Goal: Transaction & Acquisition: Purchase product/service

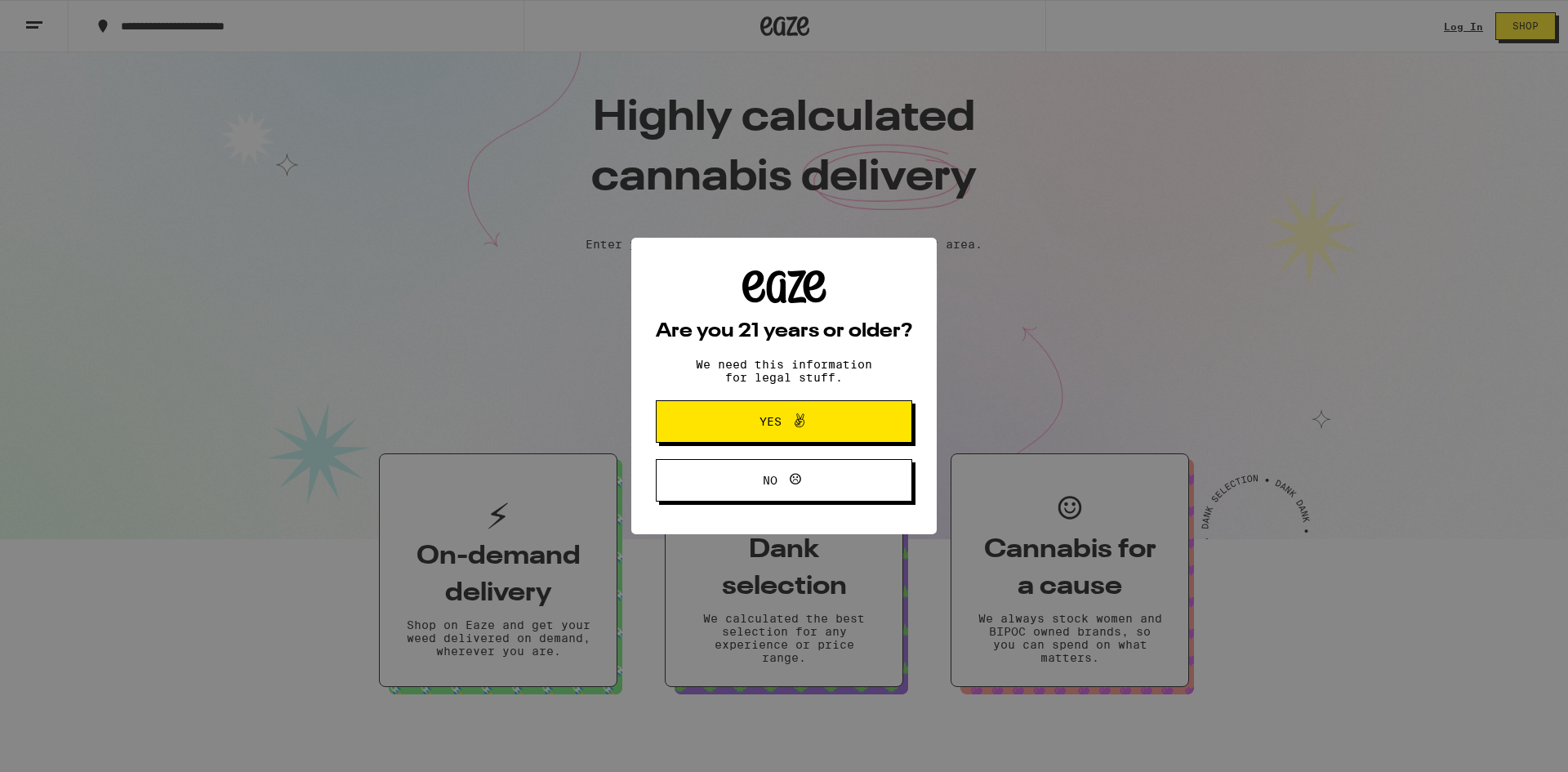
click at [778, 431] on span "Yes" at bounding box center [784, 421] width 124 height 21
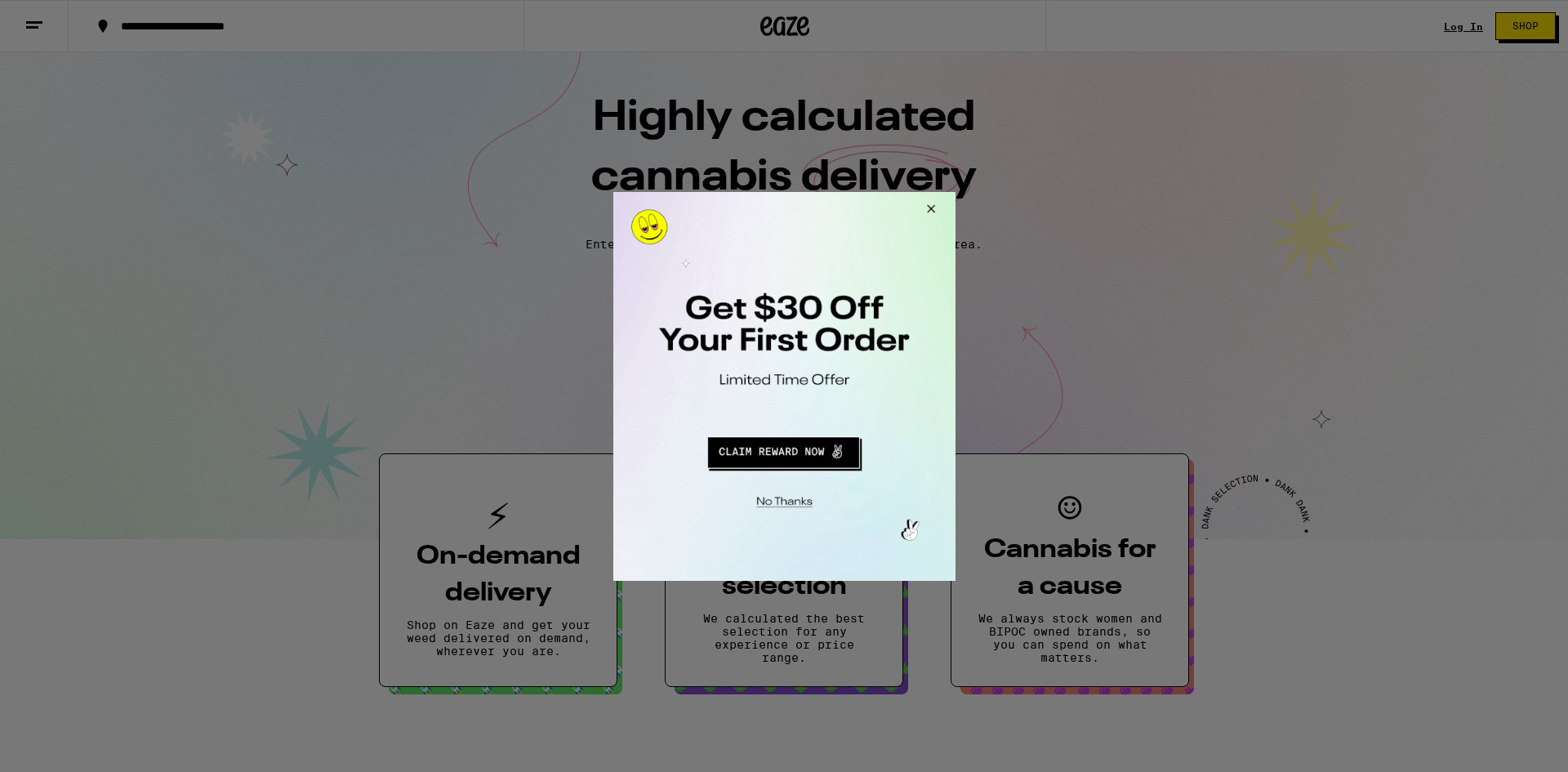
click at [820, 460] on button "Redirect to URL" at bounding box center [783, 449] width 285 height 39
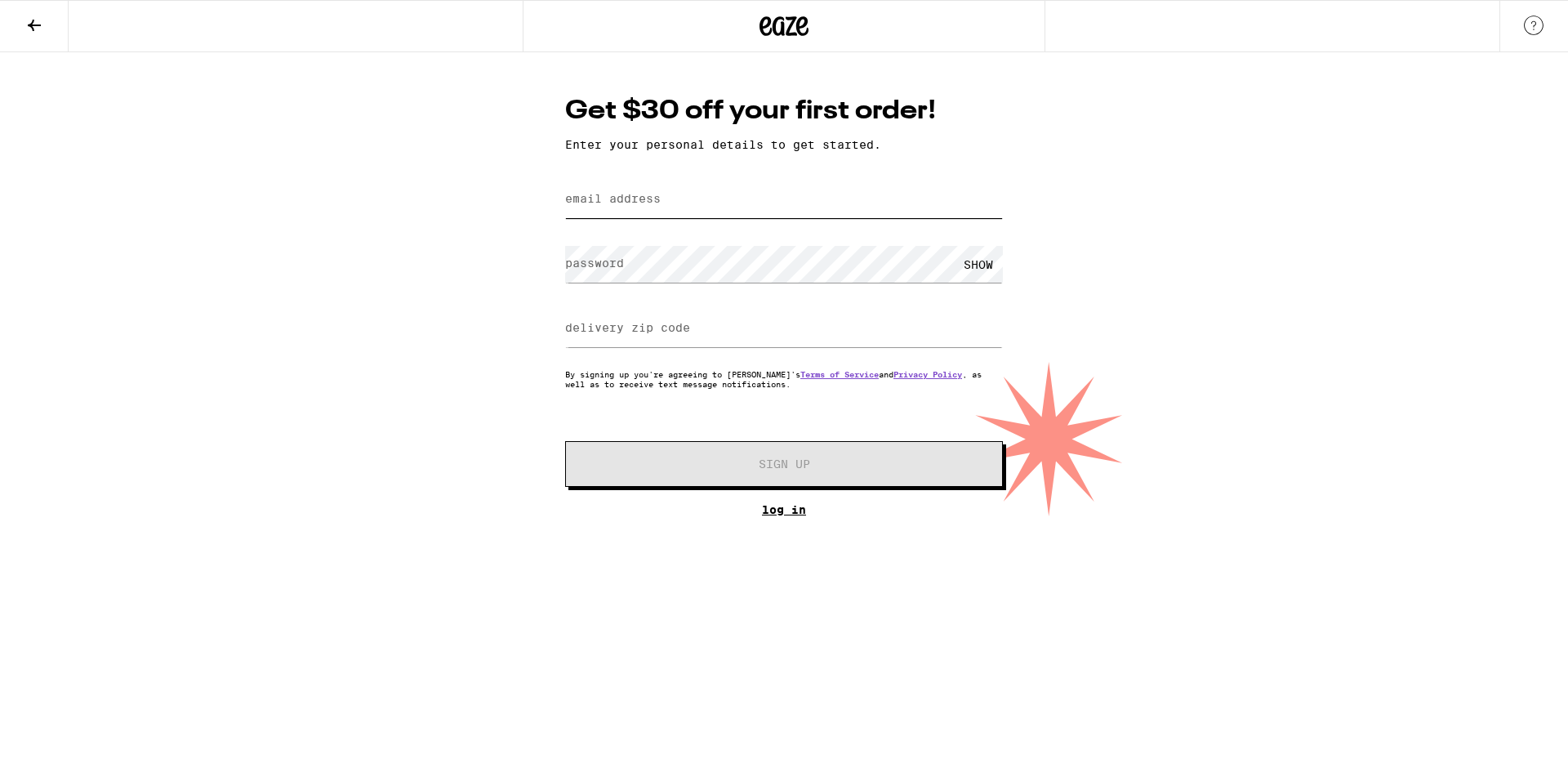
type input "[EMAIL_ADDRESS][DOMAIN_NAME]"
click at [789, 512] on link "Log In" at bounding box center [784, 510] width 438 height 13
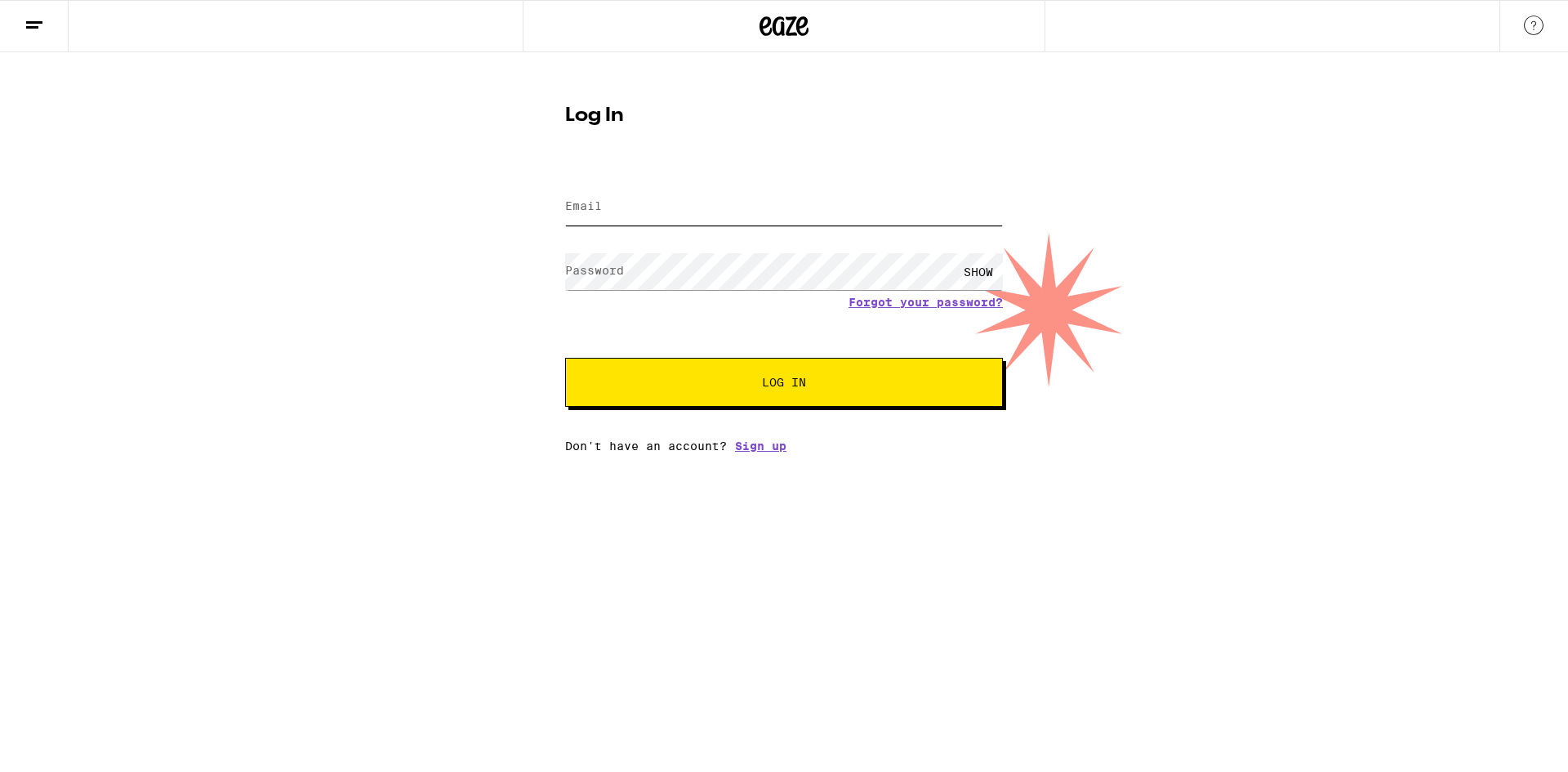
type input "[EMAIL_ADDRESS][DOMAIN_NAME]"
click at [820, 210] on input "[EMAIL_ADDRESS][DOMAIN_NAME]" at bounding box center [784, 207] width 438 height 37
click at [805, 388] on span "Log In" at bounding box center [784, 383] width 44 height 12
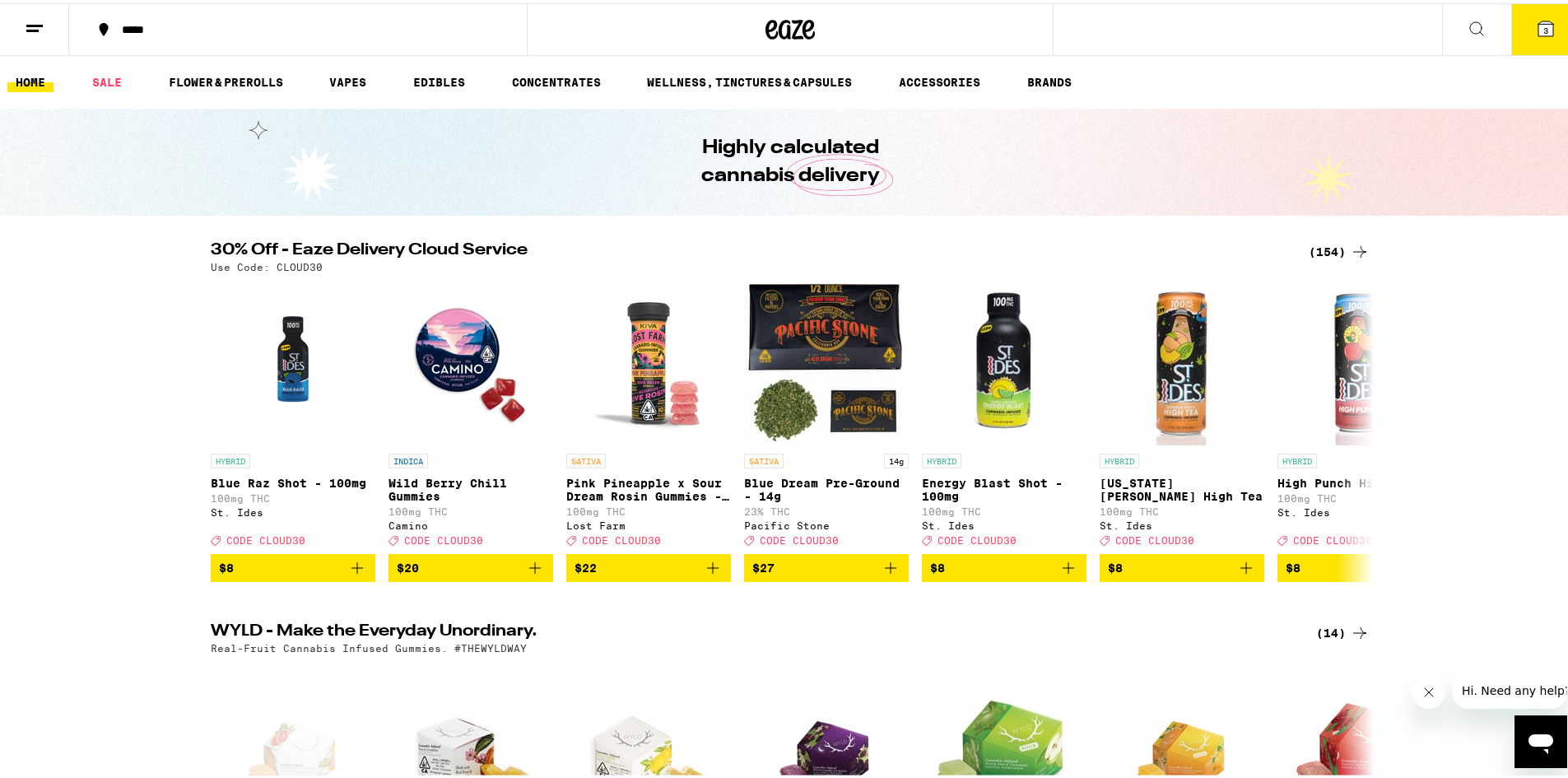
click at [1538, 23] on icon at bounding box center [1546, 25] width 15 height 15
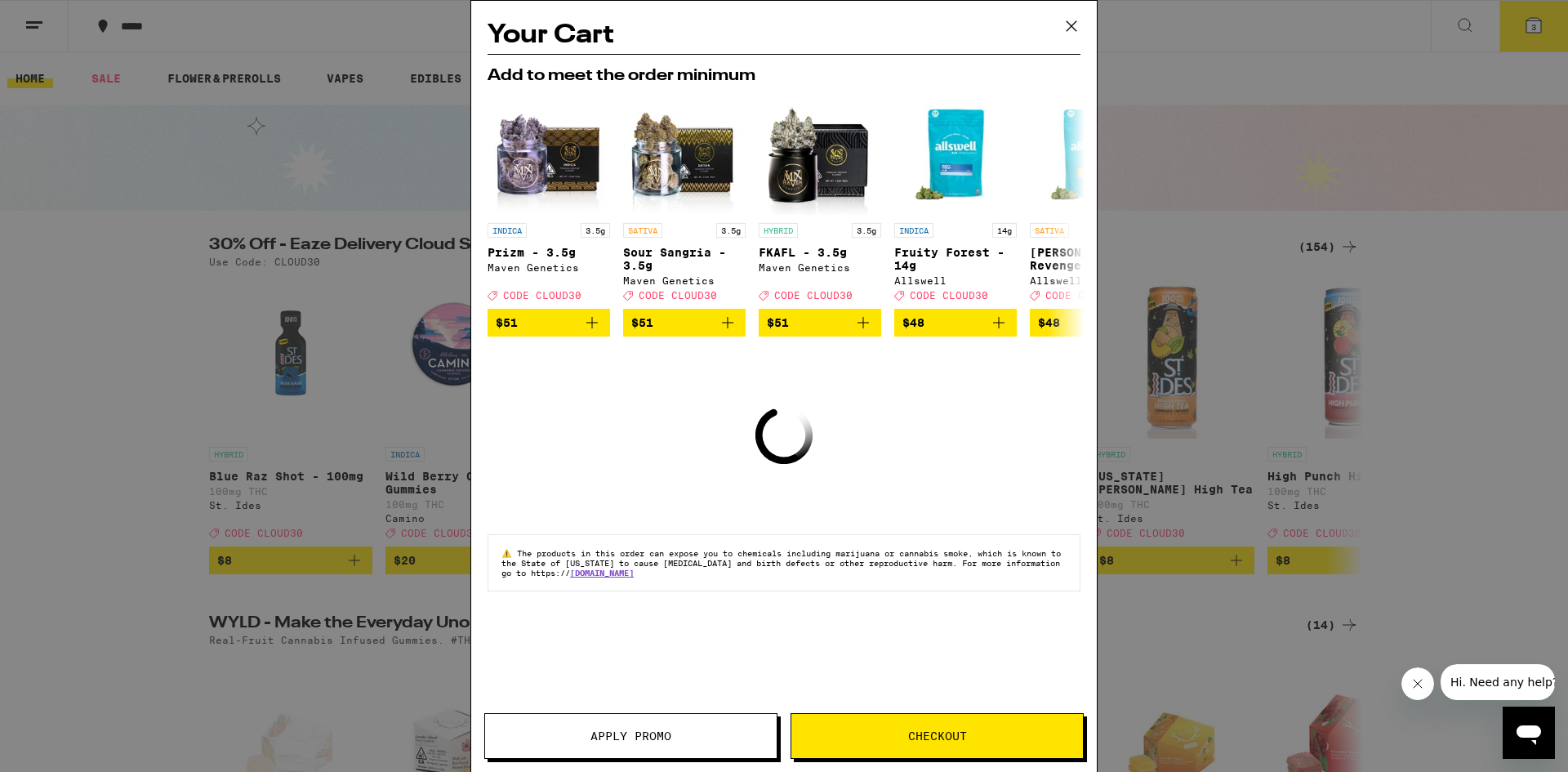
click at [1070, 23] on icon at bounding box center [1071, 26] width 24 height 24
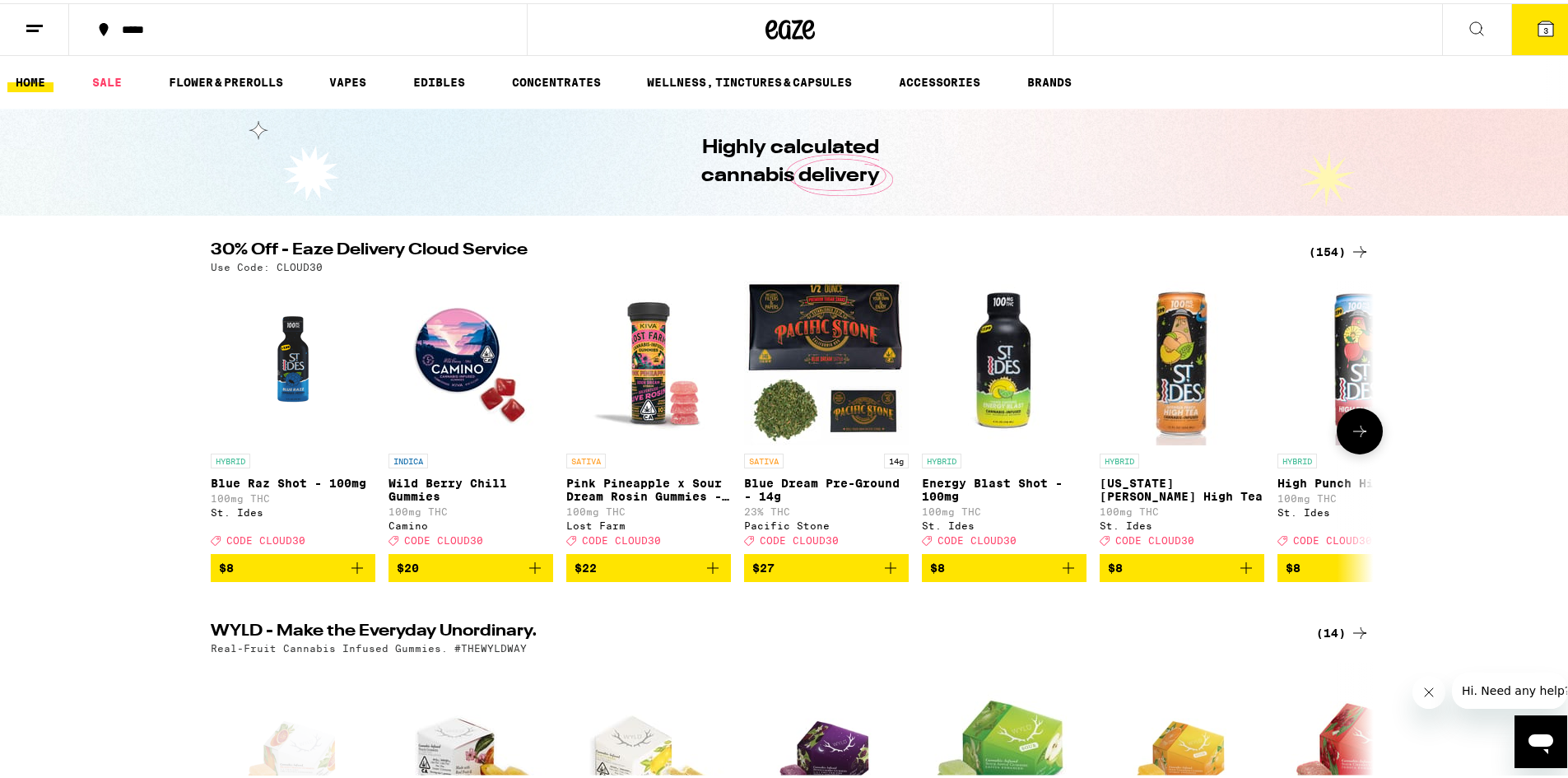
click at [285, 370] on img "Open page for Blue Raz Shot - 100mg from St. Ides" at bounding box center [293, 359] width 164 height 165
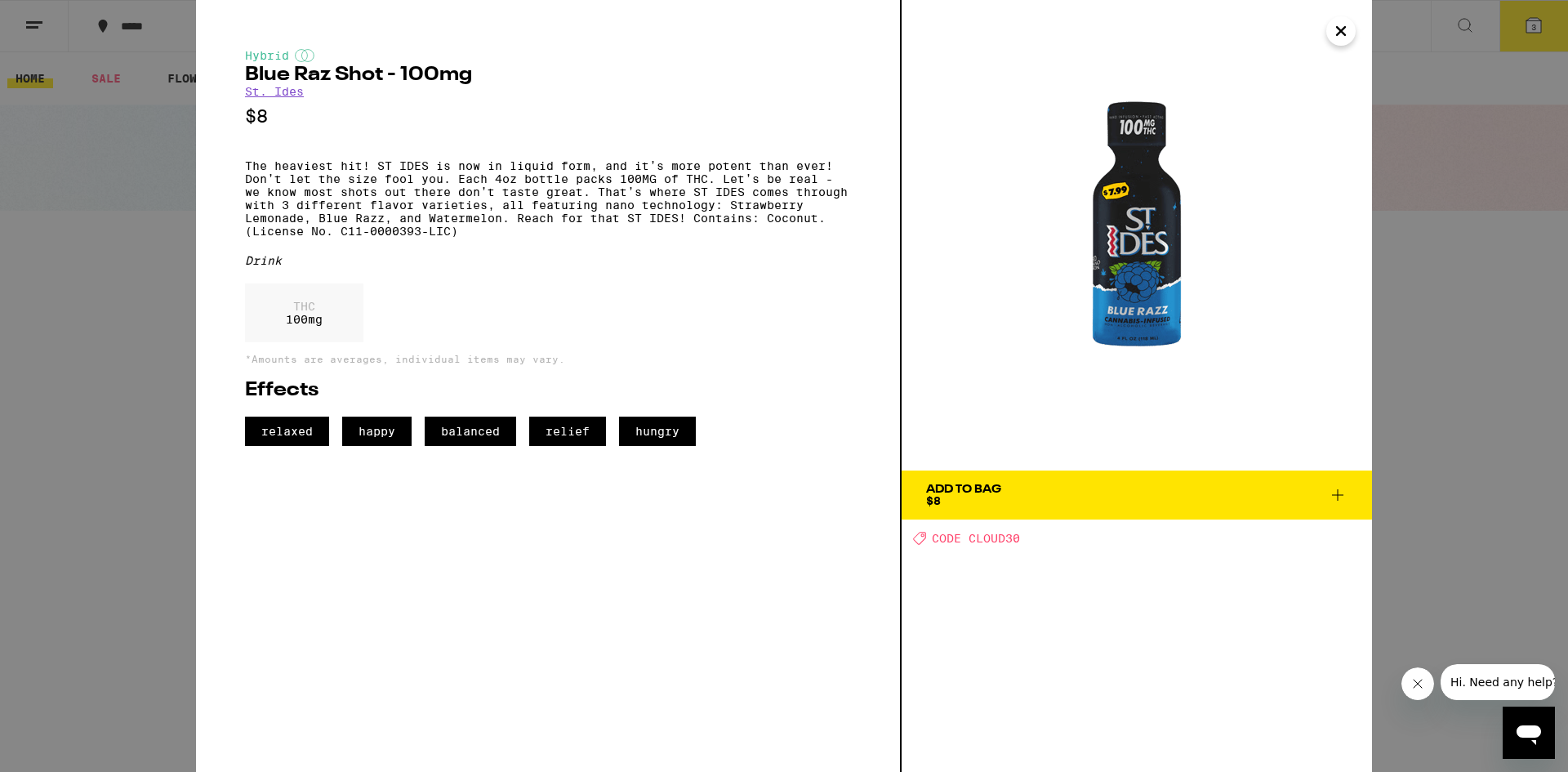
click at [1339, 497] on icon at bounding box center [1337, 495] width 19 height 19
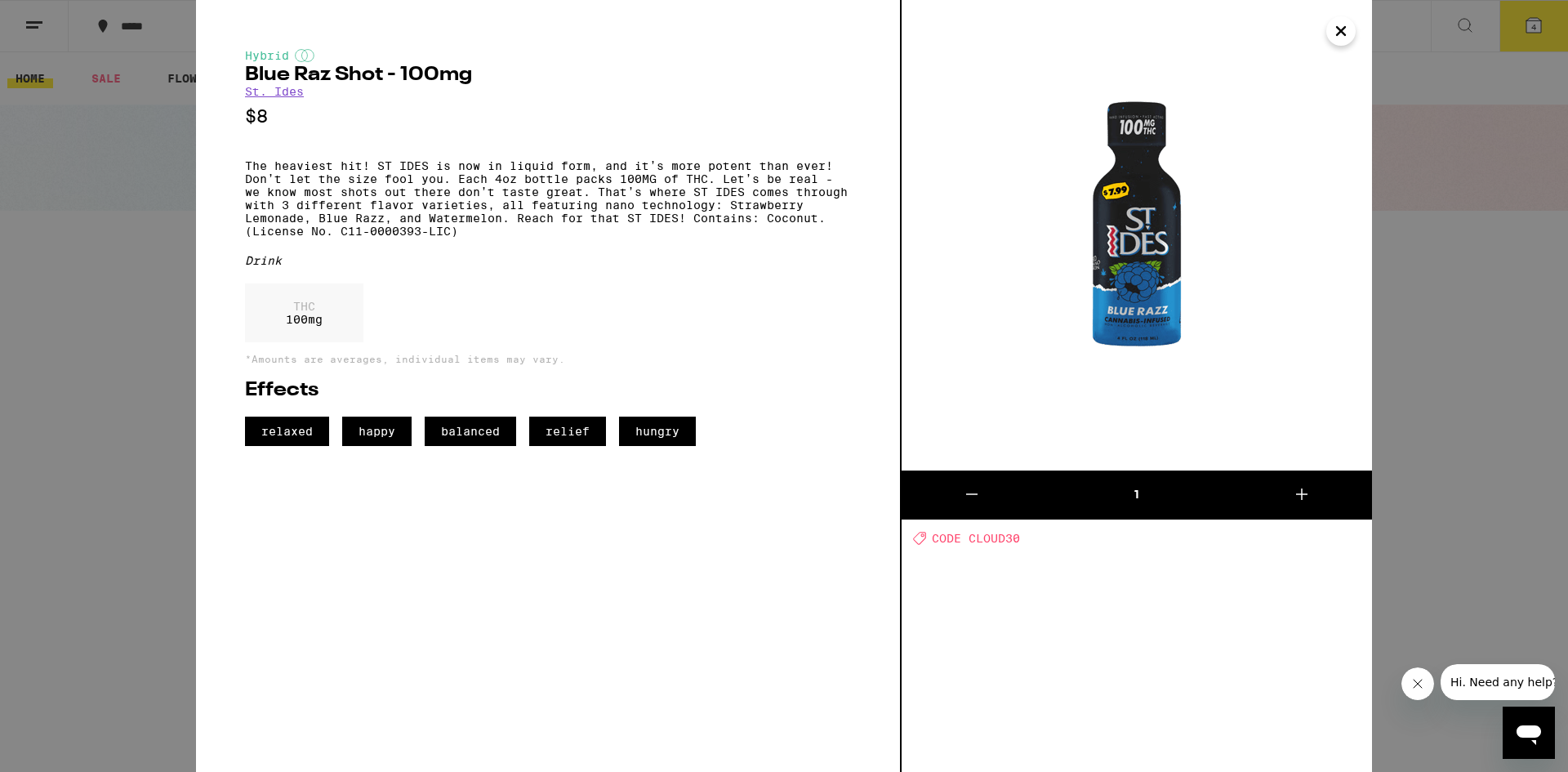
click at [1296, 495] on icon at bounding box center [1302, 494] width 19 height 19
click at [1417, 686] on icon "Close message from company" at bounding box center [1417, 684] width 13 height 13
click at [1184, 718] on div "2 Deal Created with Sketch. CODE CLOUD30" at bounding box center [1137, 386] width 470 height 772
click at [1341, 35] on icon "Close" at bounding box center [1340, 30] width 19 height 24
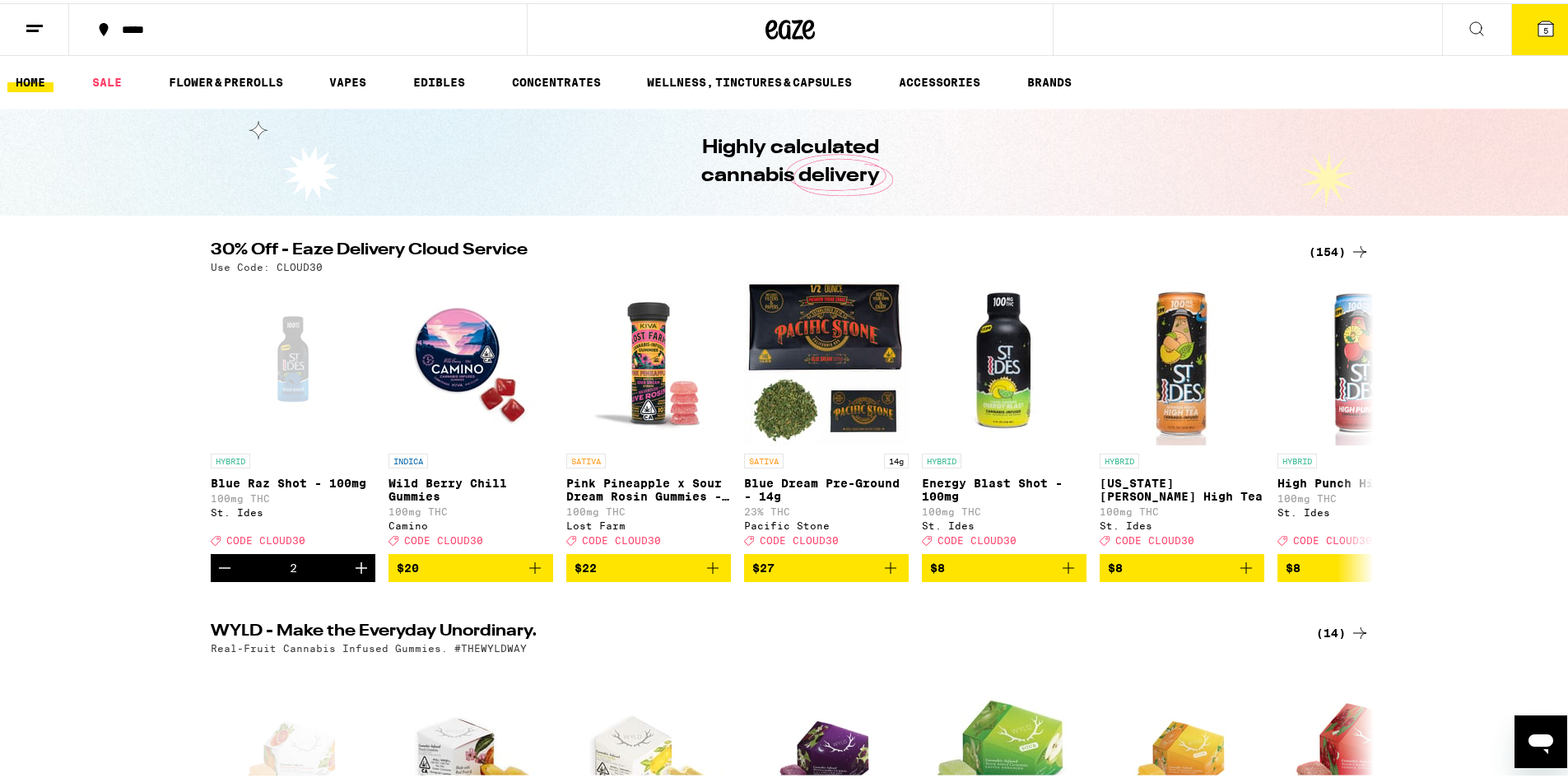
click at [1338, 248] on div "(154)" at bounding box center [1339, 248] width 61 height 19
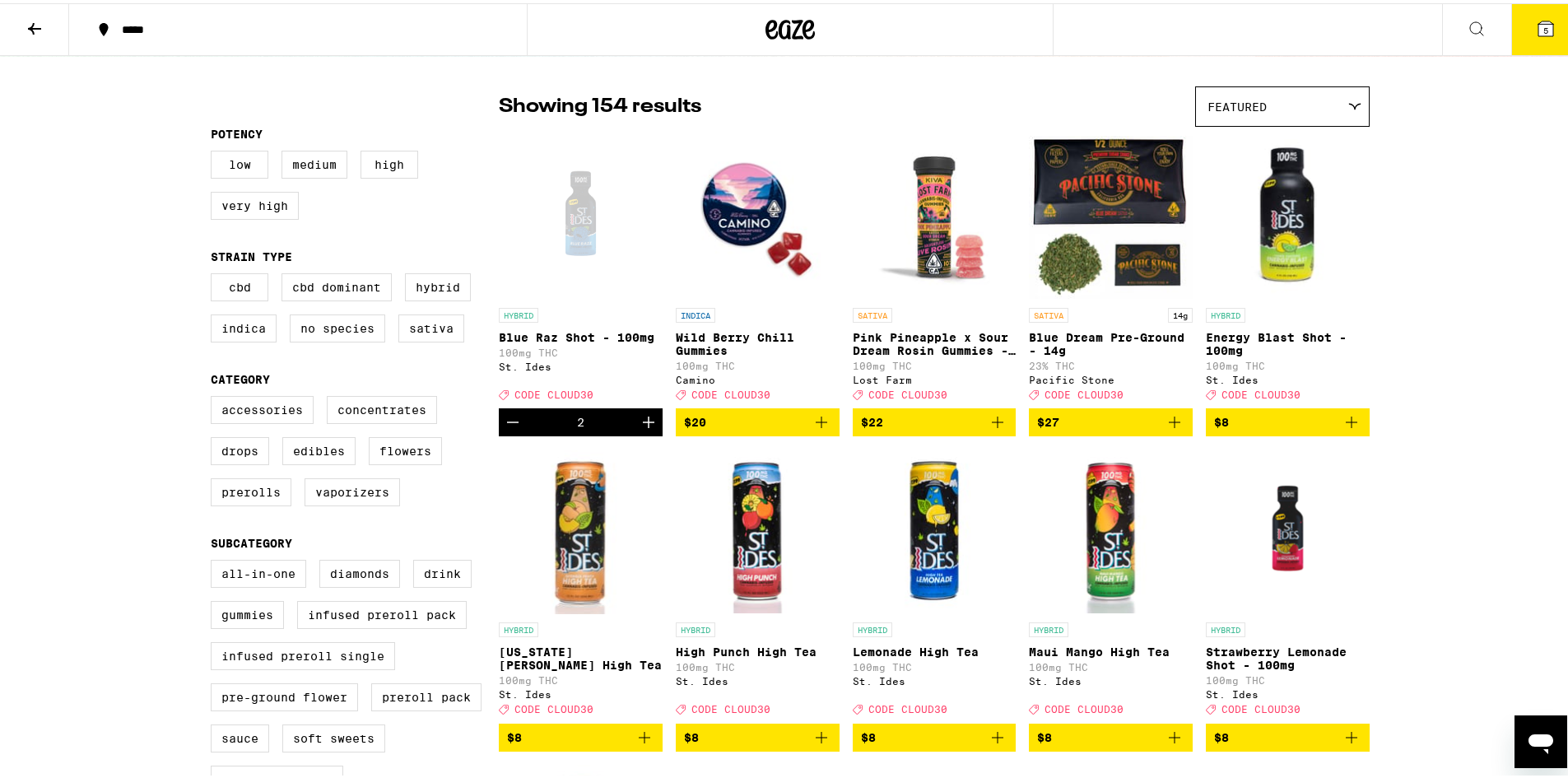
scroll to position [110, 0]
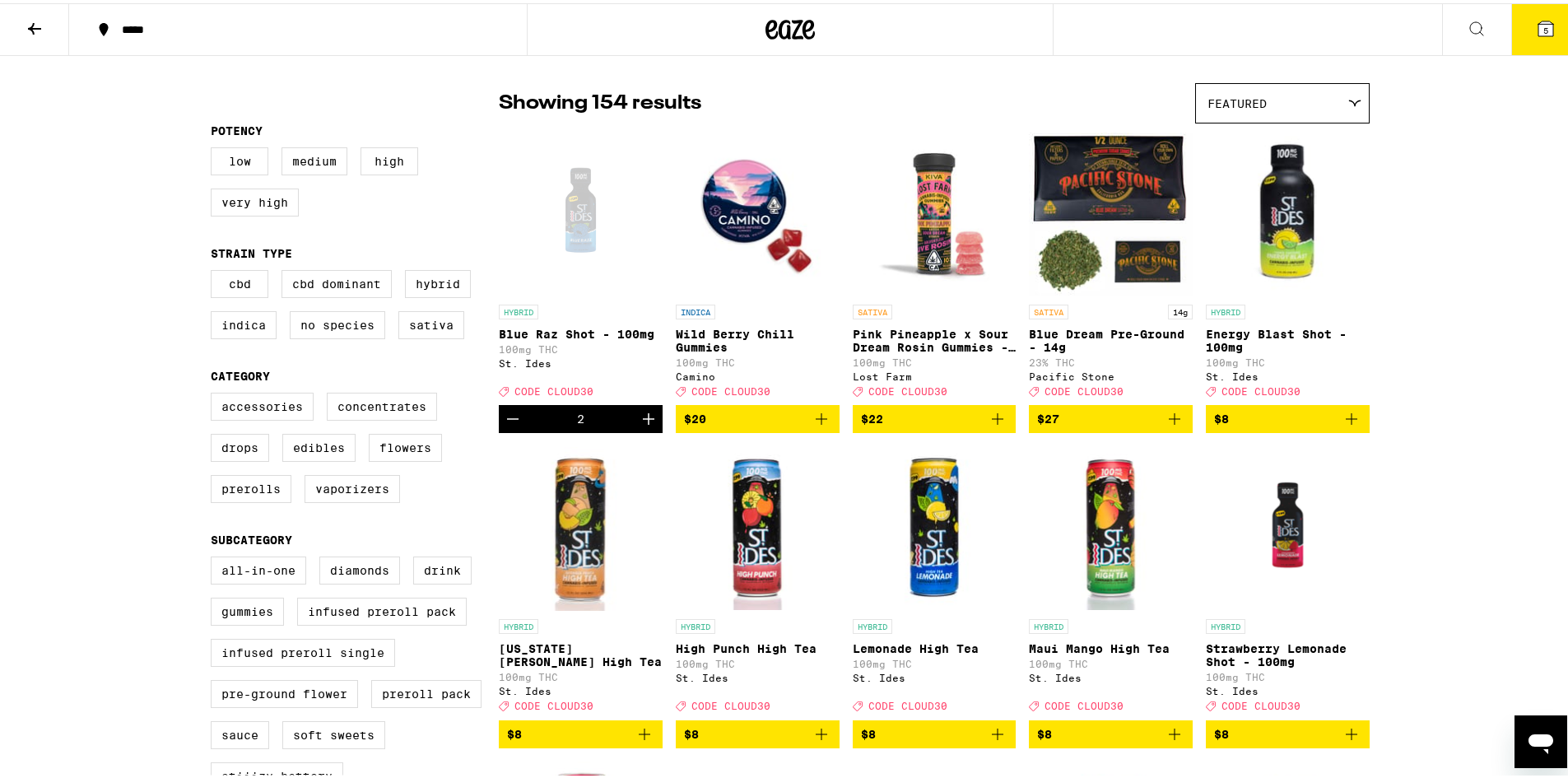
click at [1343, 741] on icon "Add to bag" at bounding box center [1350, 731] width 19 height 19
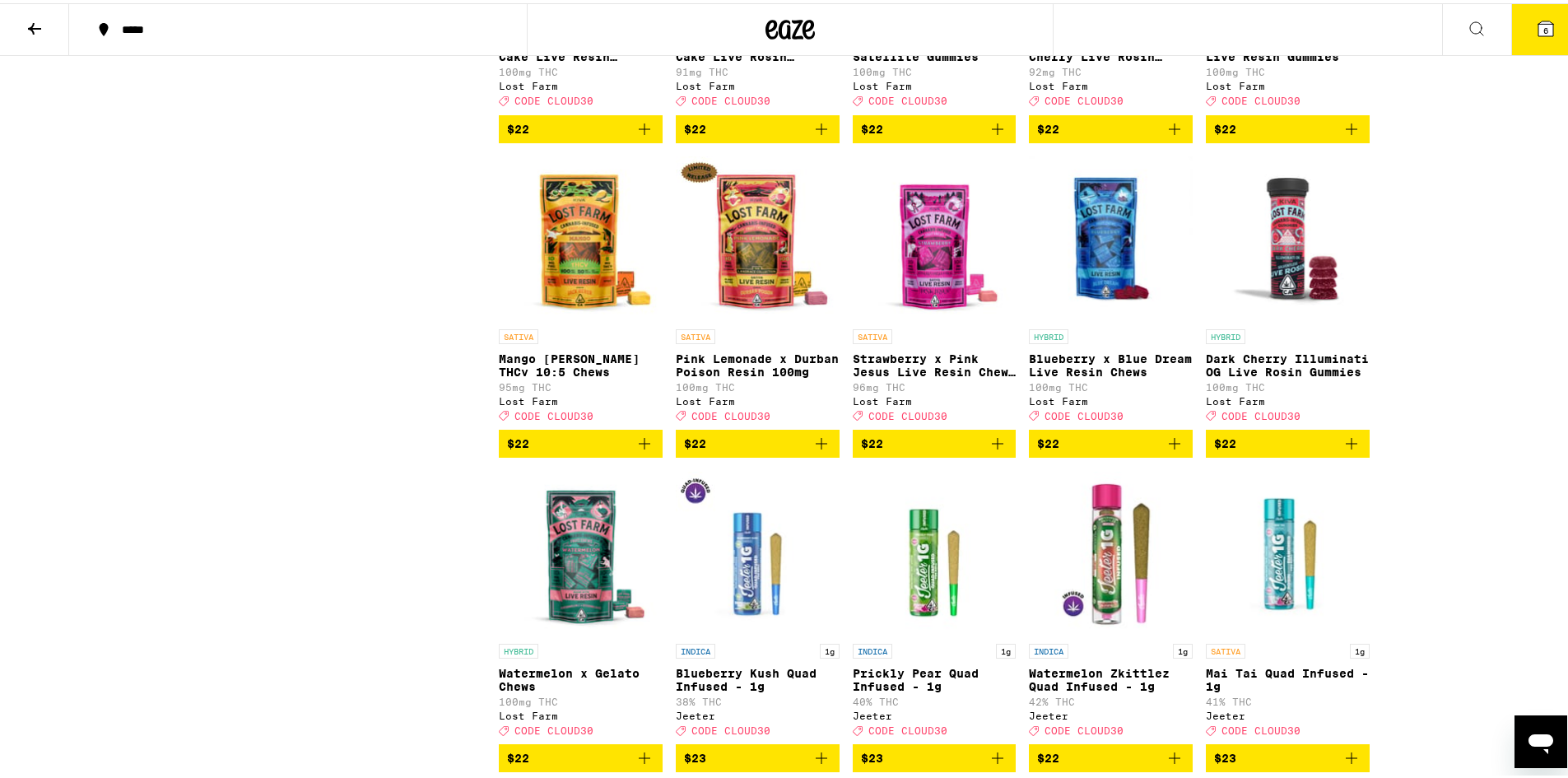
scroll to position [3238, 0]
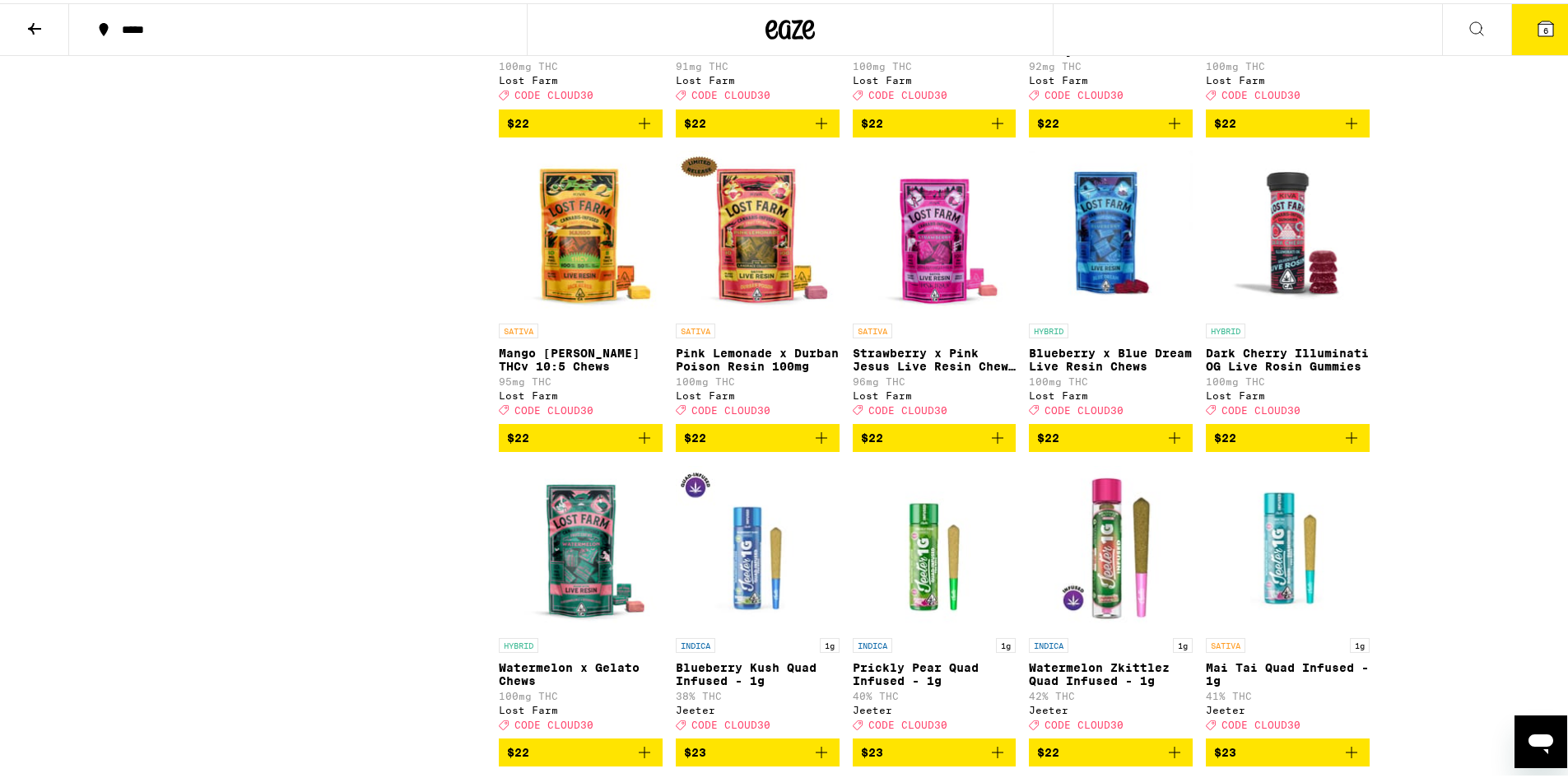
click at [997, 445] on icon "Add to bag" at bounding box center [997, 434] width 19 height 19
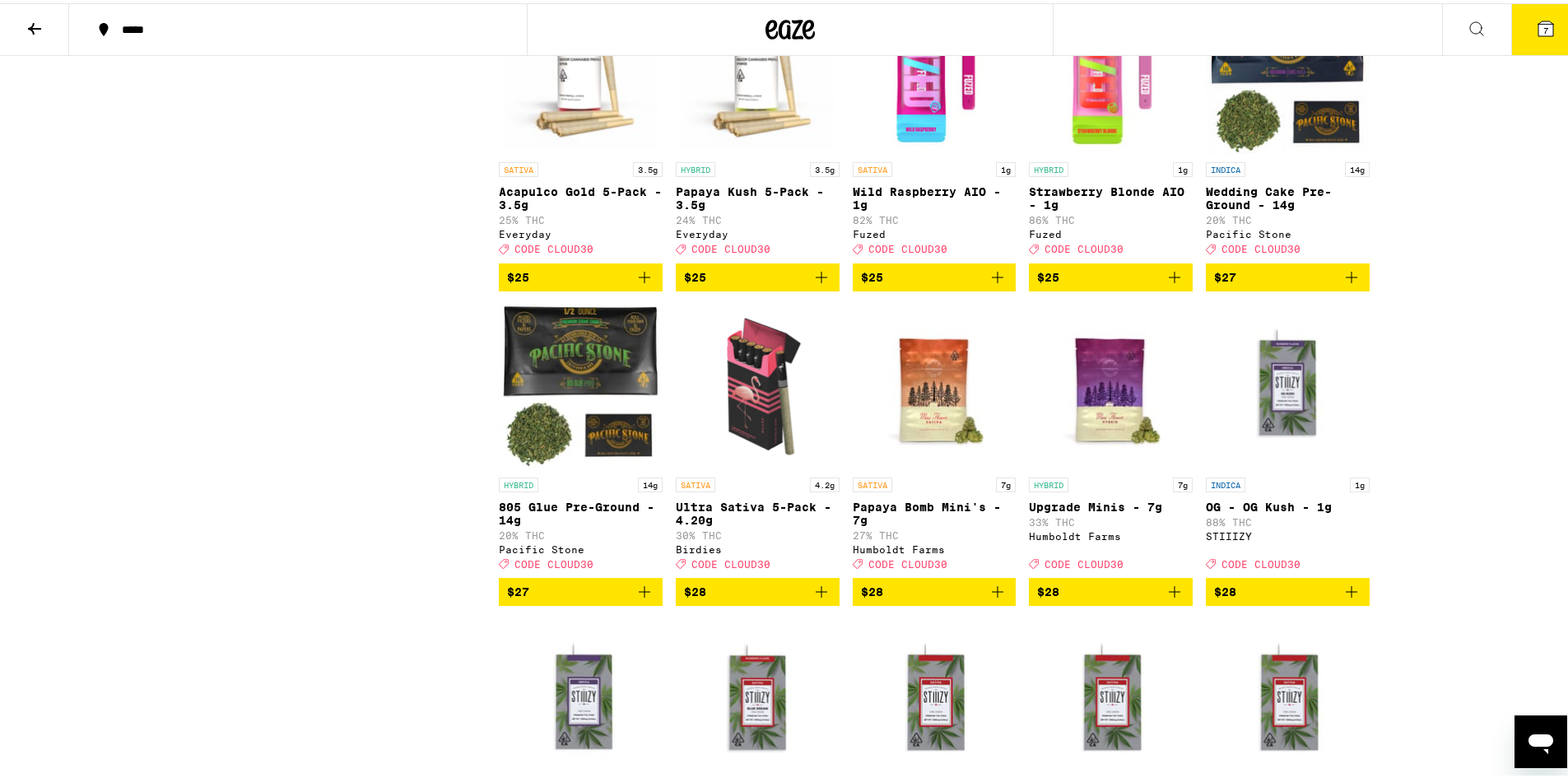
scroll to position [4390, 0]
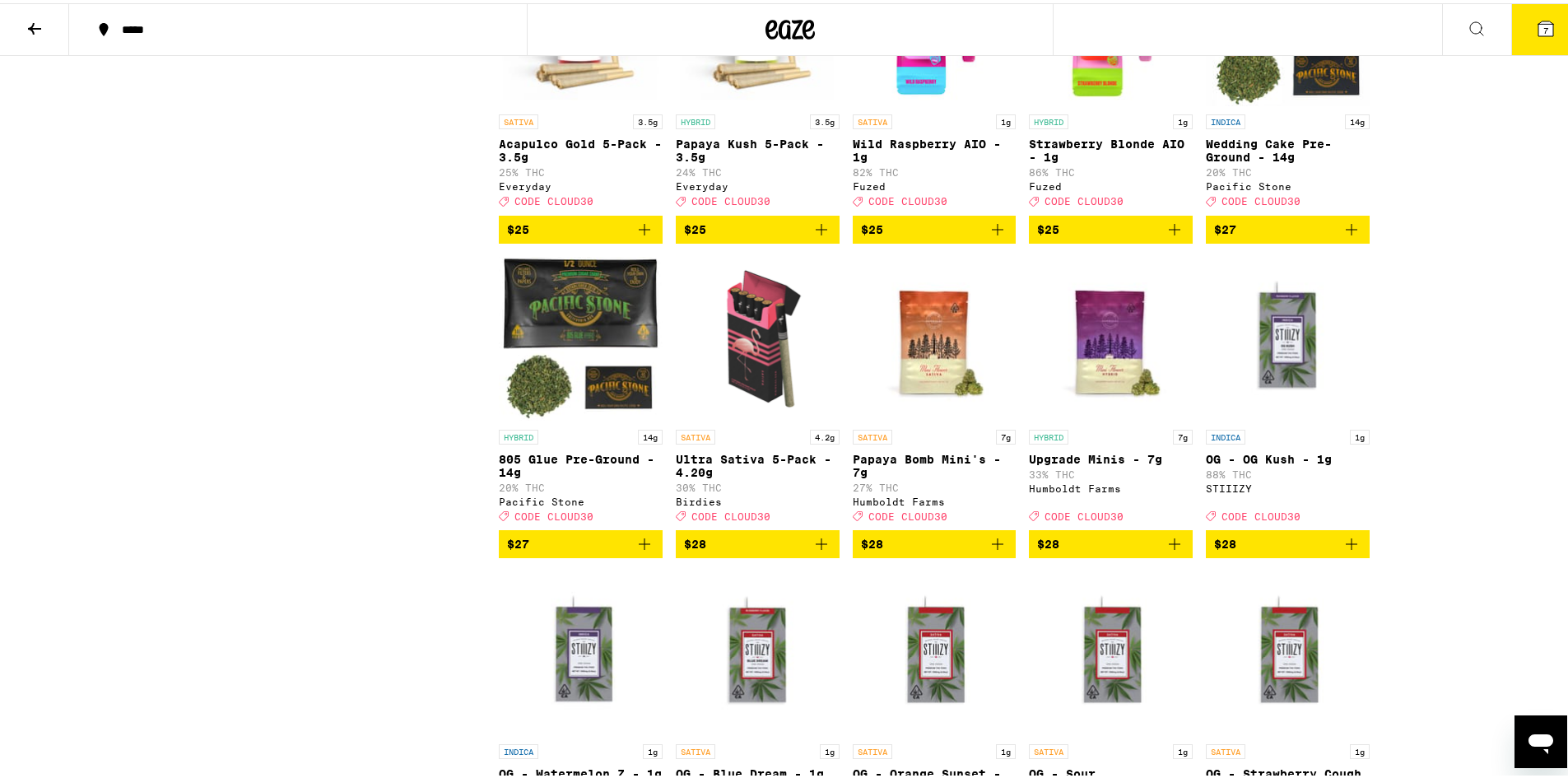
click at [818, 551] on icon "Add to bag" at bounding box center [821, 540] width 19 height 19
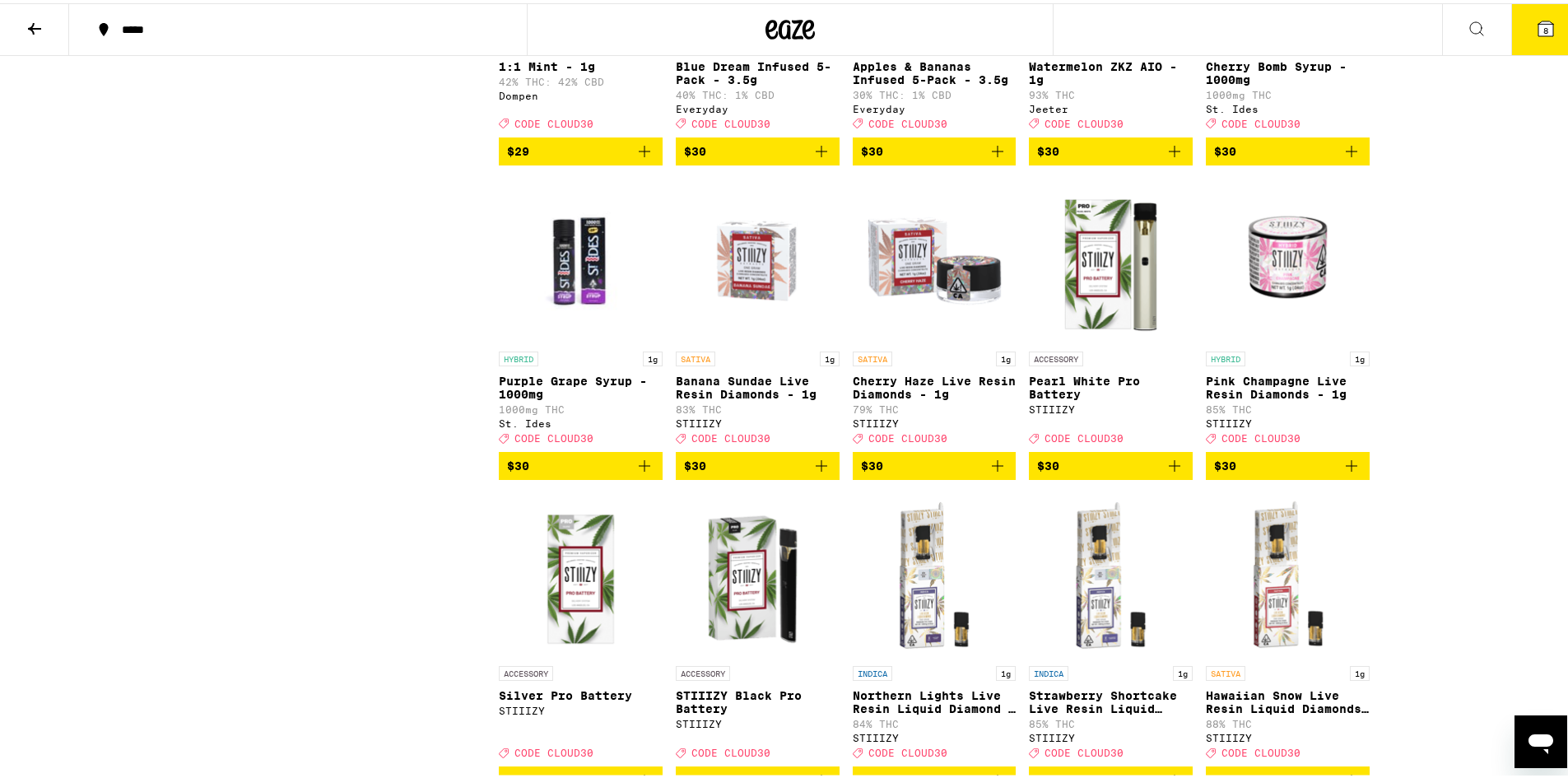
scroll to position [5708, 0]
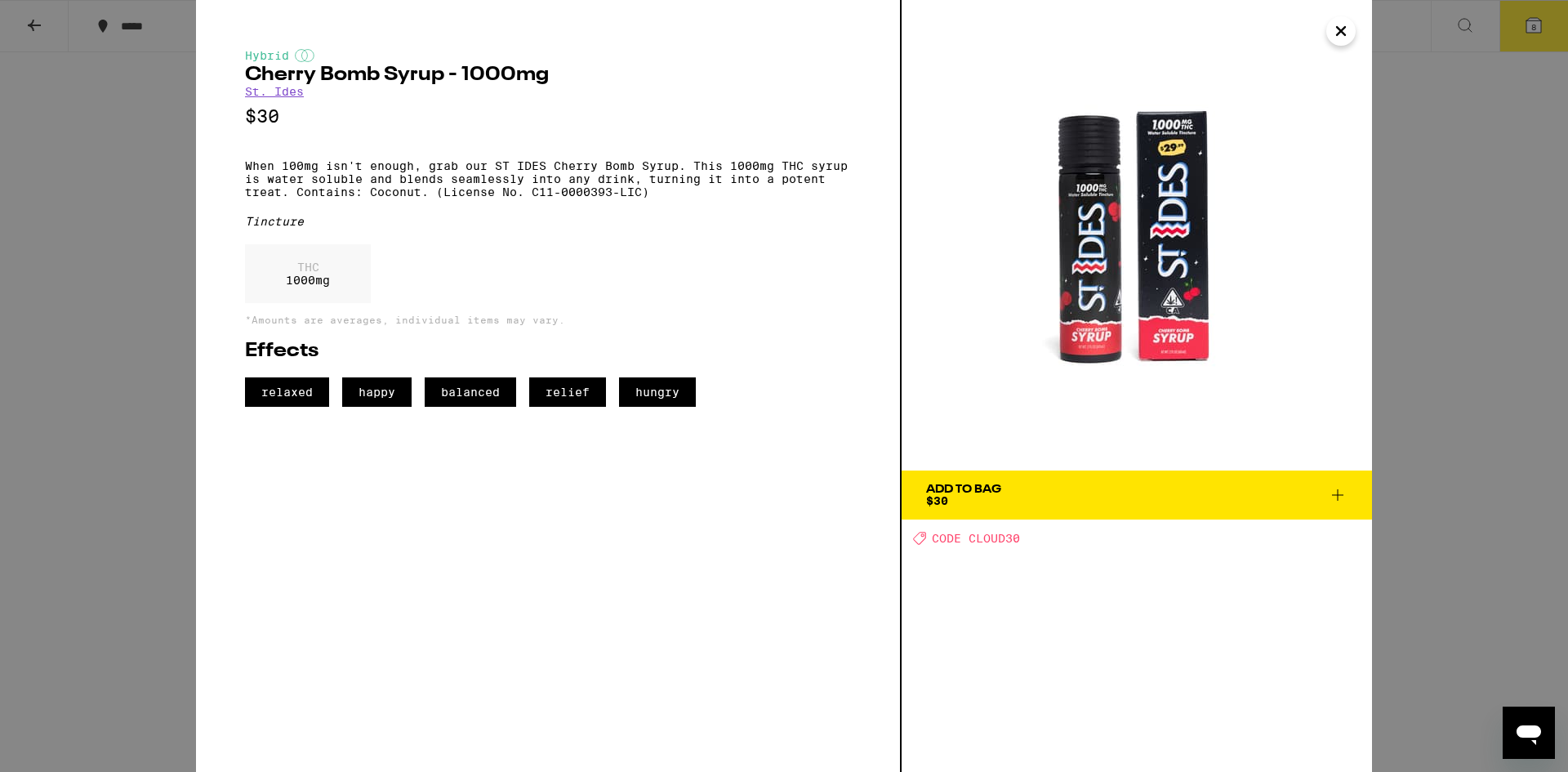
click at [1338, 490] on icon at bounding box center [1338, 495] width 12 height 12
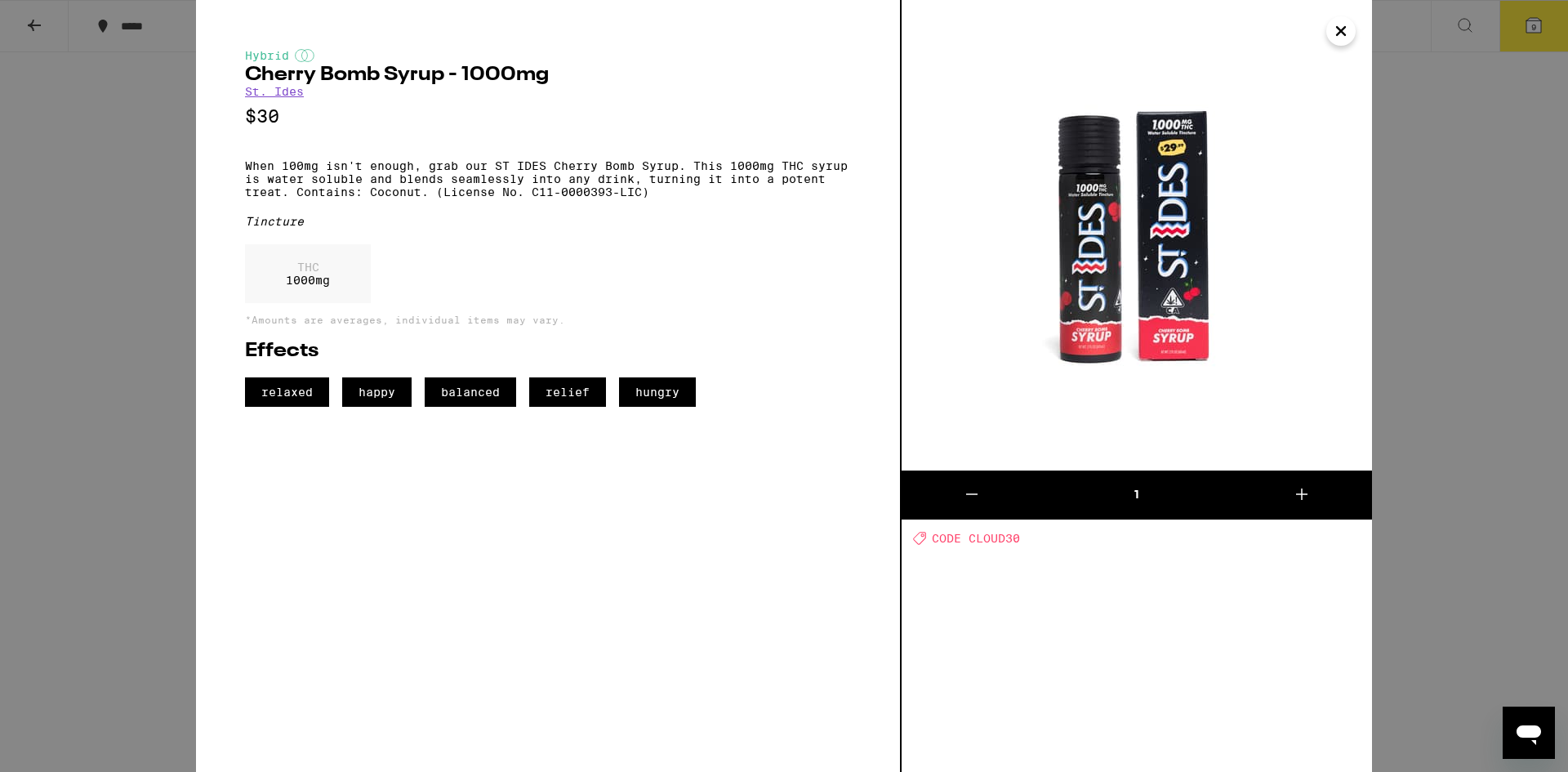
click at [1339, 30] on icon "Close" at bounding box center [1340, 30] width 19 height 24
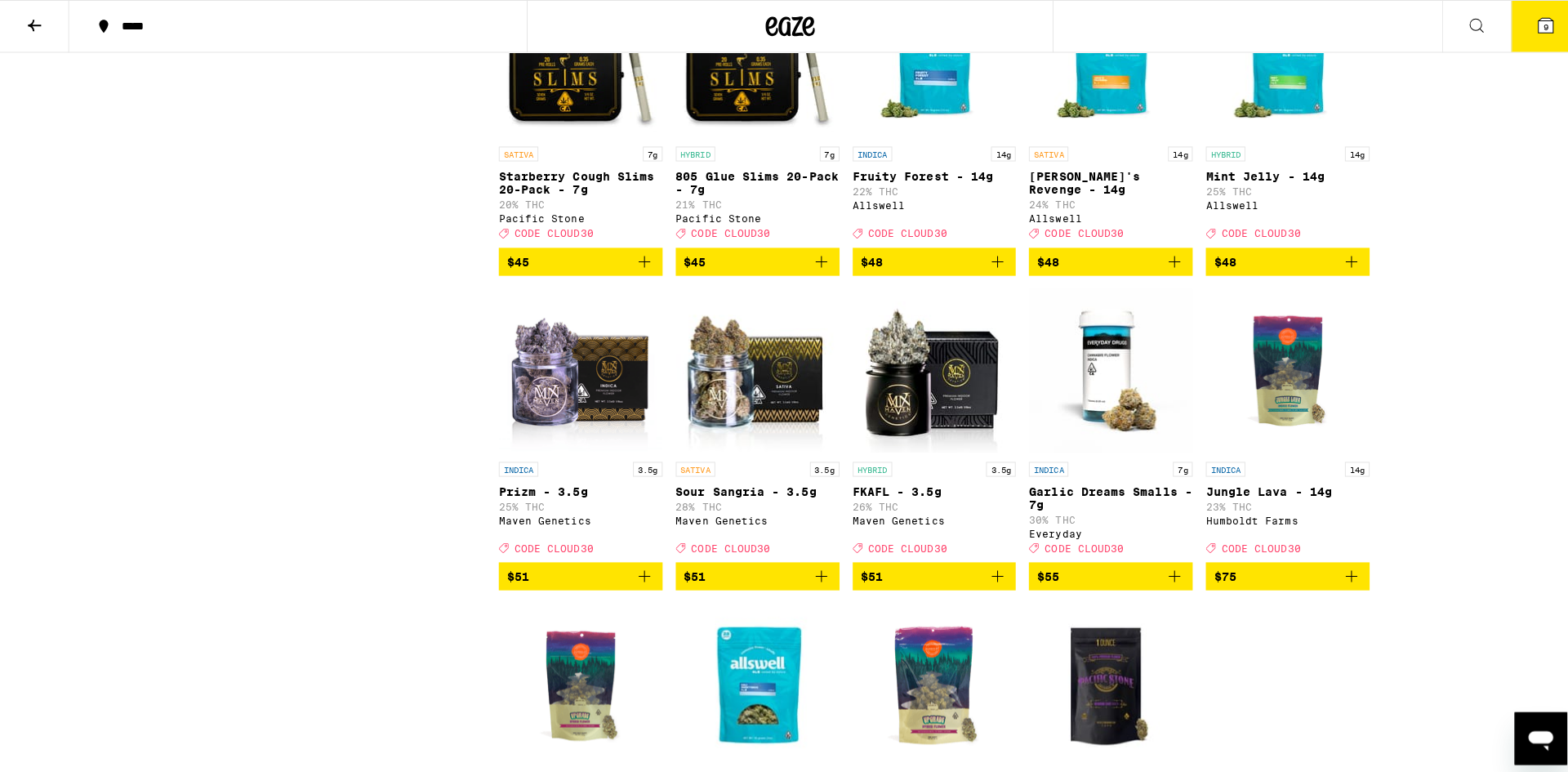
scroll to position [8986, 0]
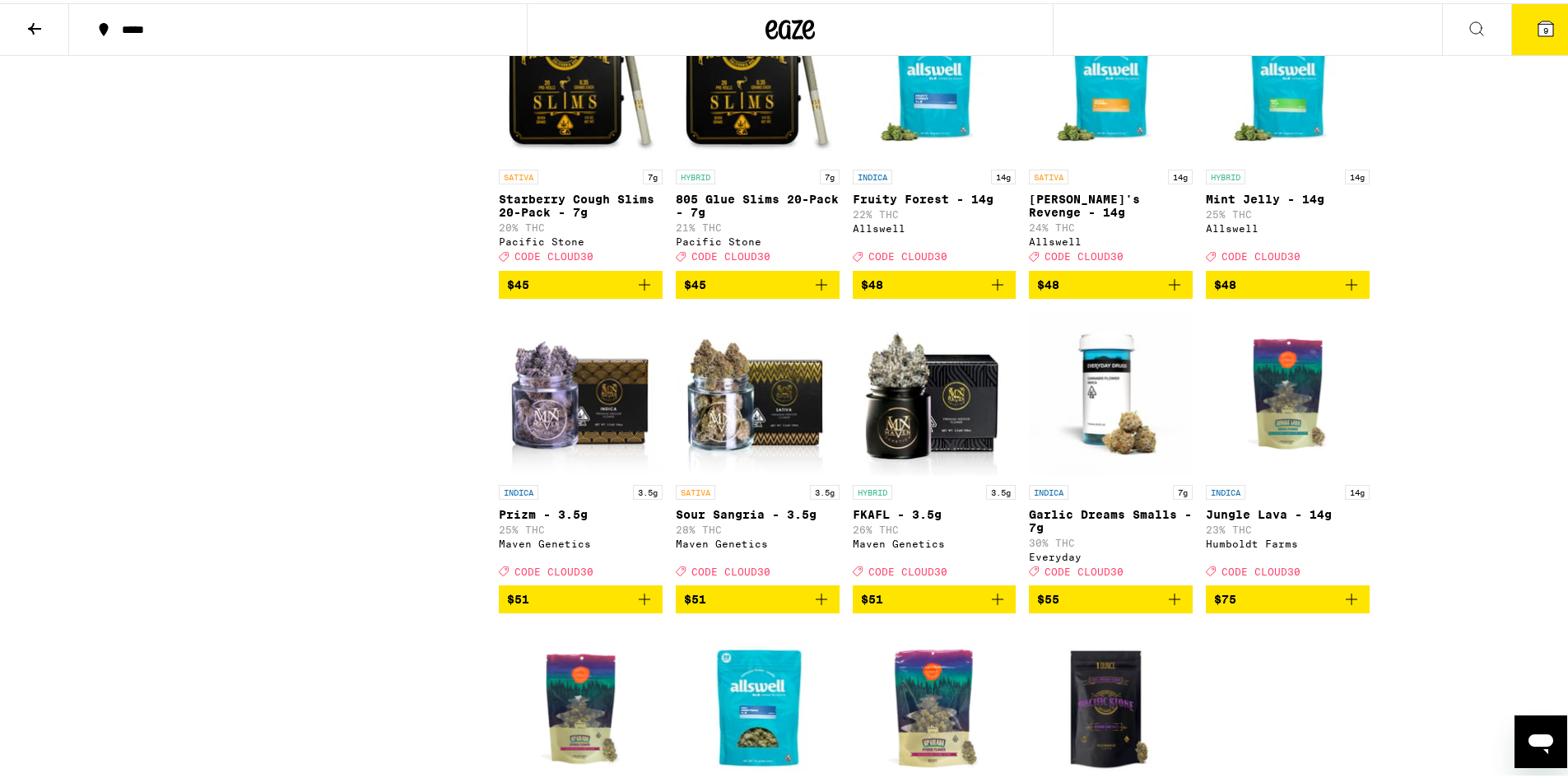
click at [1543, 30] on span "9" at bounding box center [1545, 27] width 5 height 10
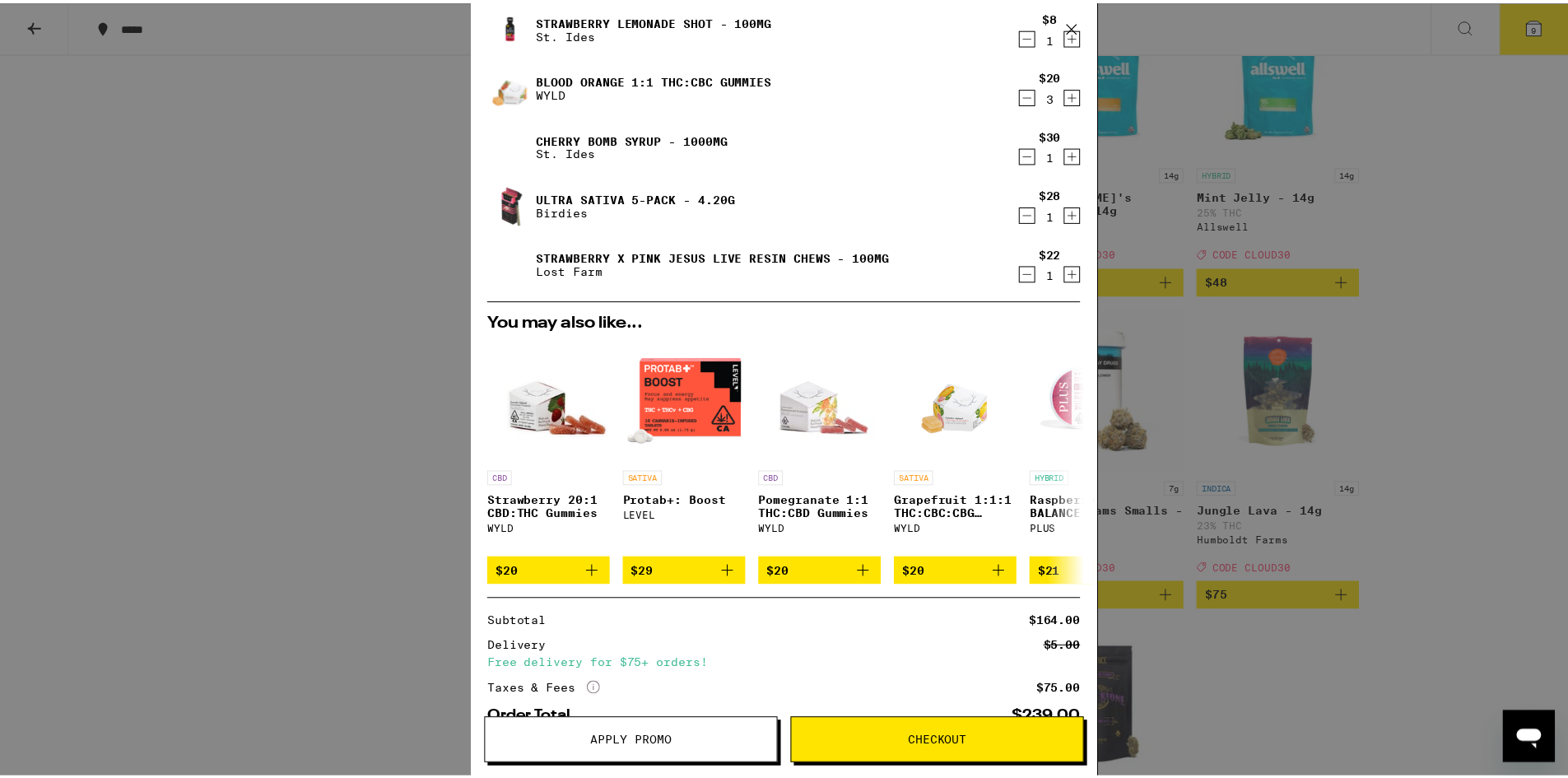
scroll to position [219, 0]
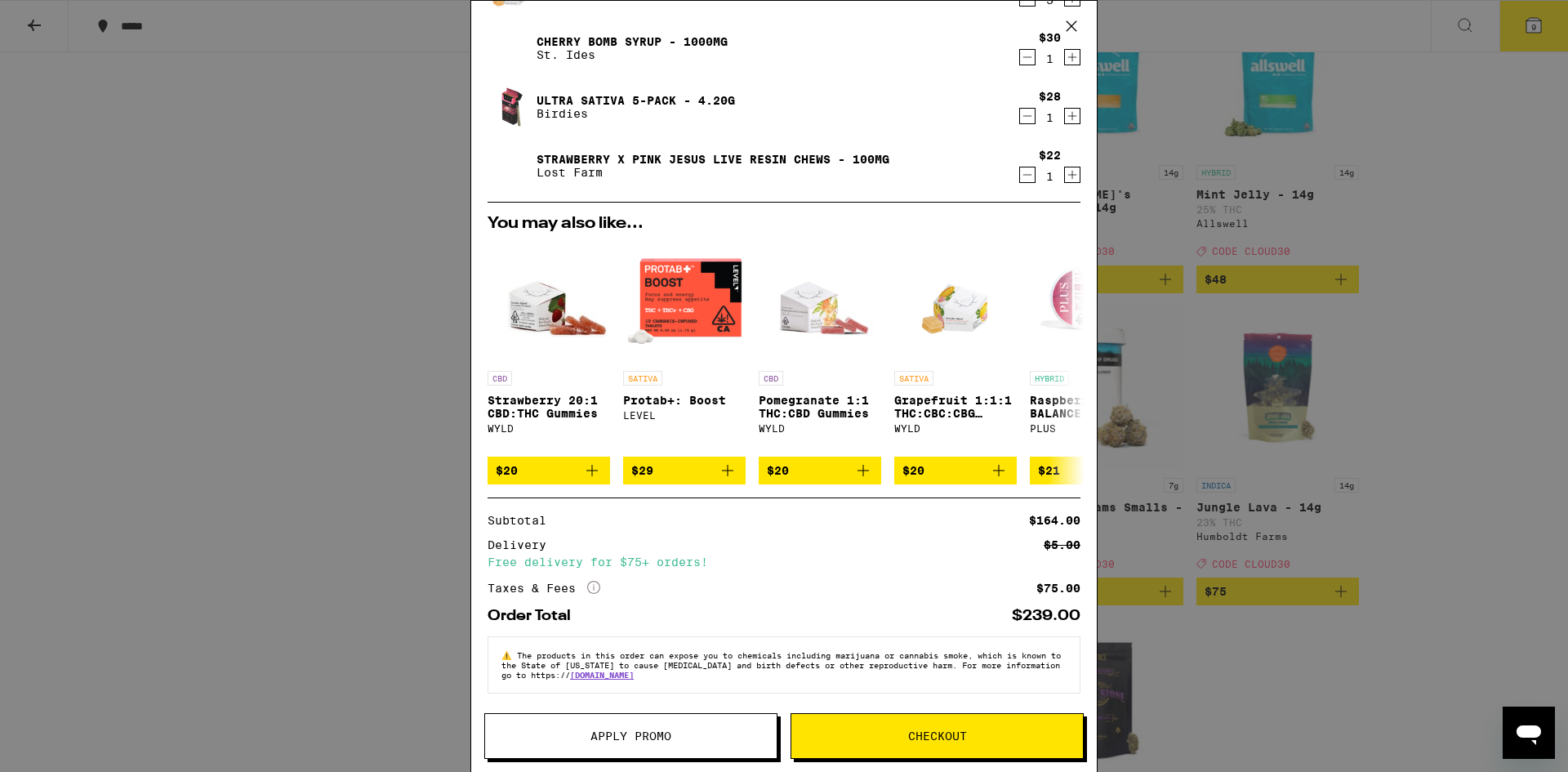
click at [669, 735] on span "Apply Promo" at bounding box center [630, 736] width 81 height 12
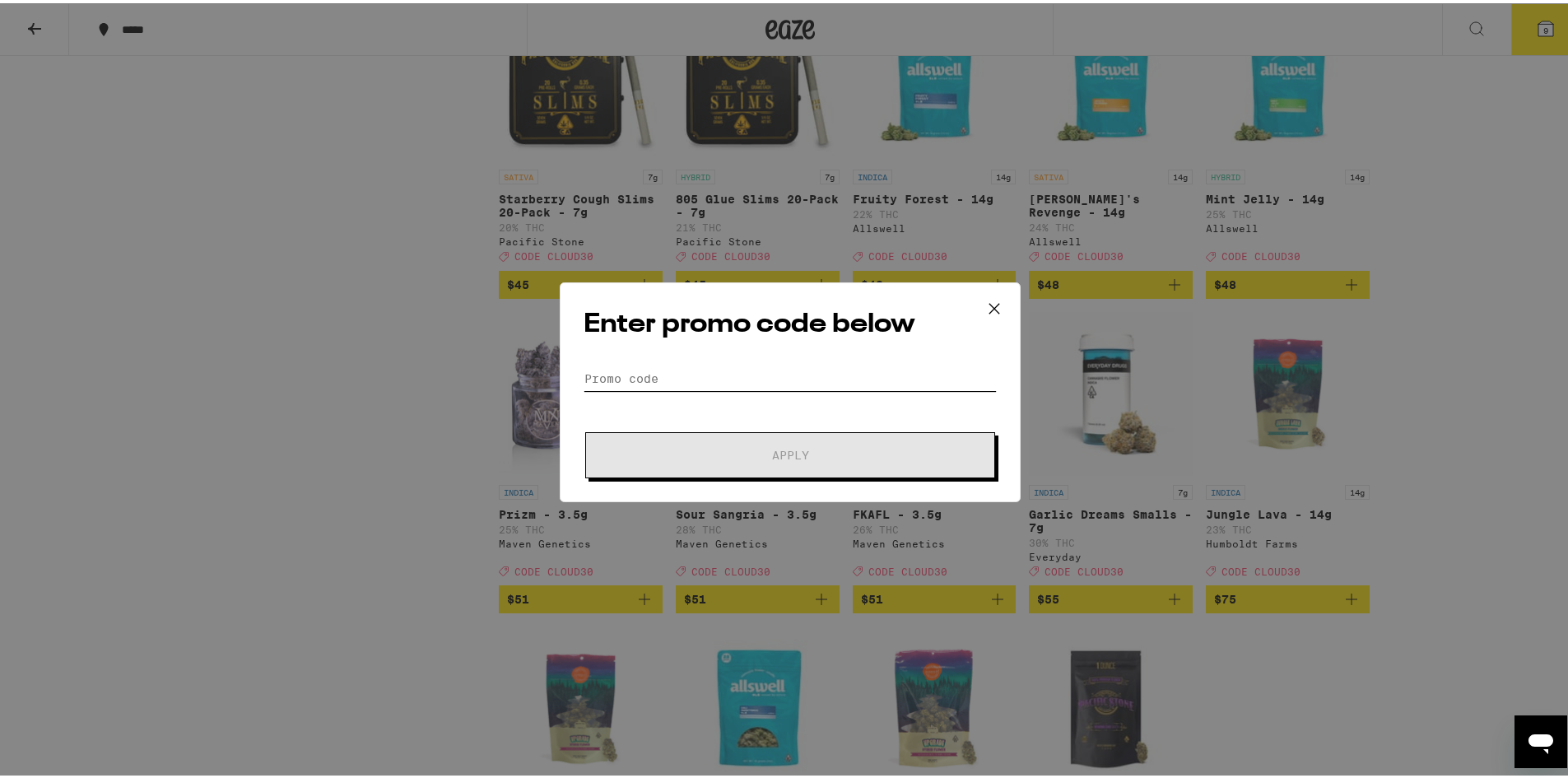
click at [657, 371] on input "Promo Code" at bounding box center [790, 375] width 413 height 24
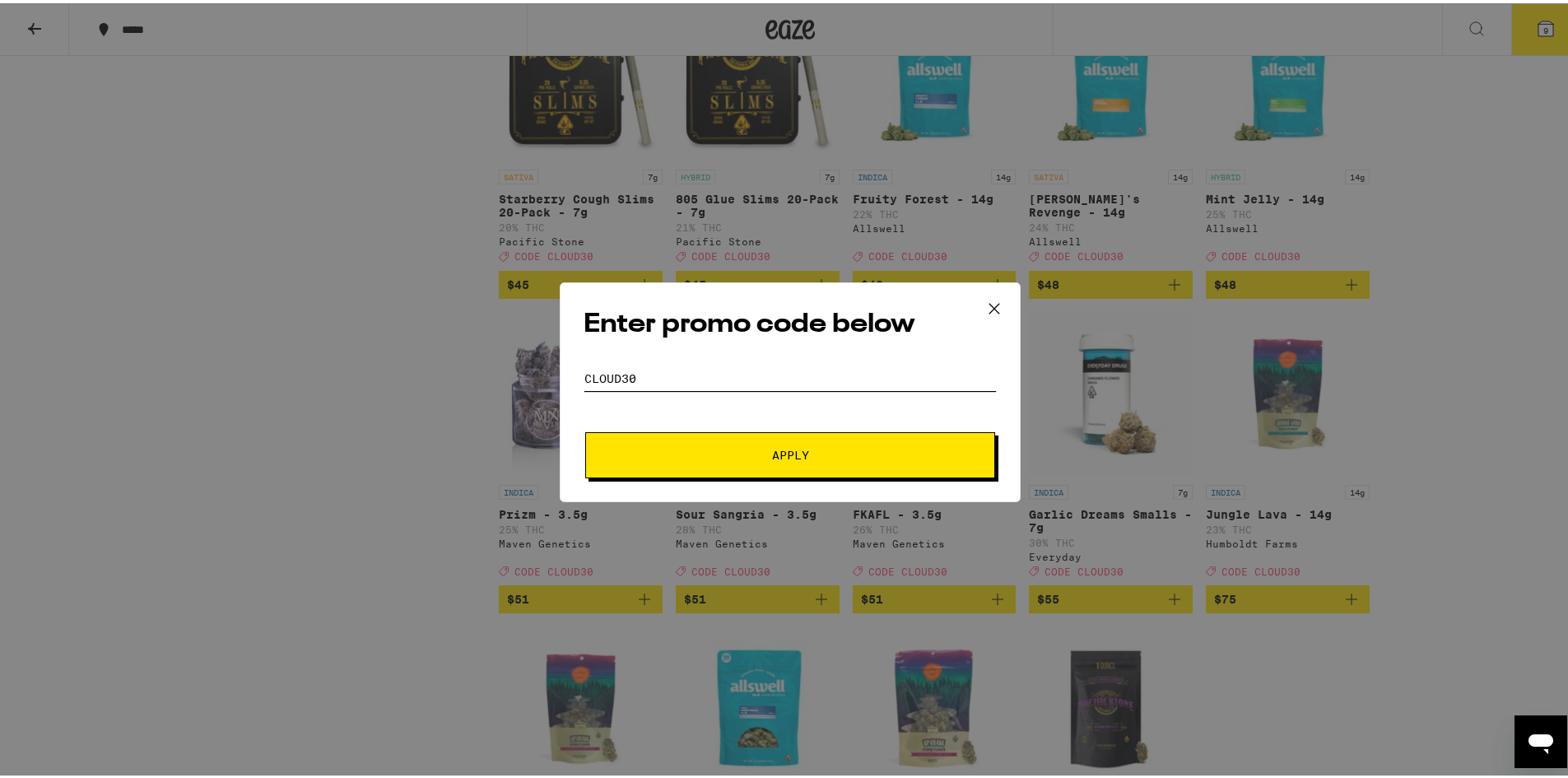
type input "CLOUD30"
click at [755, 443] on button "Apply" at bounding box center [790, 451] width 410 height 46
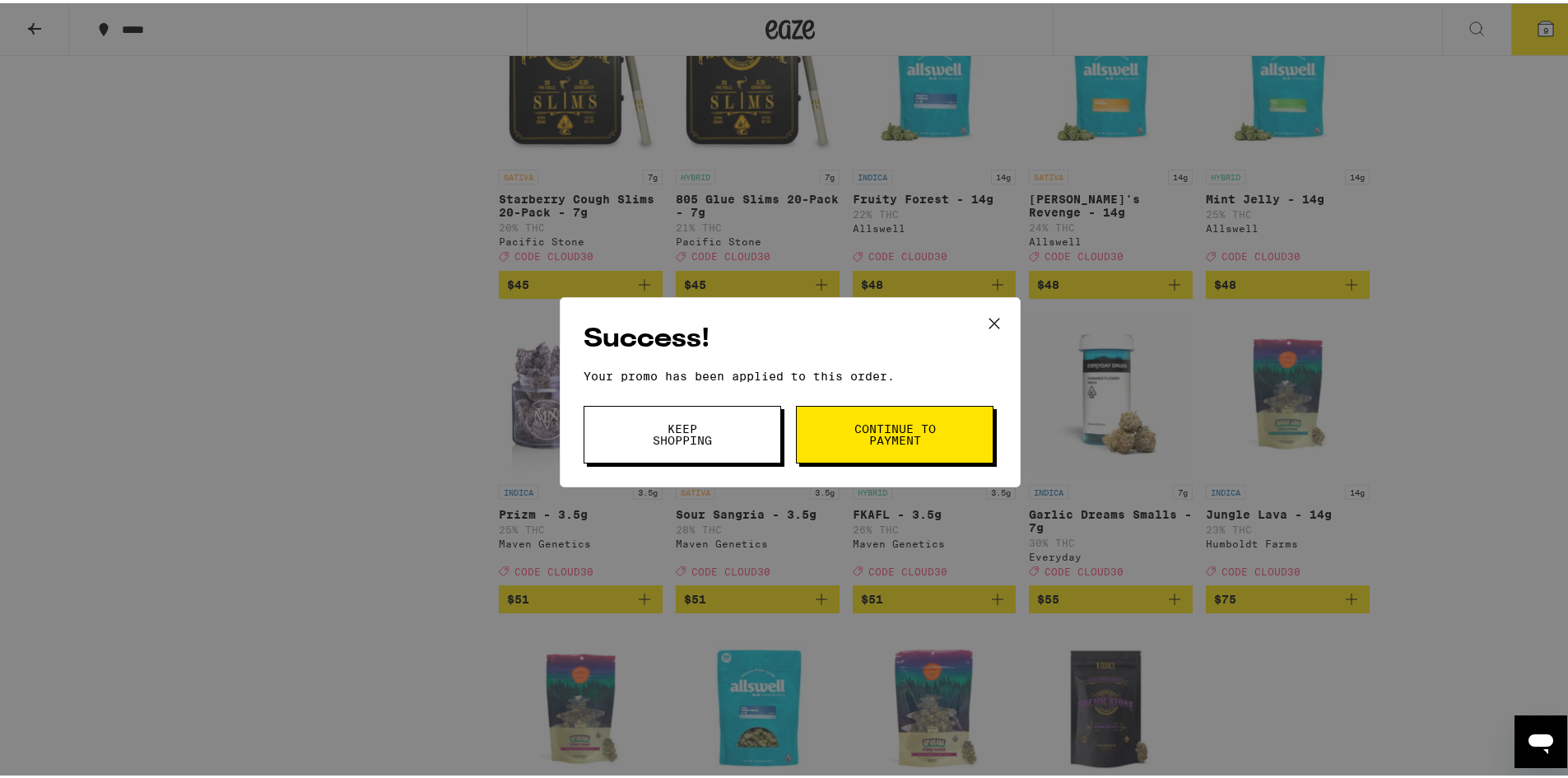
click at [881, 426] on span "Continue to payment" at bounding box center [895, 431] width 84 height 23
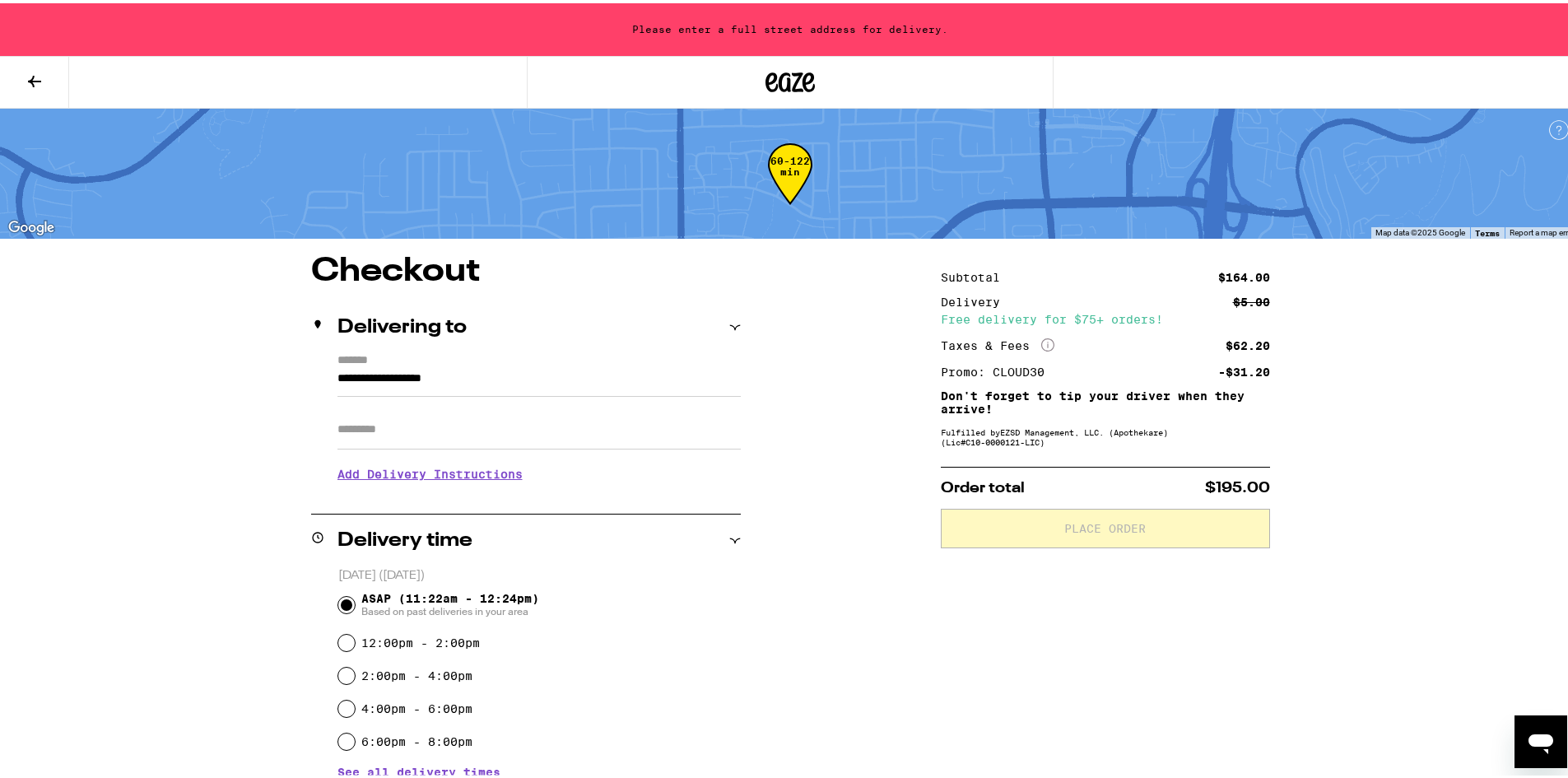
click at [31, 82] on icon at bounding box center [34, 78] width 19 height 19
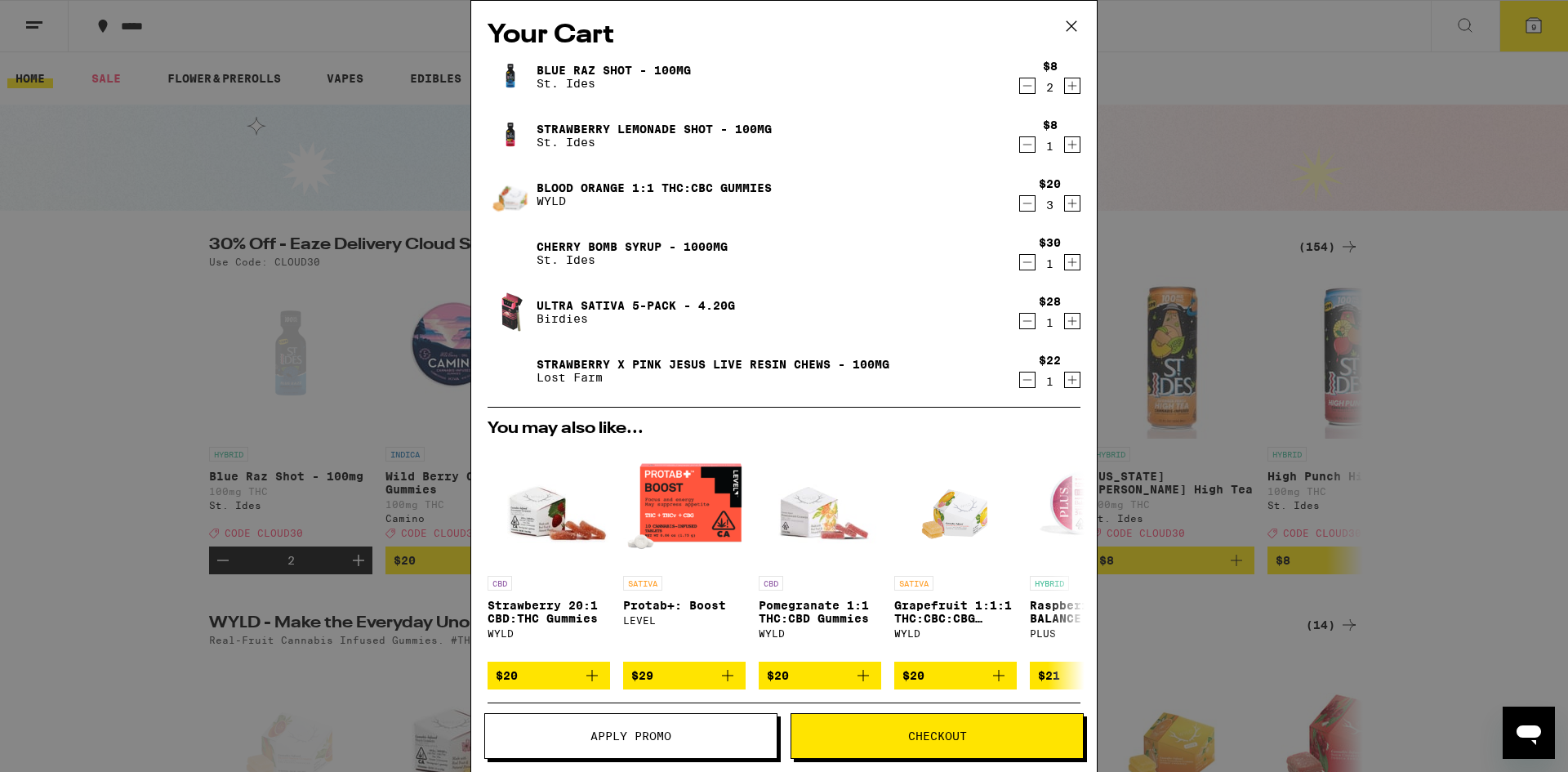
click at [1020, 208] on icon "Decrement" at bounding box center [1028, 203] width 15 height 19
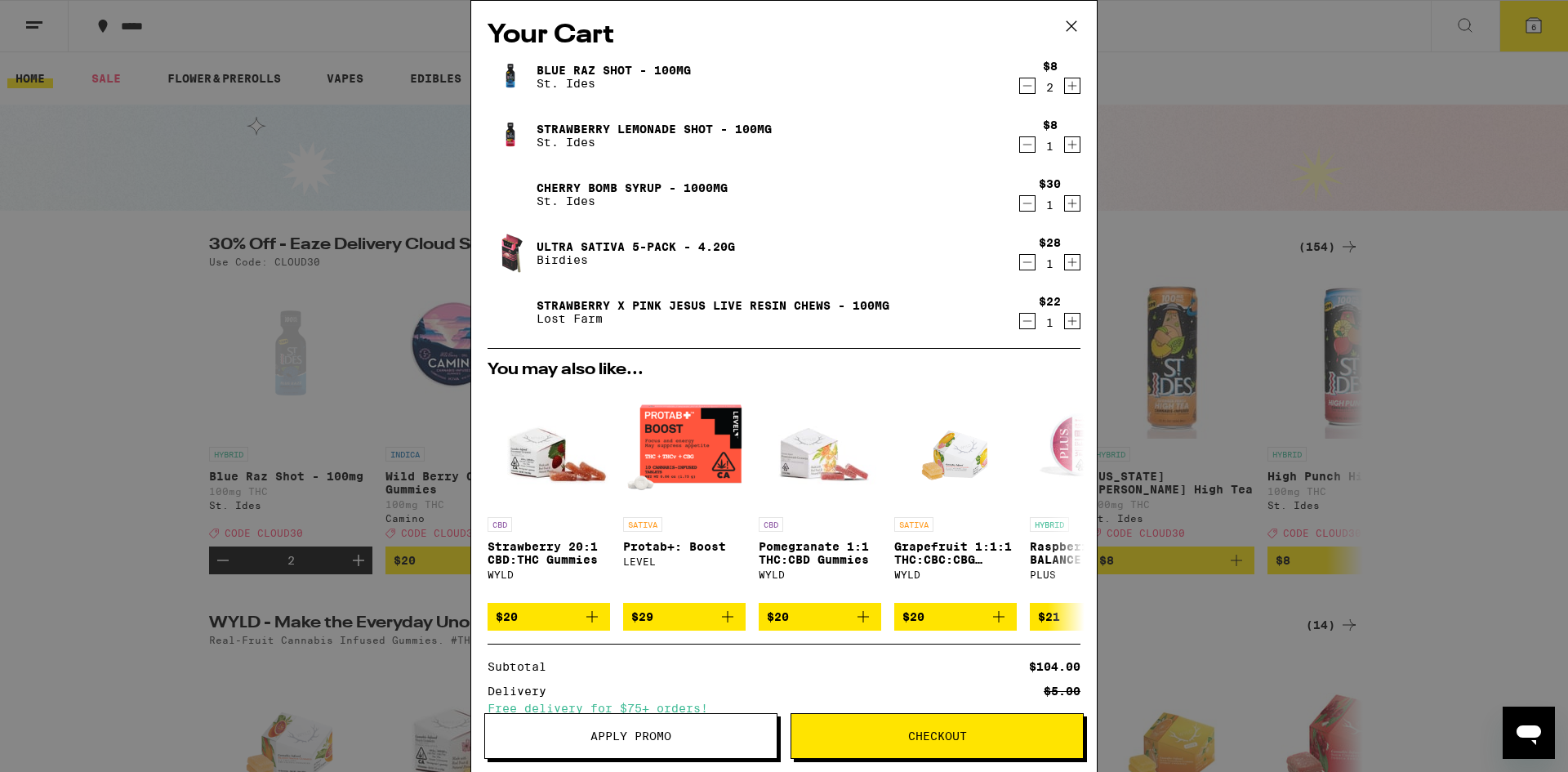
click at [1200, 28] on div "Your Cart Blue Raz Shot - 100mg St. Ides $8 2 Strawberry Lemonade Shot - 100mg …" at bounding box center [784, 386] width 1568 height 772
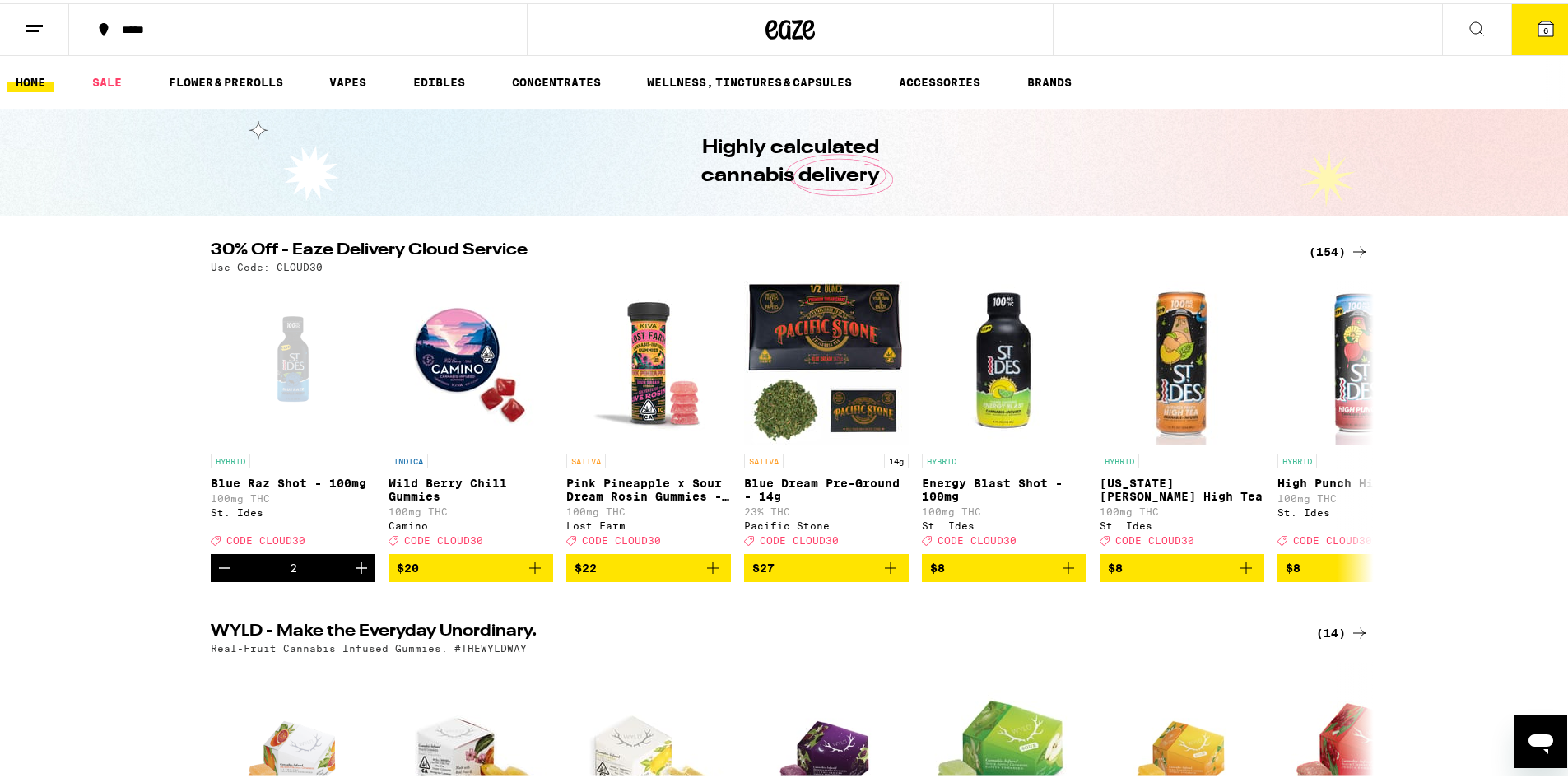
click at [1467, 28] on icon at bounding box center [1476, 25] width 19 height 19
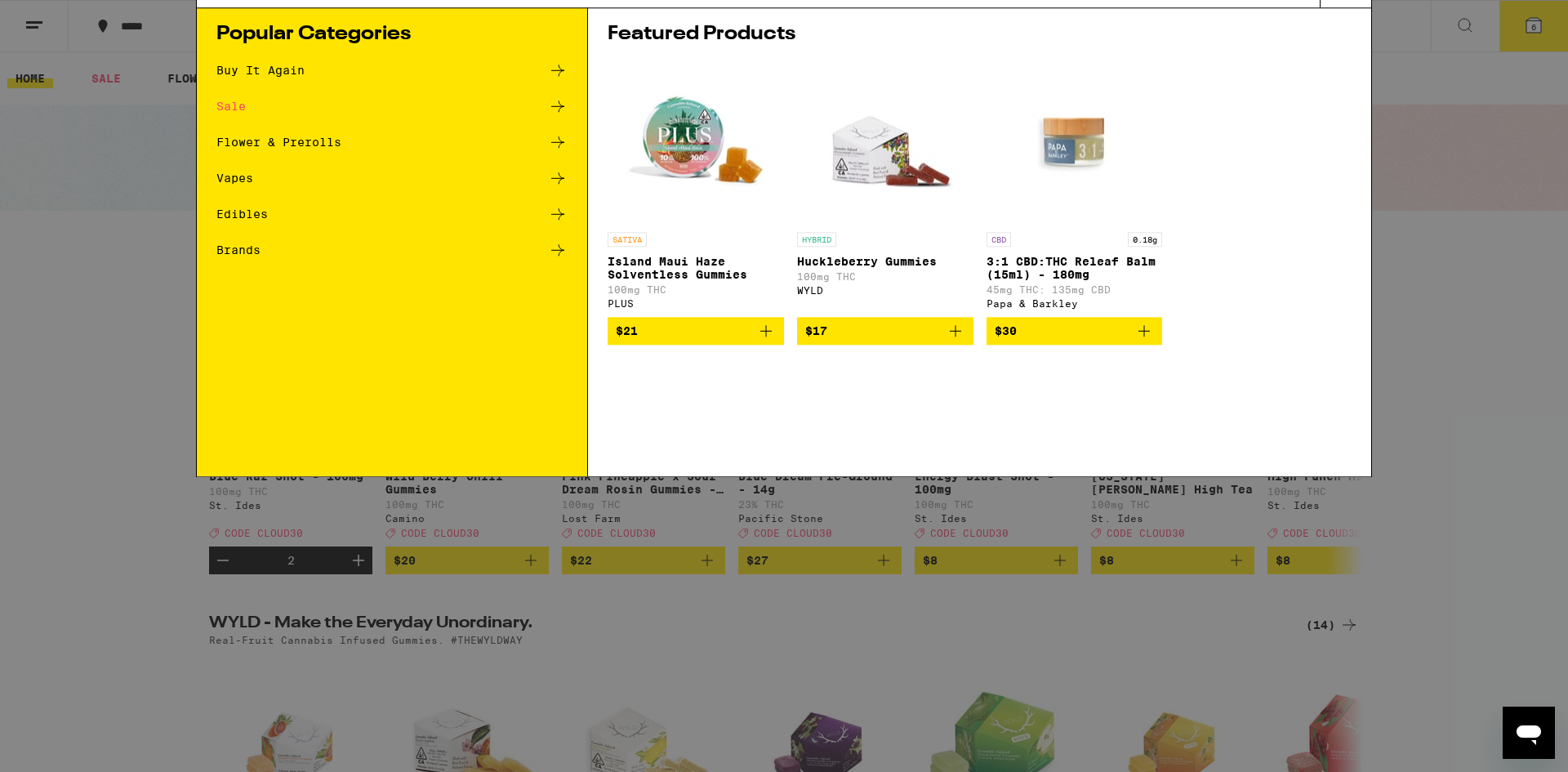
click at [419, 17] on div "Search for Products" at bounding box center [784, 27] width 1175 height 52
click at [420, 34] on input "Search for Products" at bounding box center [781, 27] width 1077 height 15
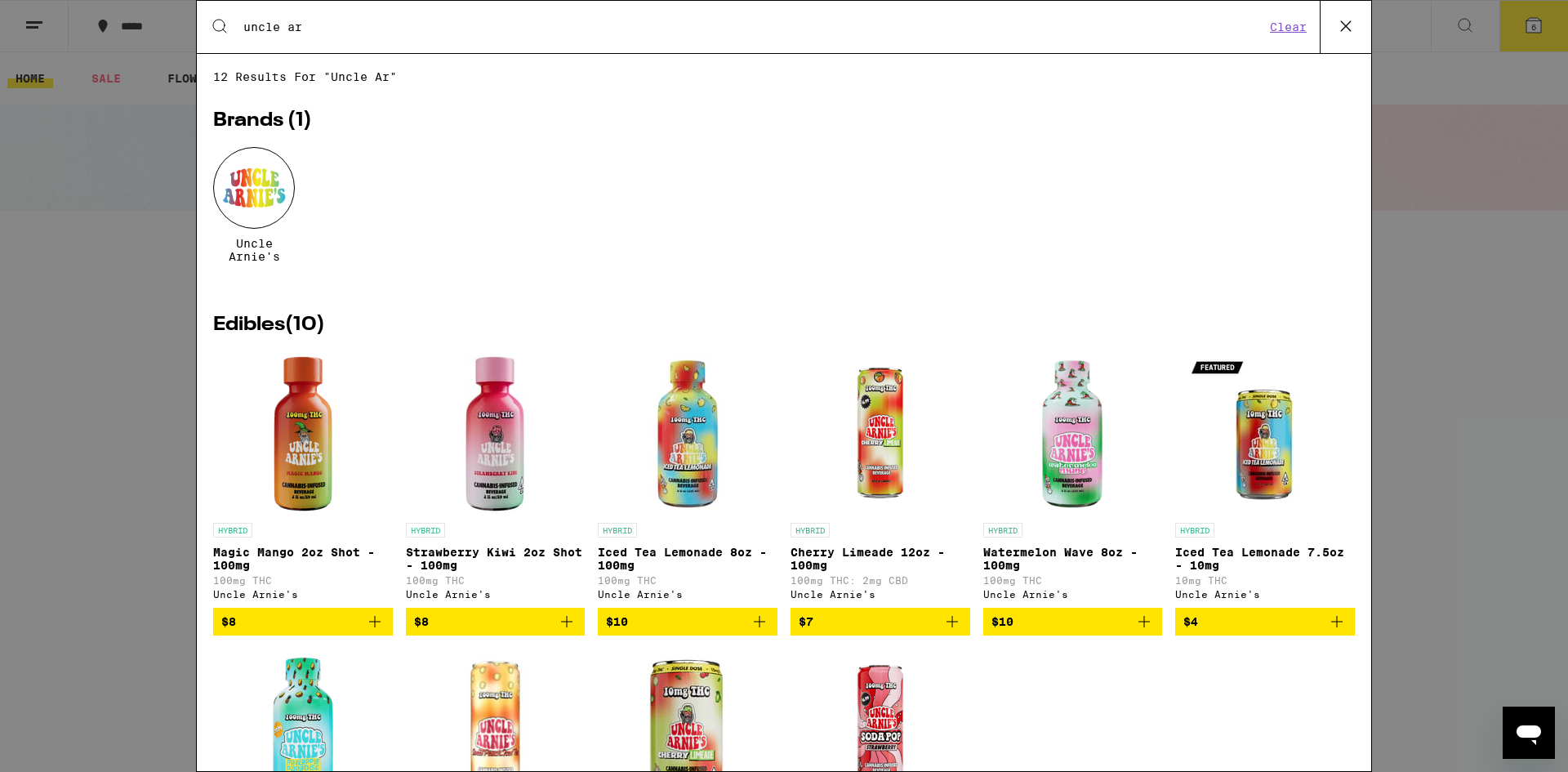
type input "uncle ar"
click at [260, 173] on div at bounding box center [254, 188] width 82 height 82
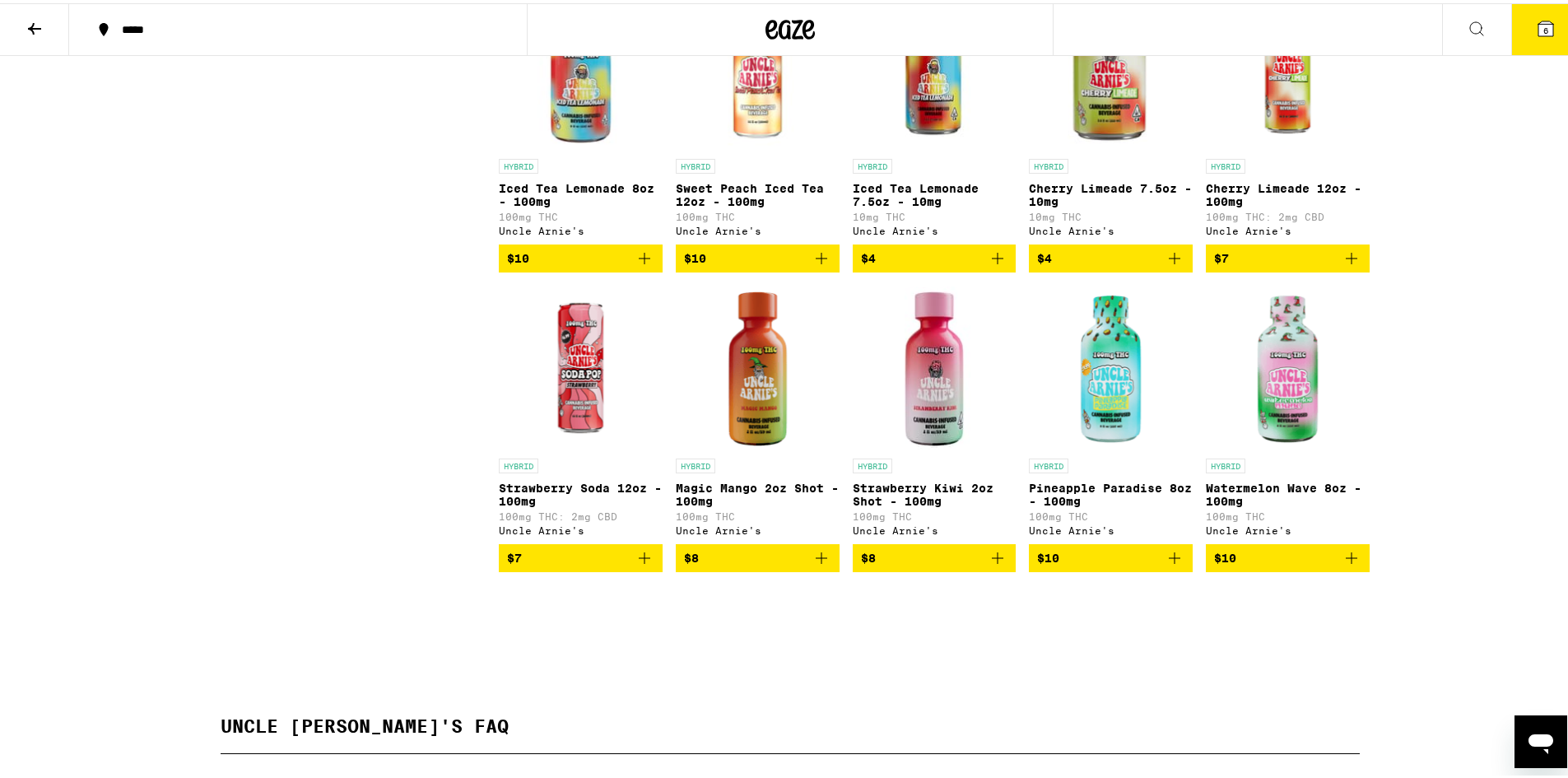
scroll to position [549, 0]
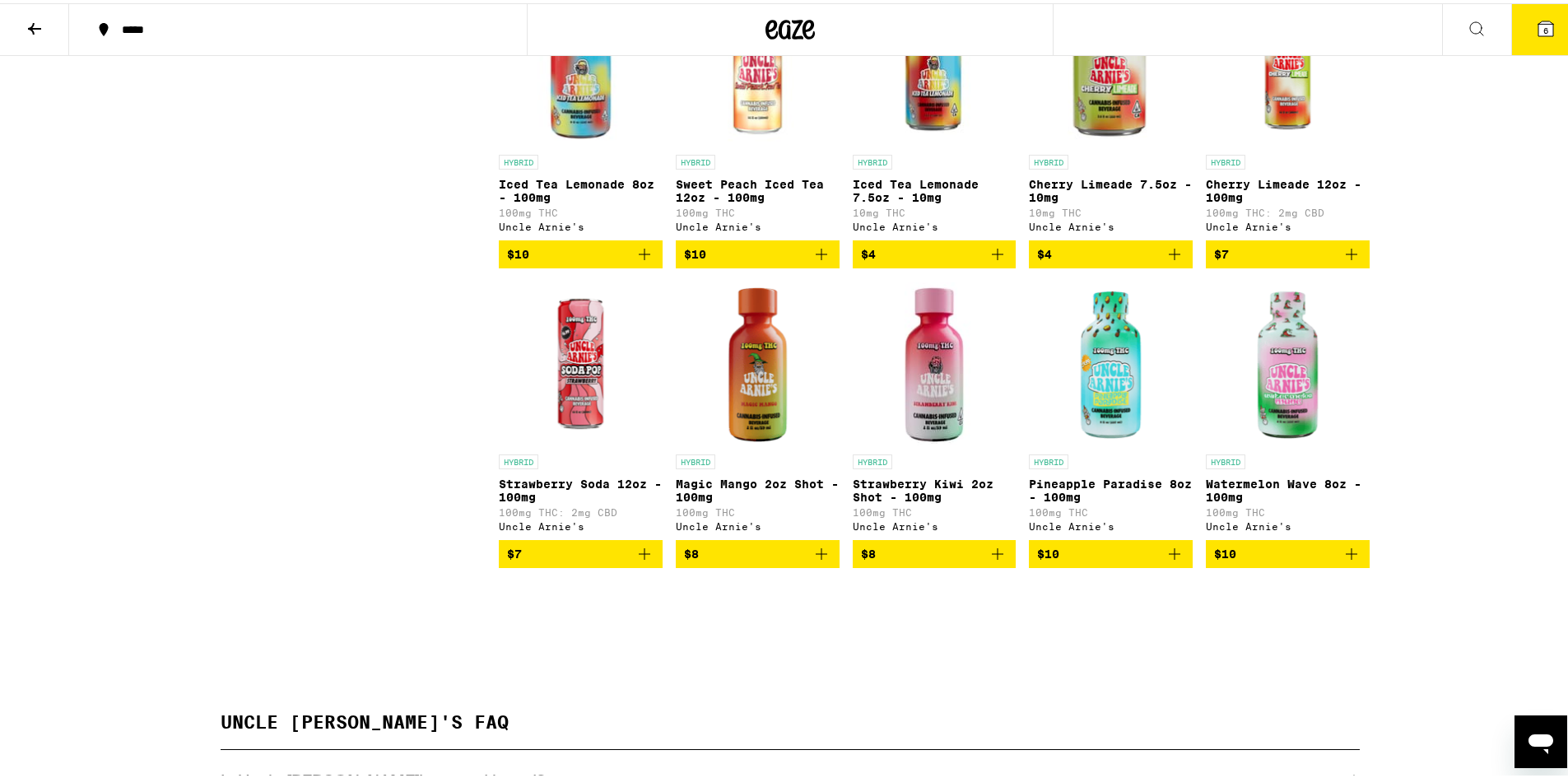
click at [1343, 560] on icon "Add to bag" at bounding box center [1350, 550] width 19 height 19
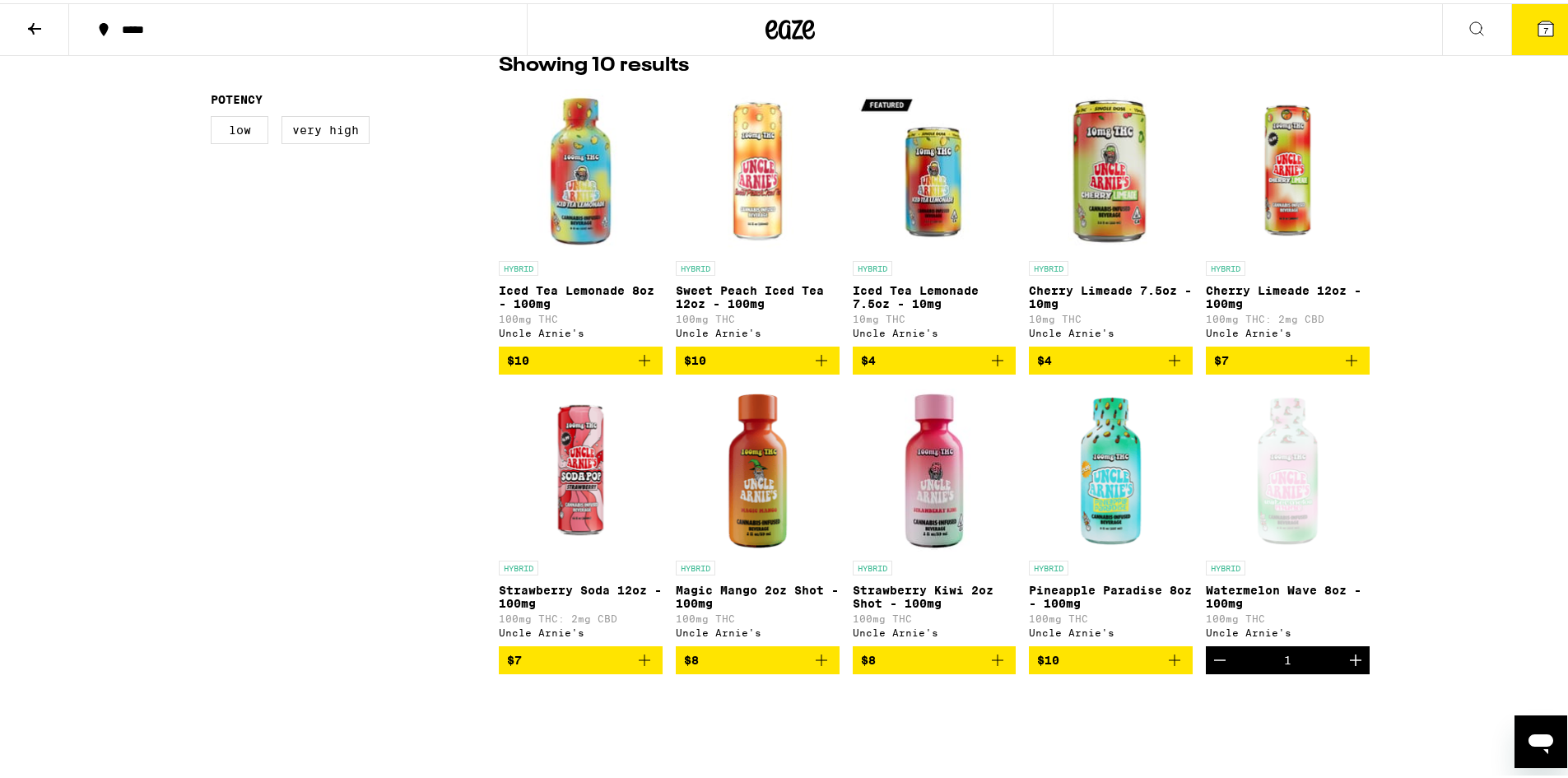
scroll to position [439, 0]
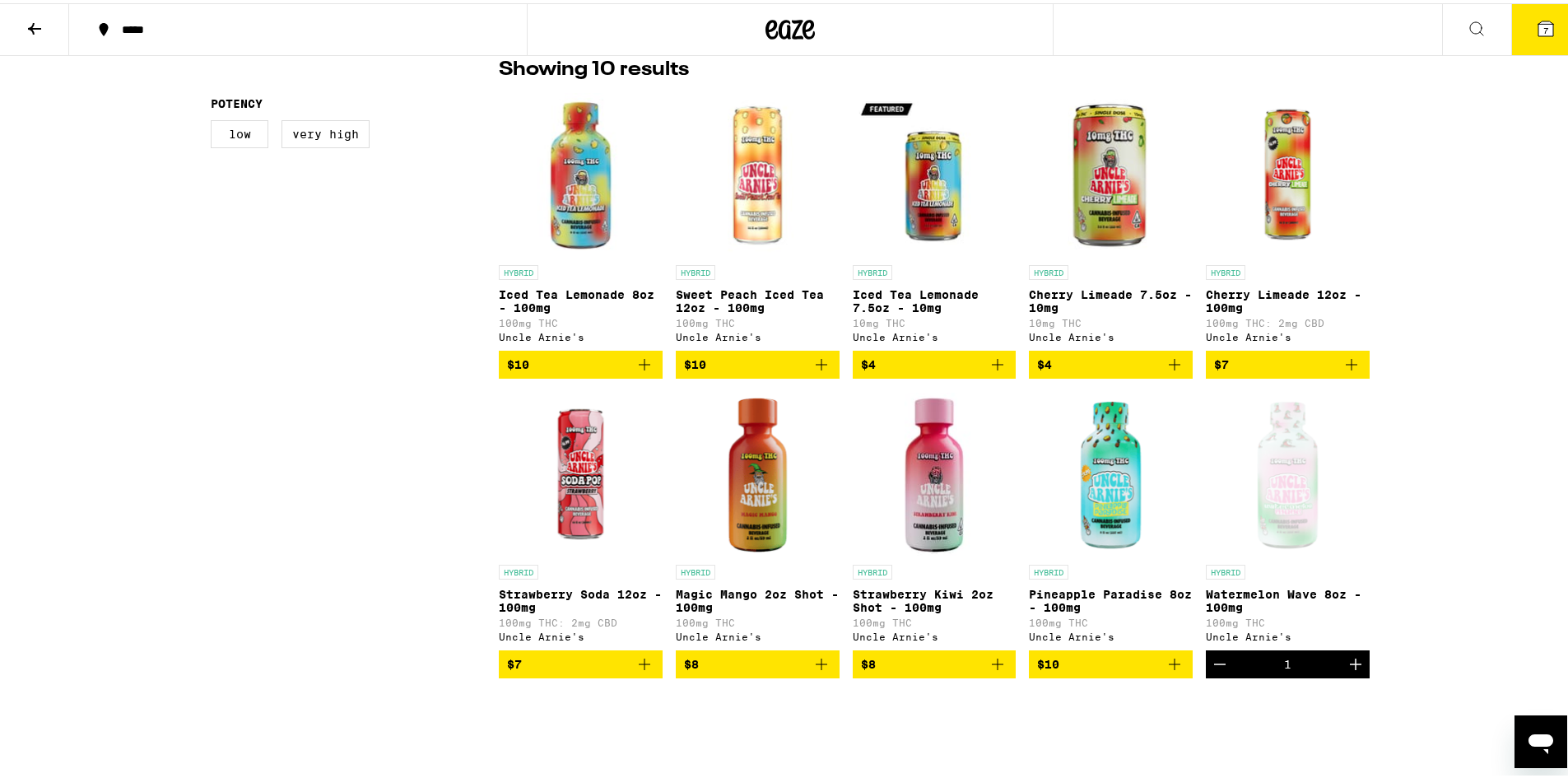
click at [637, 366] on icon "Add to bag" at bounding box center [644, 361] width 19 height 19
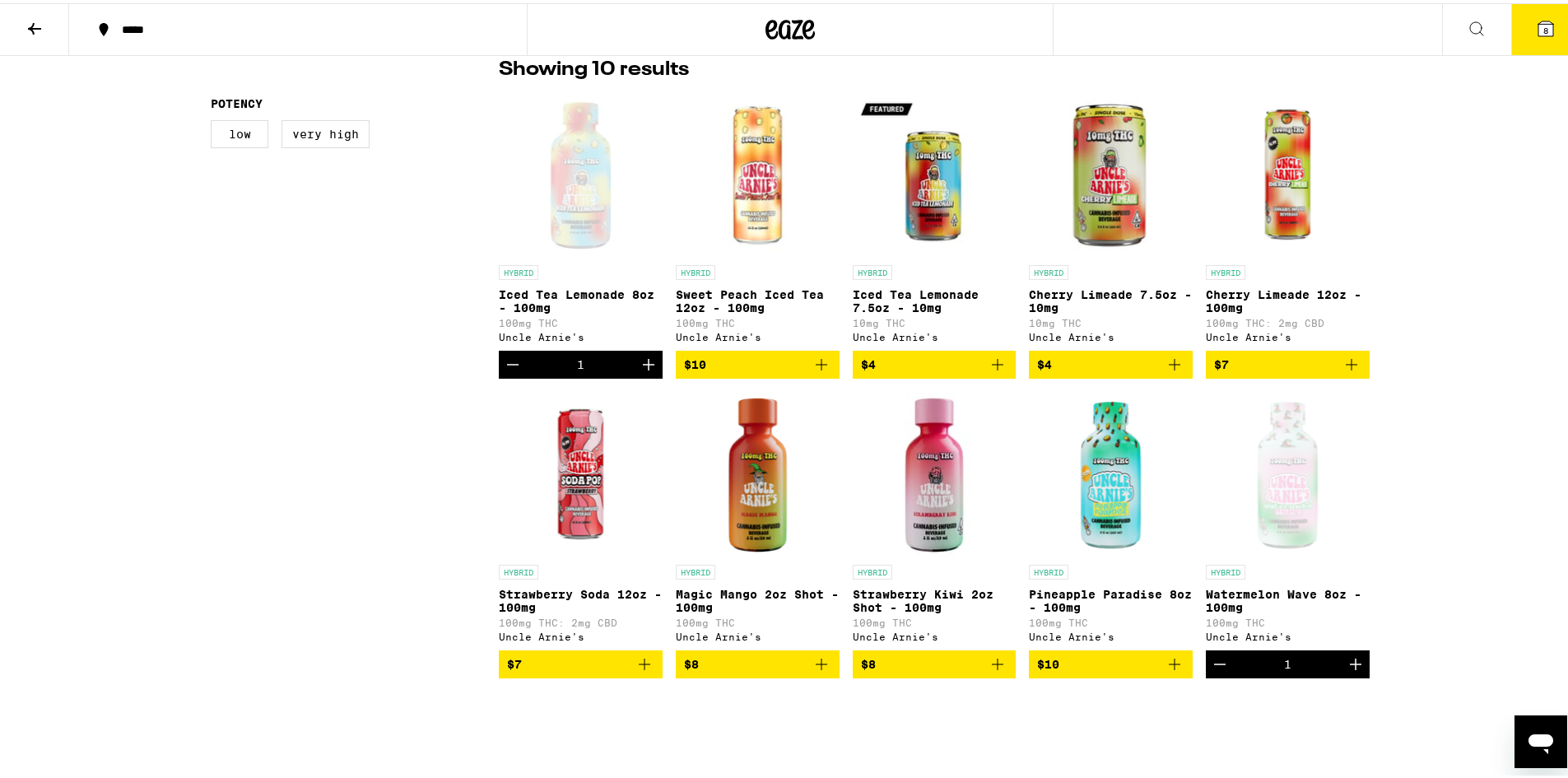
click at [643, 367] on icon "Increment" at bounding box center [649, 361] width 12 height 12
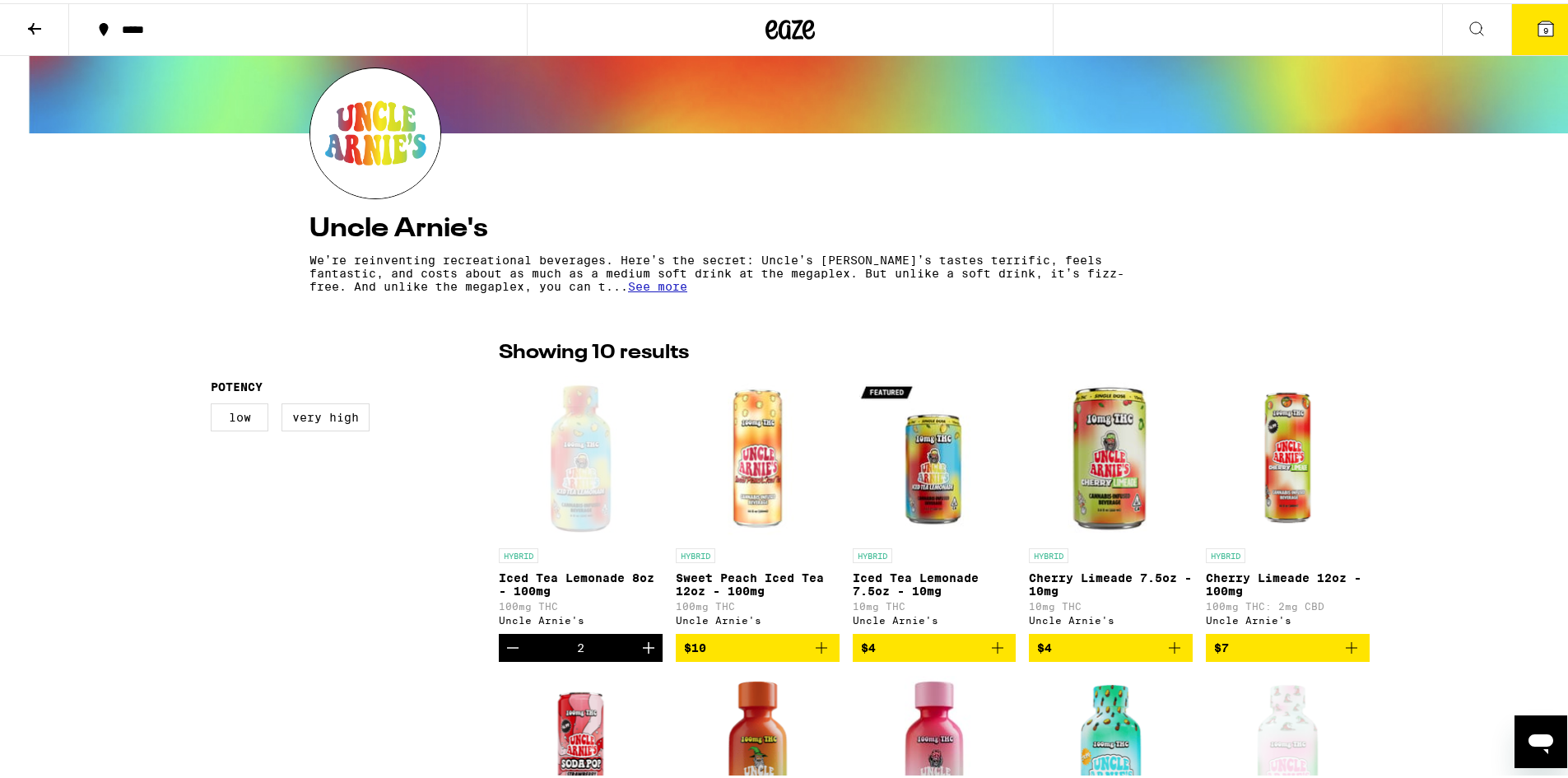
scroll to position [0, 0]
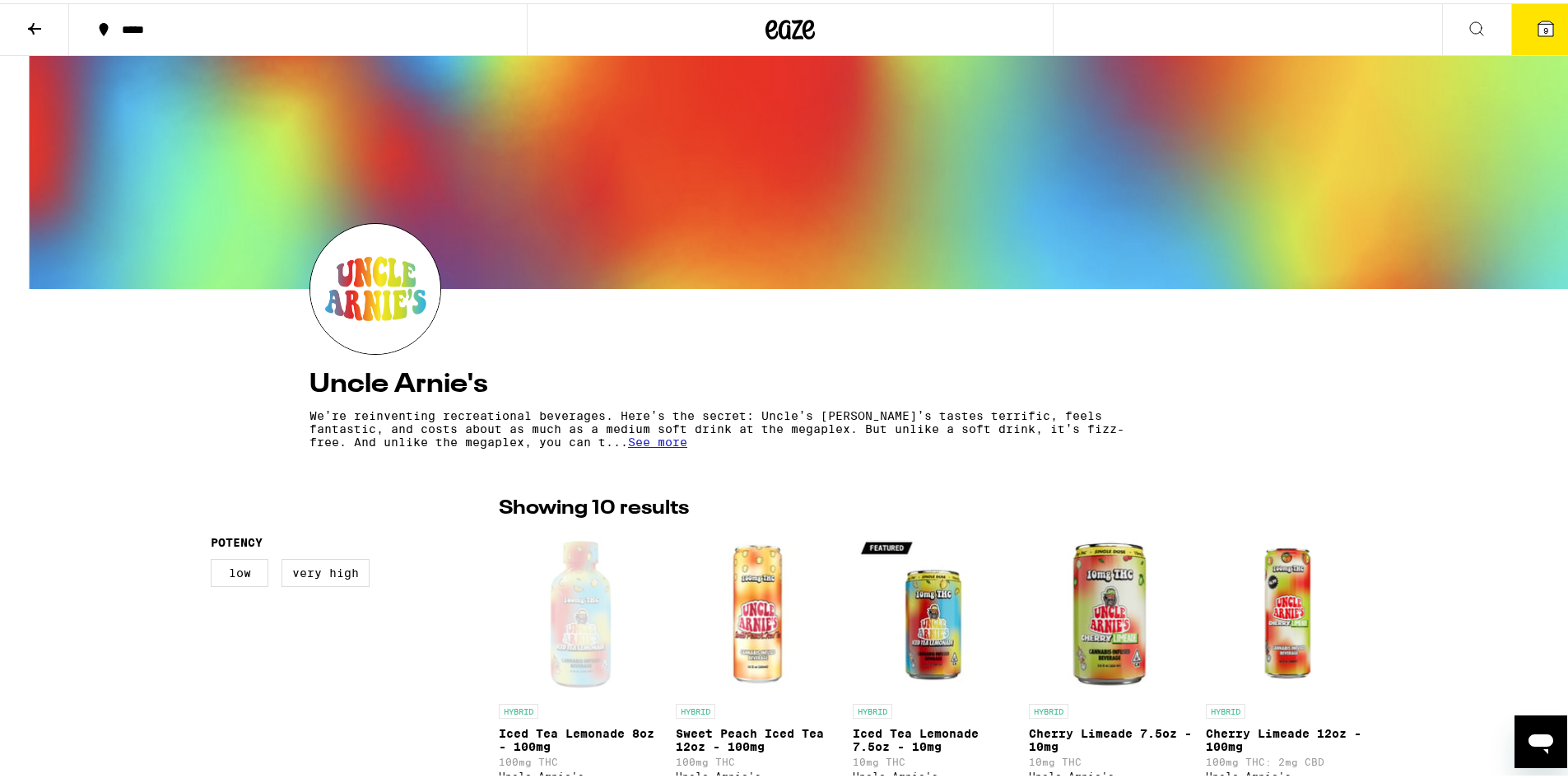
click at [1521, 15] on button "9" at bounding box center [1545, 26] width 69 height 51
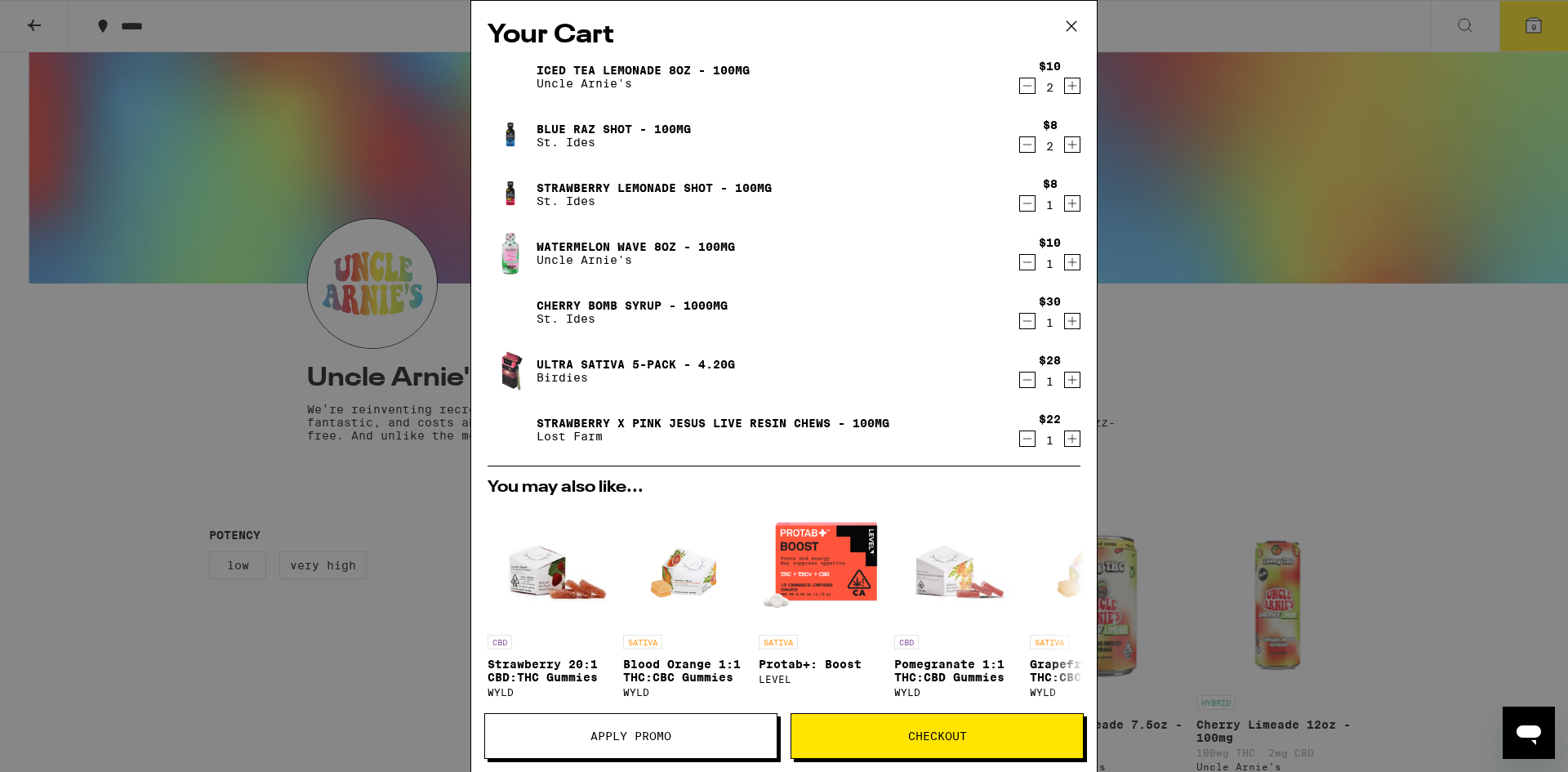
click at [883, 744] on button "Checkout" at bounding box center [937, 736] width 293 height 46
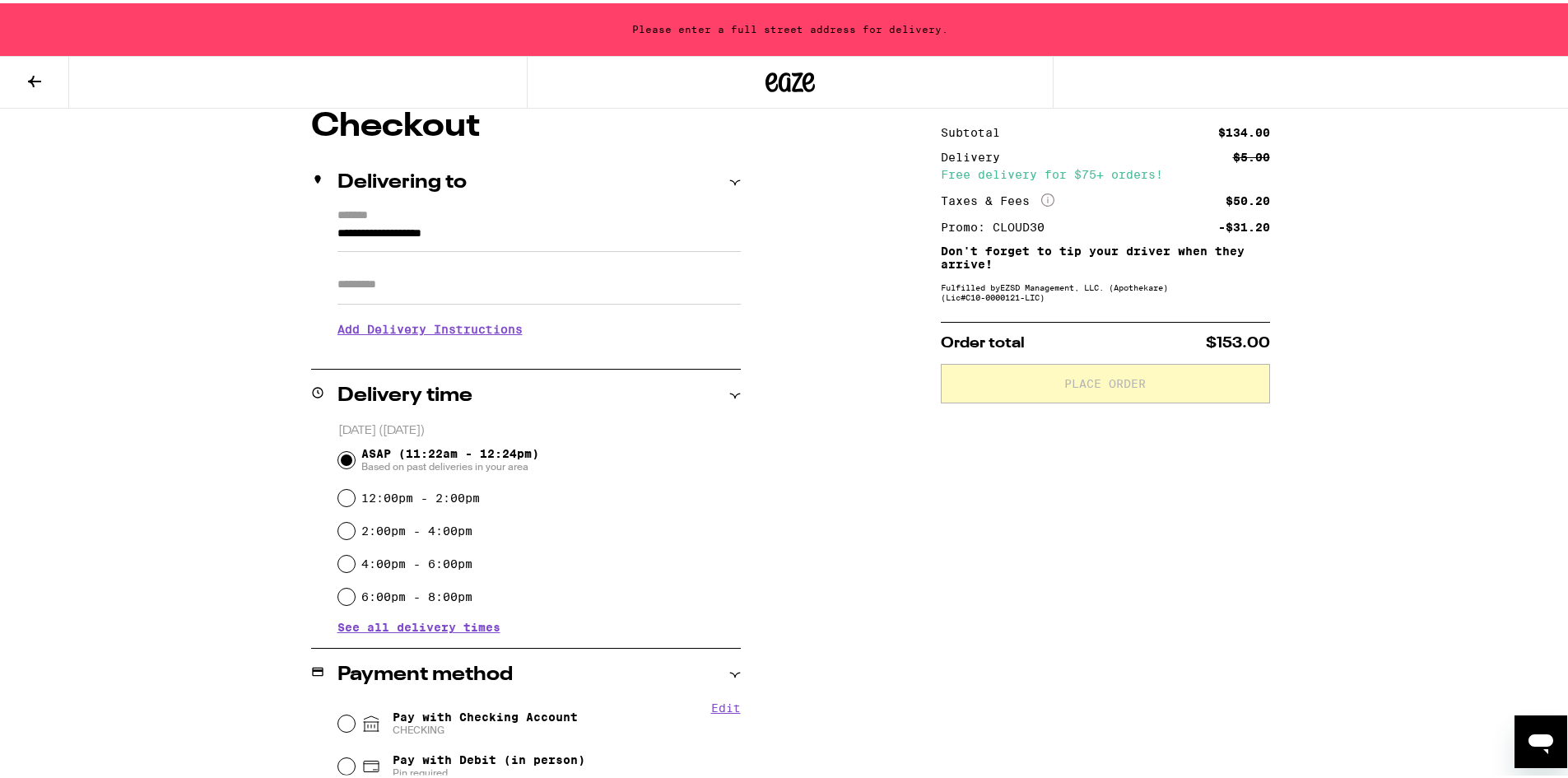
scroll to position [165, 0]
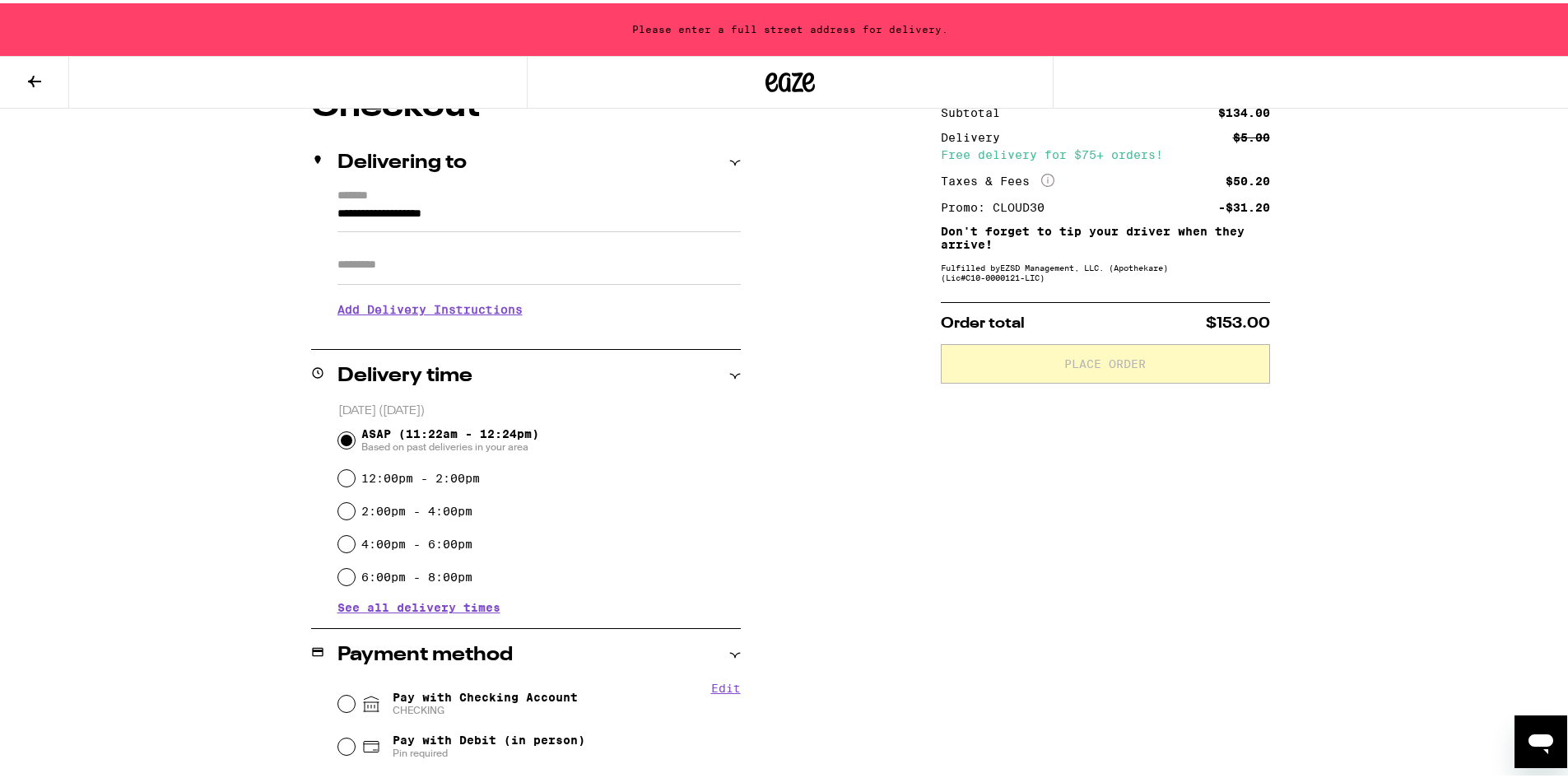
type input "**********"
type input "**"
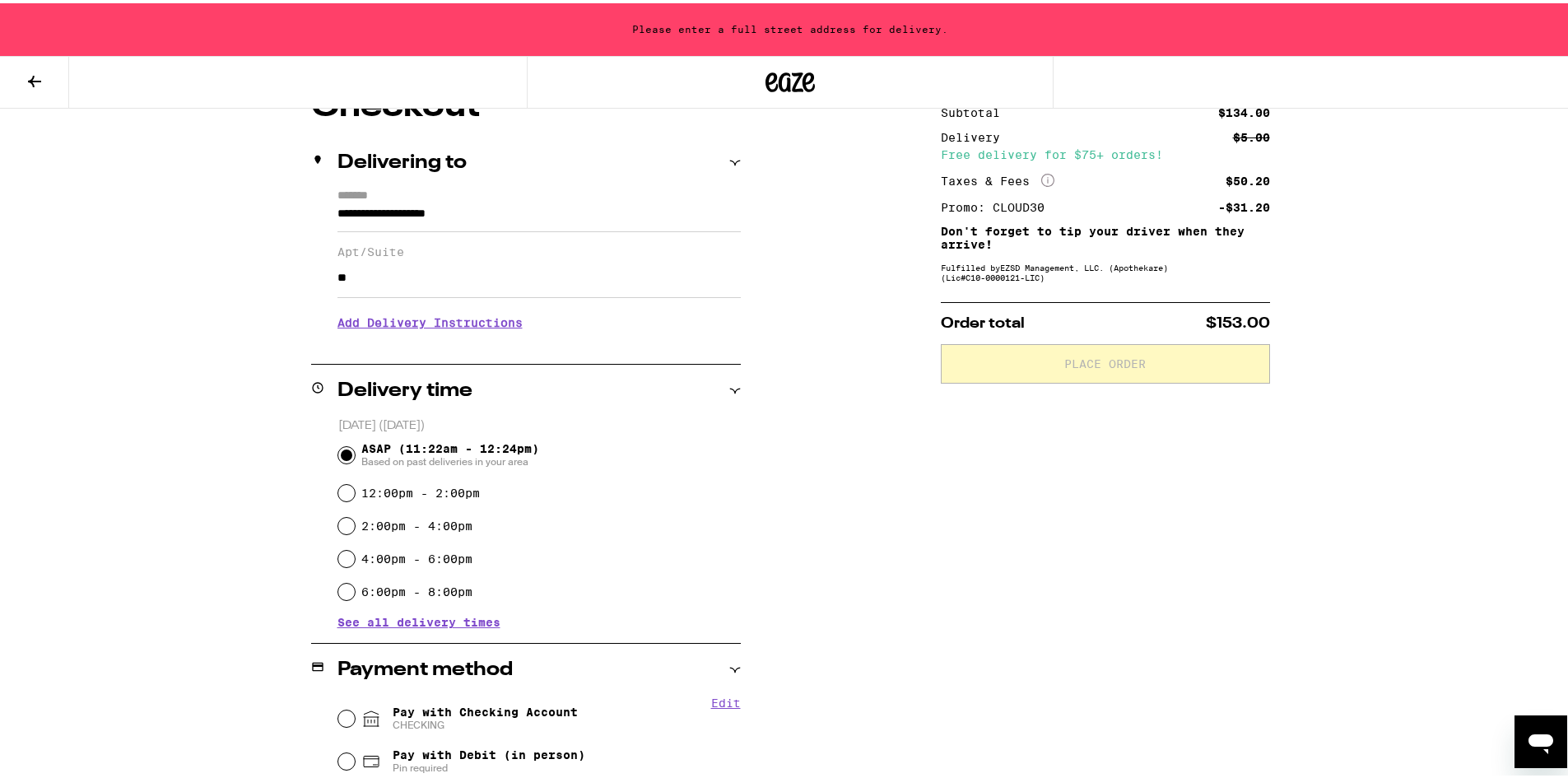
click at [496, 324] on h3 "Add Delivery Instructions" at bounding box center [539, 319] width 403 height 38
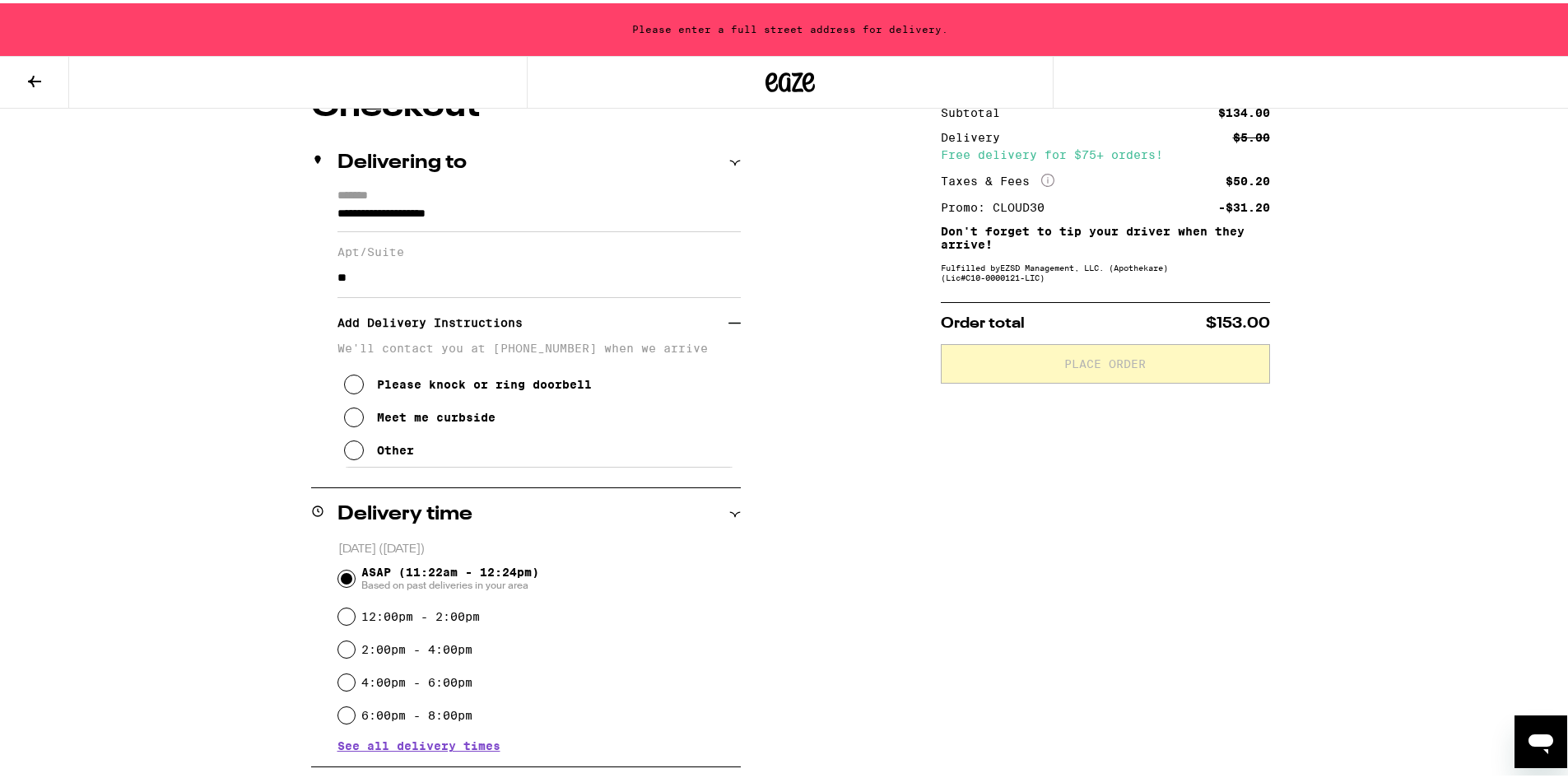
click at [344, 457] on icon at bounding box center [353, 446] width 19 height 19
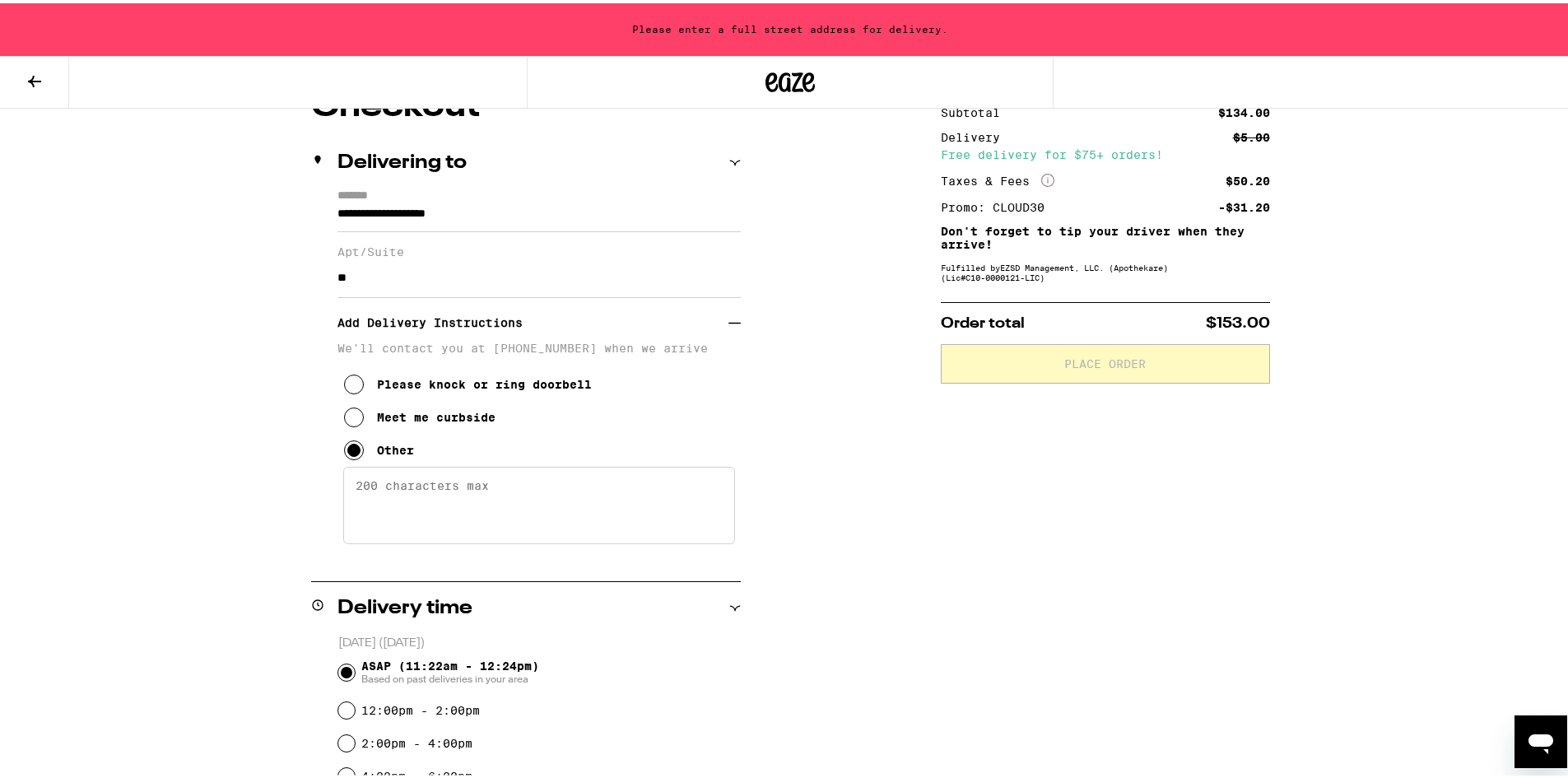
click at [414, 495] on textarea "Enter any other delivery instructions you want driver to know" at bounding box center [539, 502] width 391 height 78
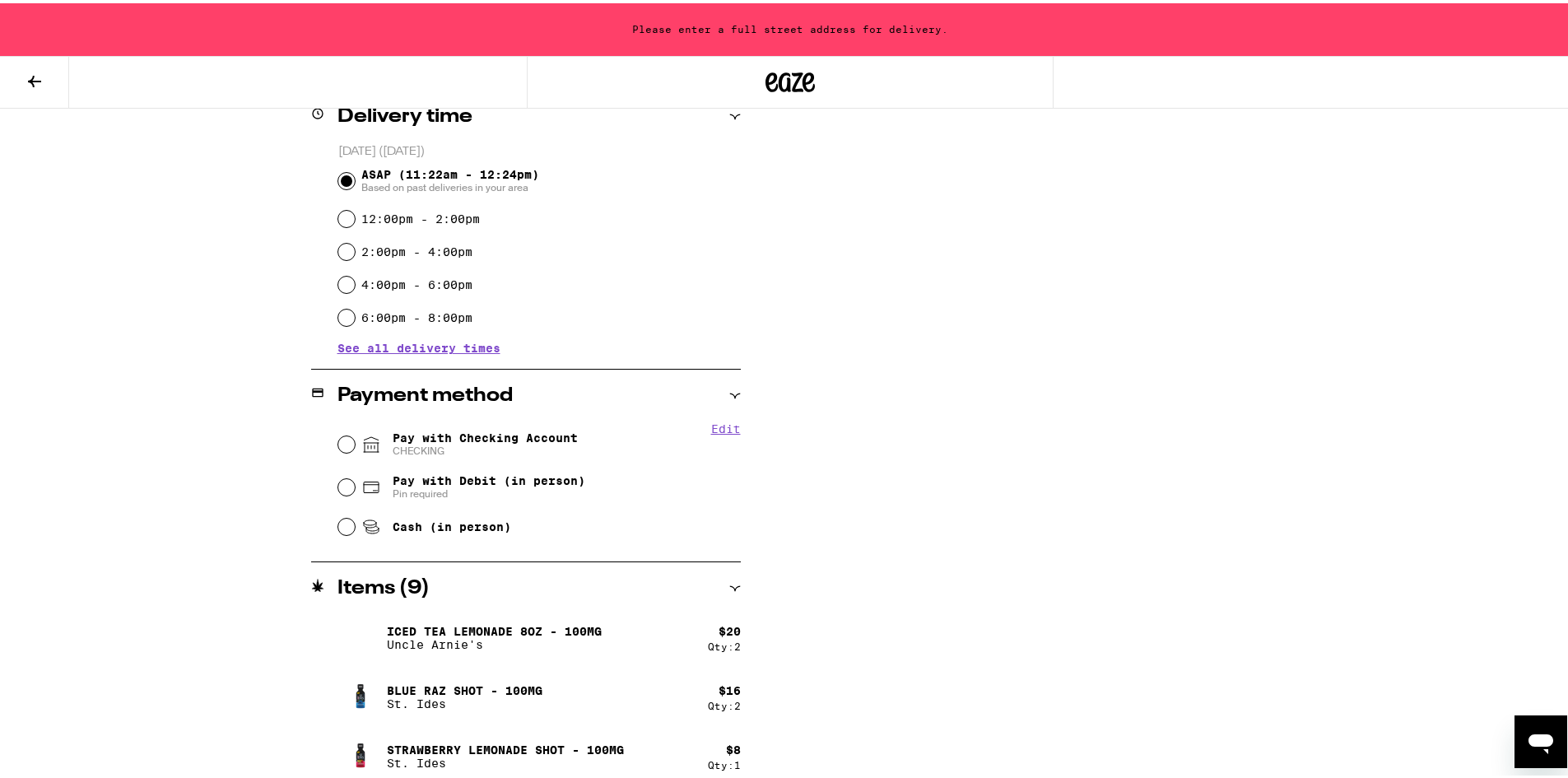
scroll to position [659, 0]
type textarea "Ok to park in spot 62 for delivery."
click at [342, 440] on input "Pay with Checking Account CHECKING" at bounding box center [347, 439] width 17 height 17
radio input "true"
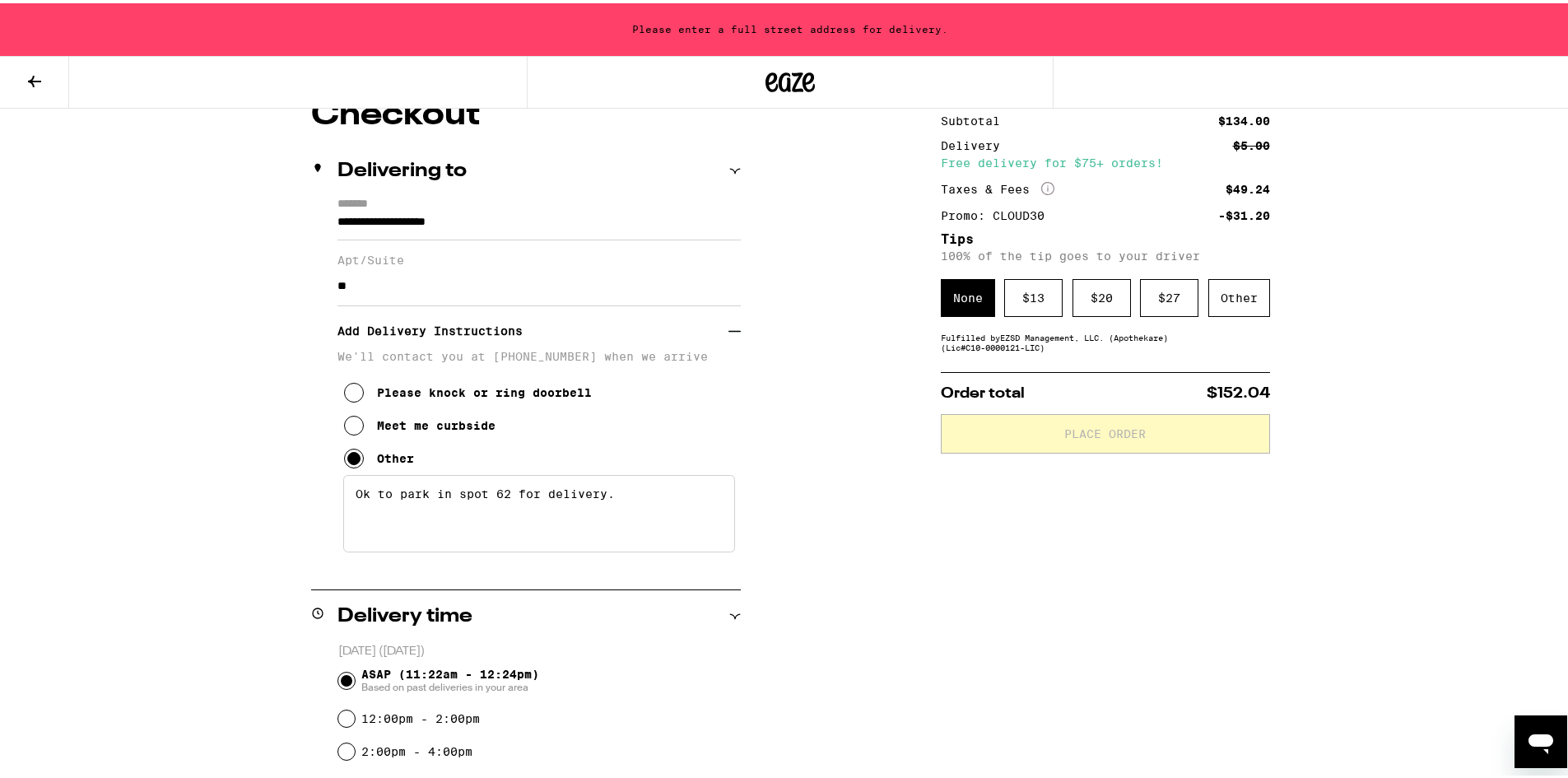
scroll to position [166, 0]
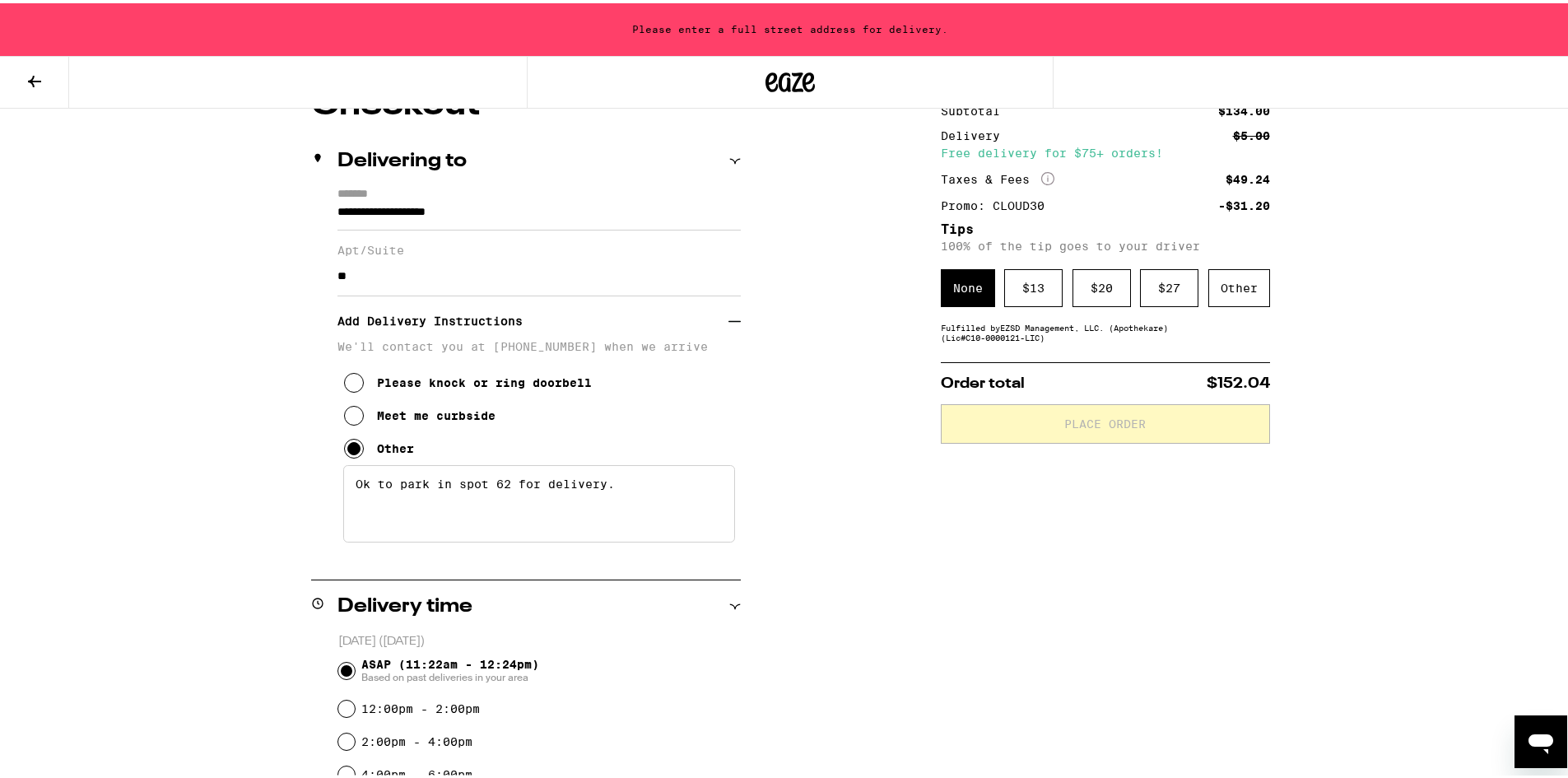
click at [384, 283] on input "**" at bounding box center [539, 273] width 403 height 40
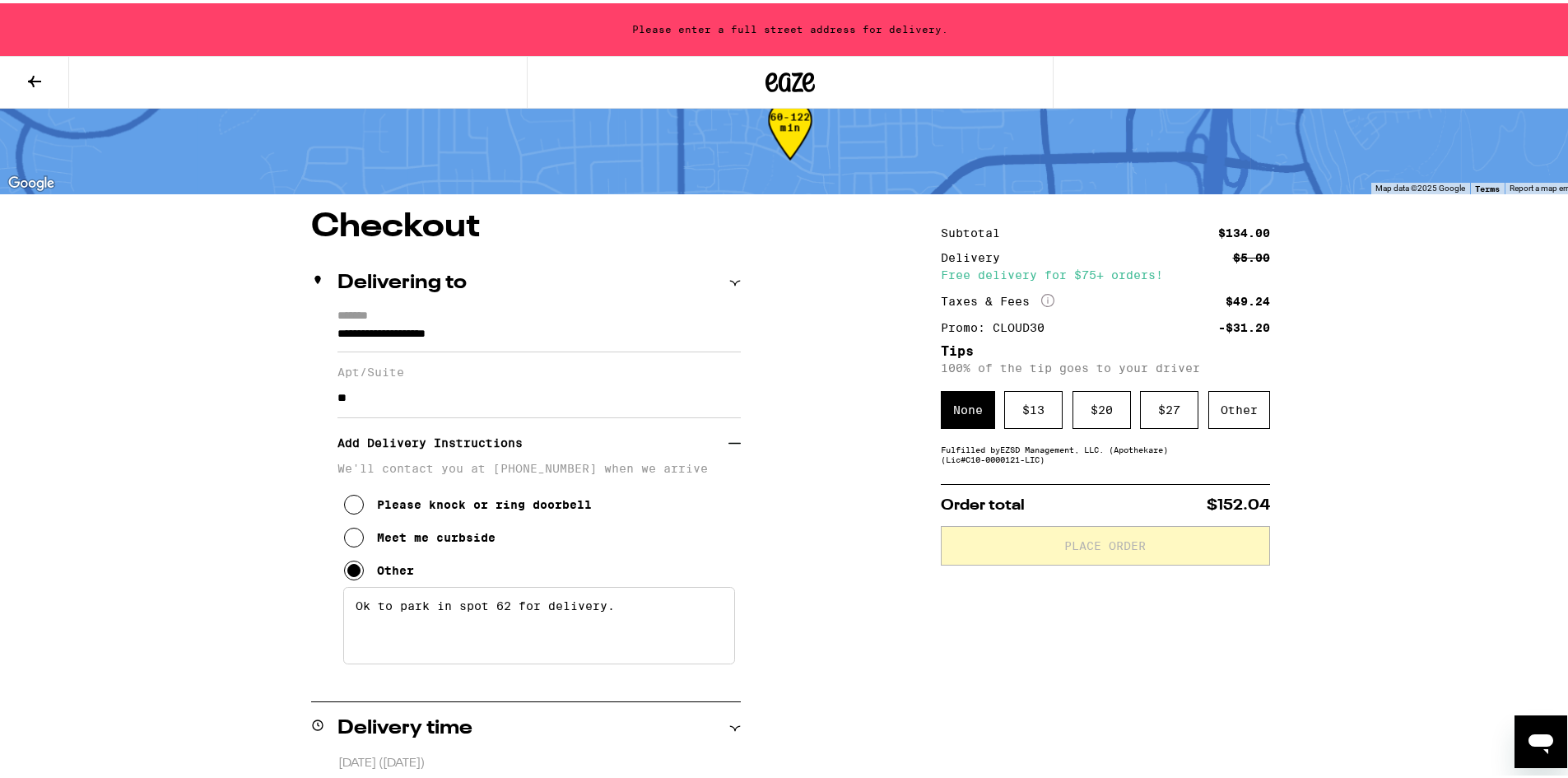
scroll to position [2, 0]
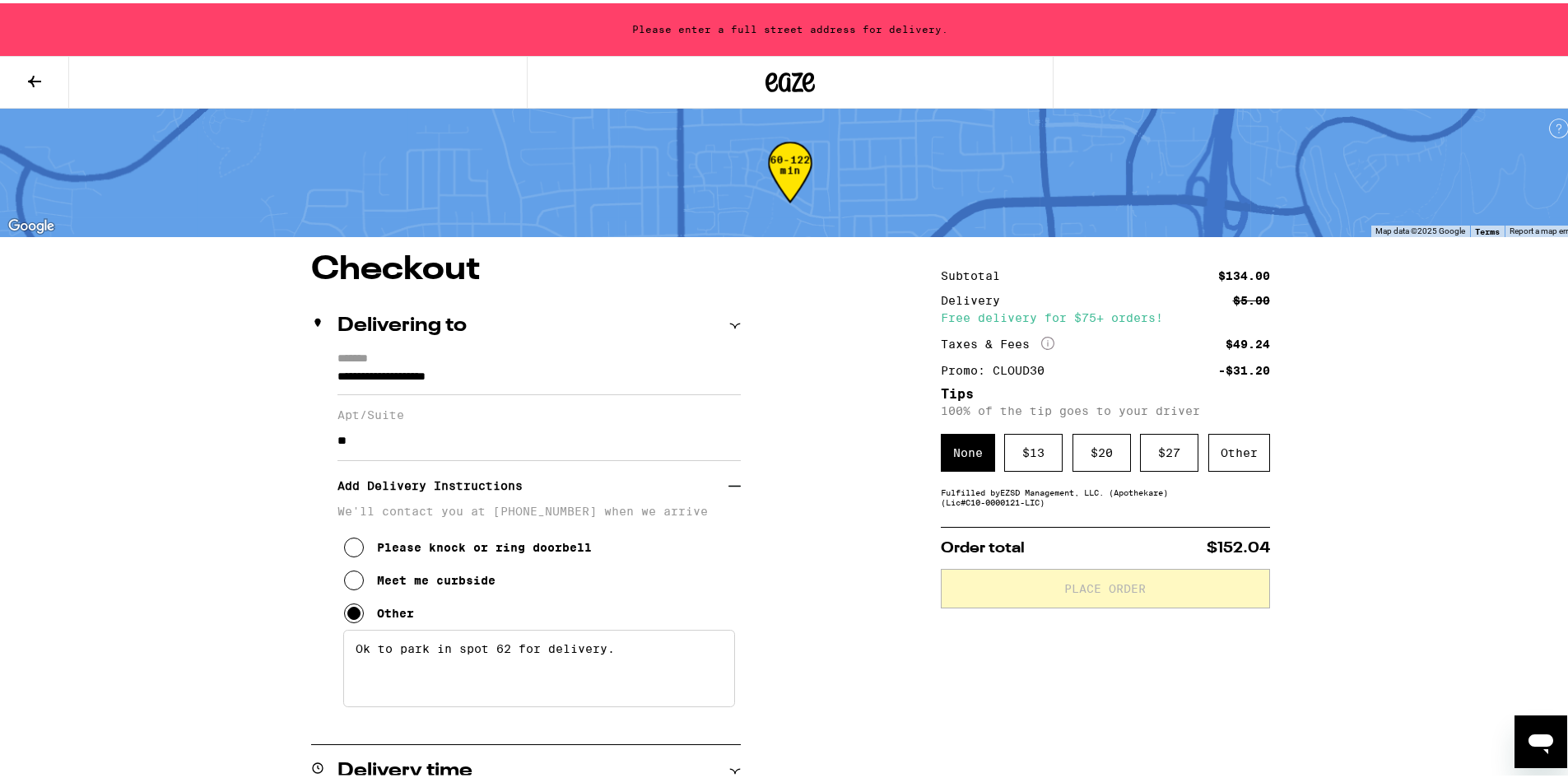
click at [485, 375] on input "**********" at bounding box center [539, 377] width 403 height 28
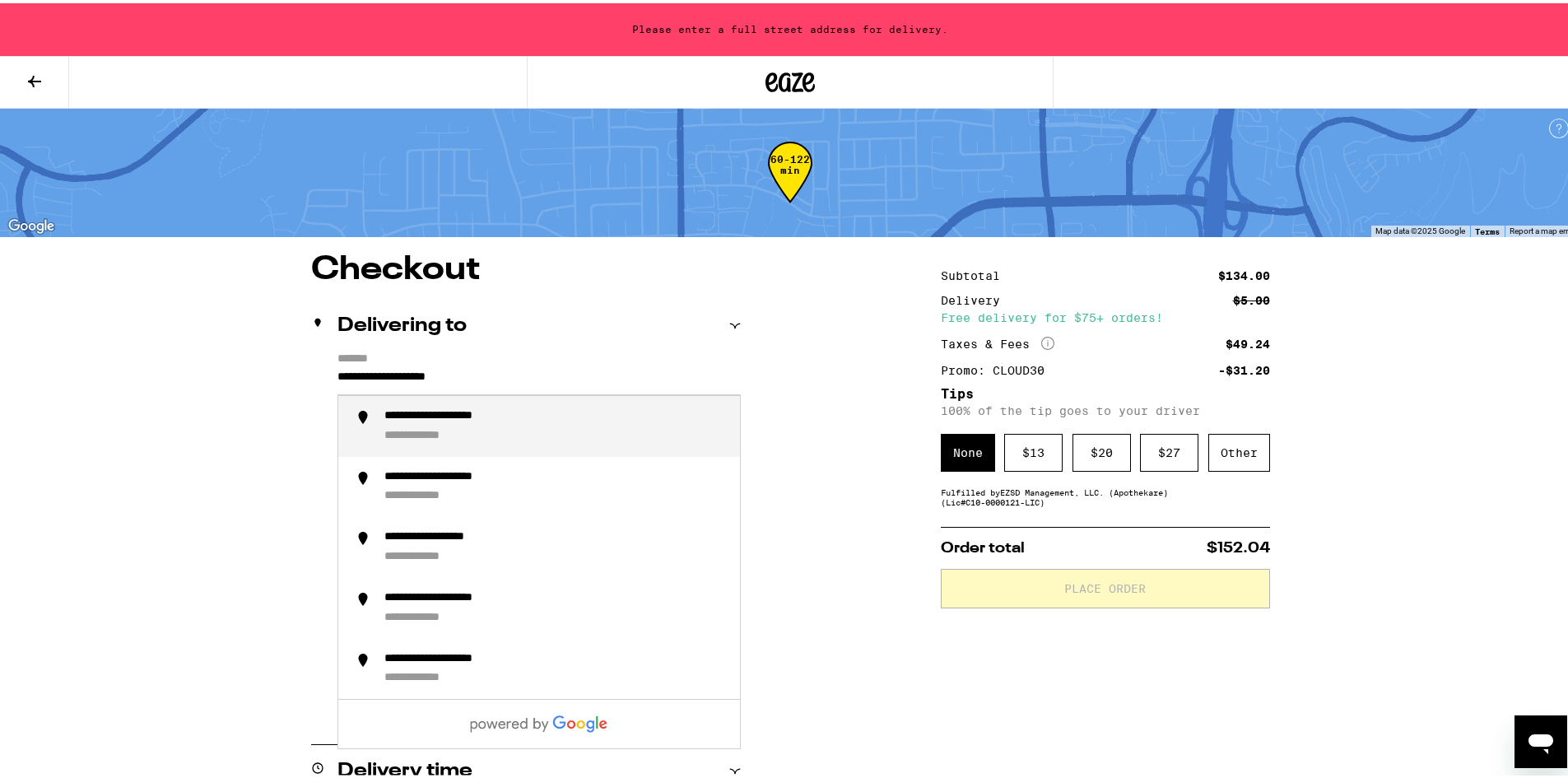
click at [503, 421] on div "**********" at bounding box center [462, 413] width 156 height 15
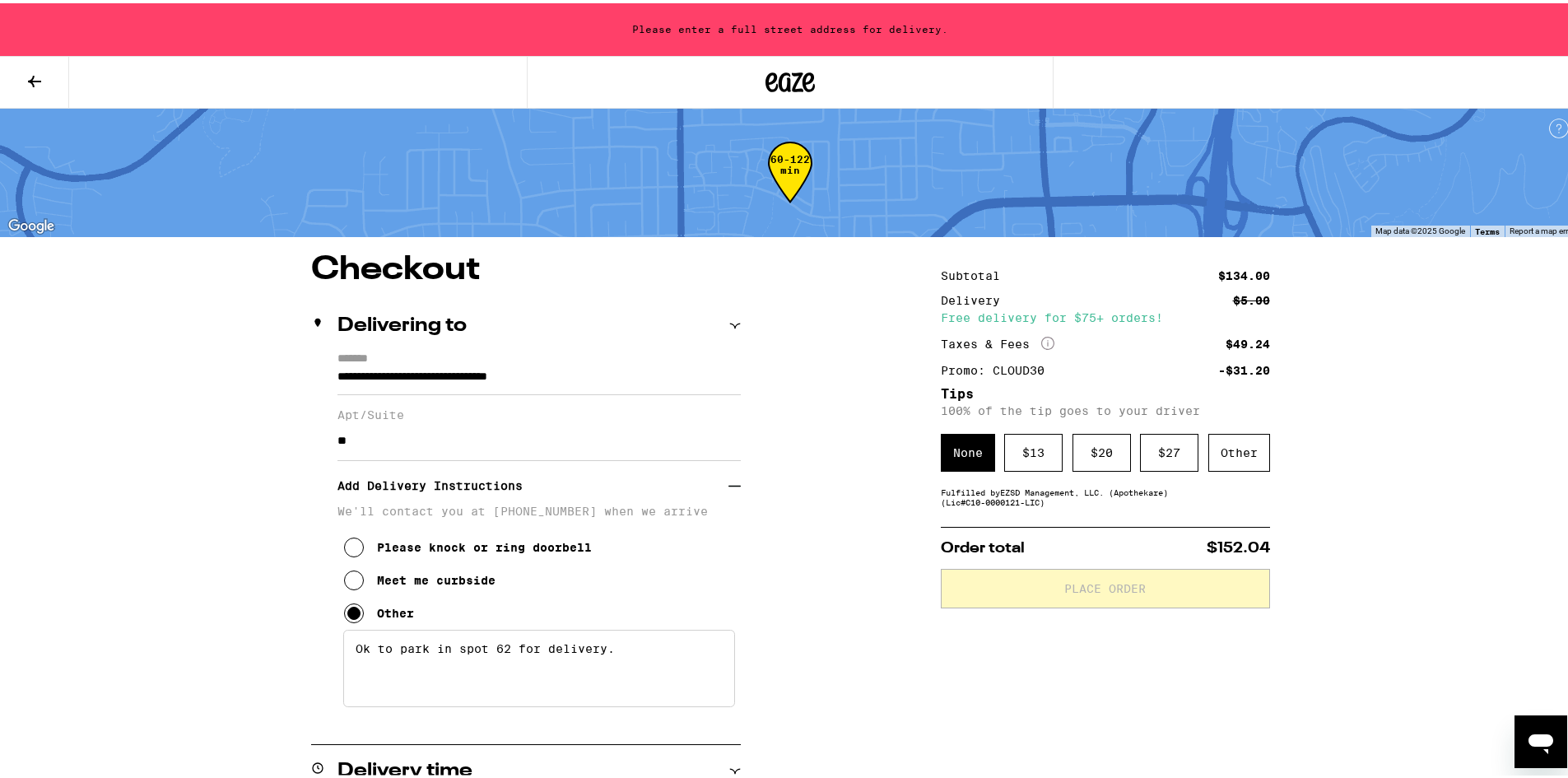
type input "**********"
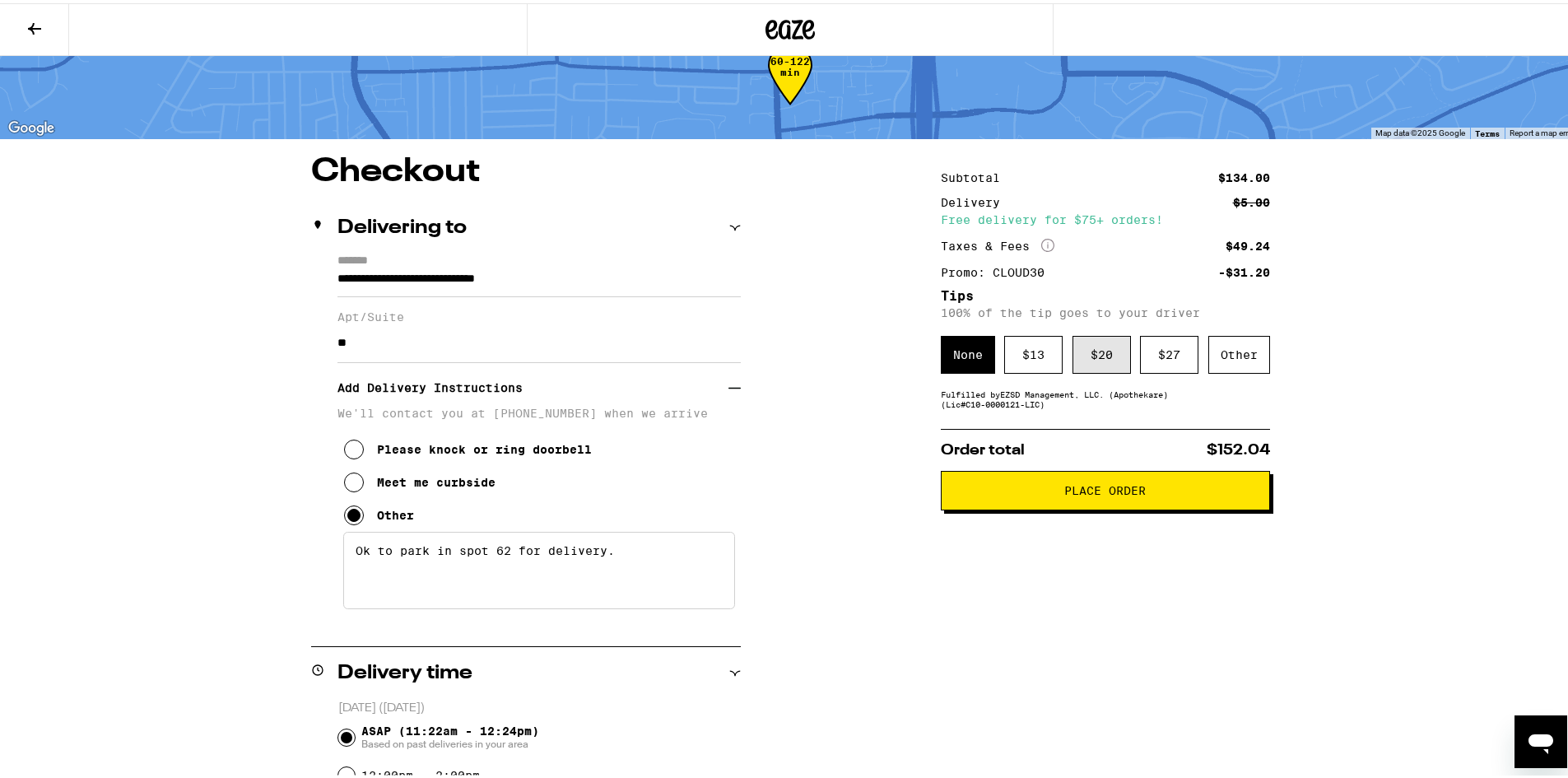
scroll to position [27, 0]
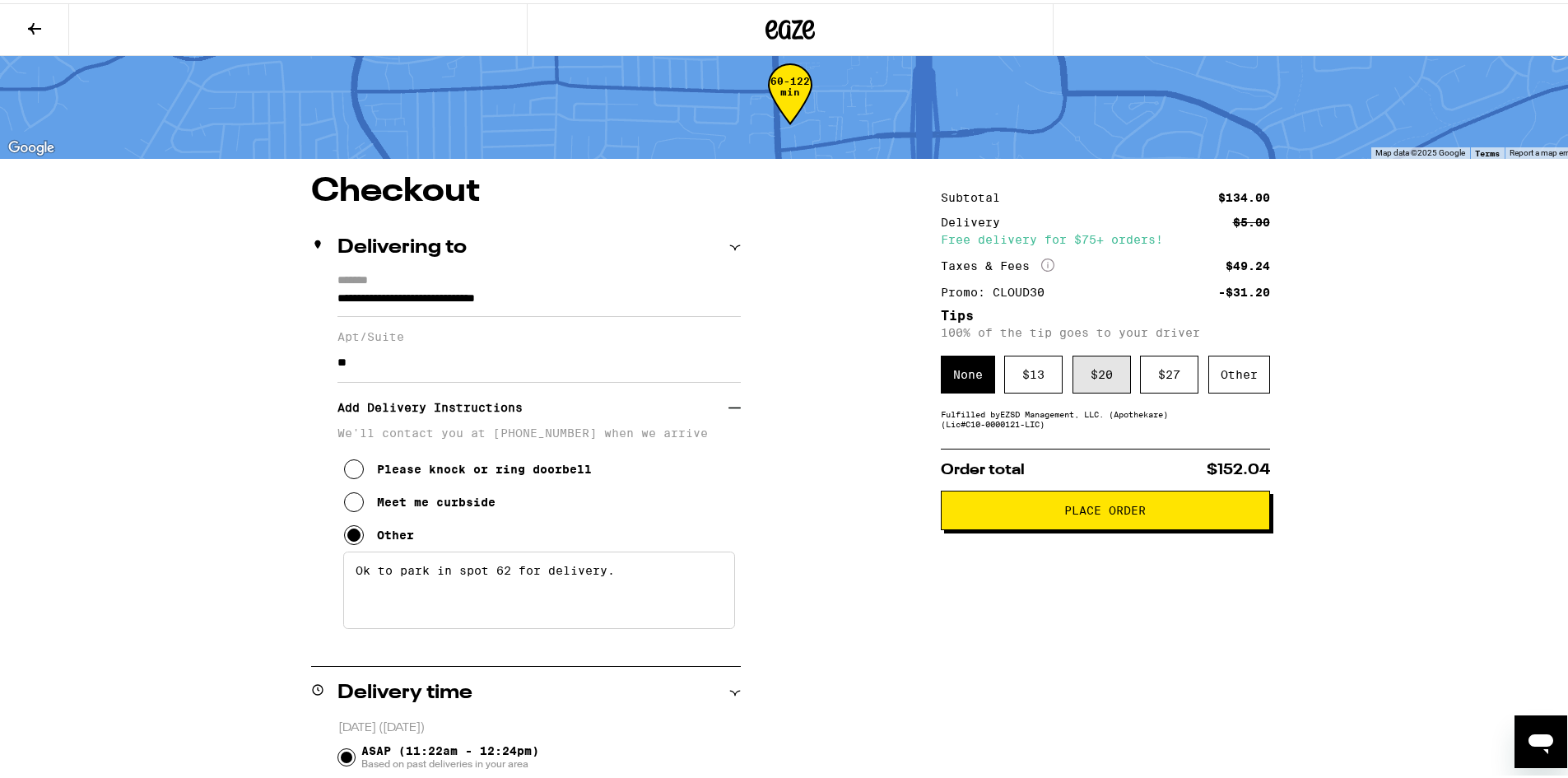
click at [1101, 369] on div "$ 20" at bounding box center [1101, 371] width 58 height 38
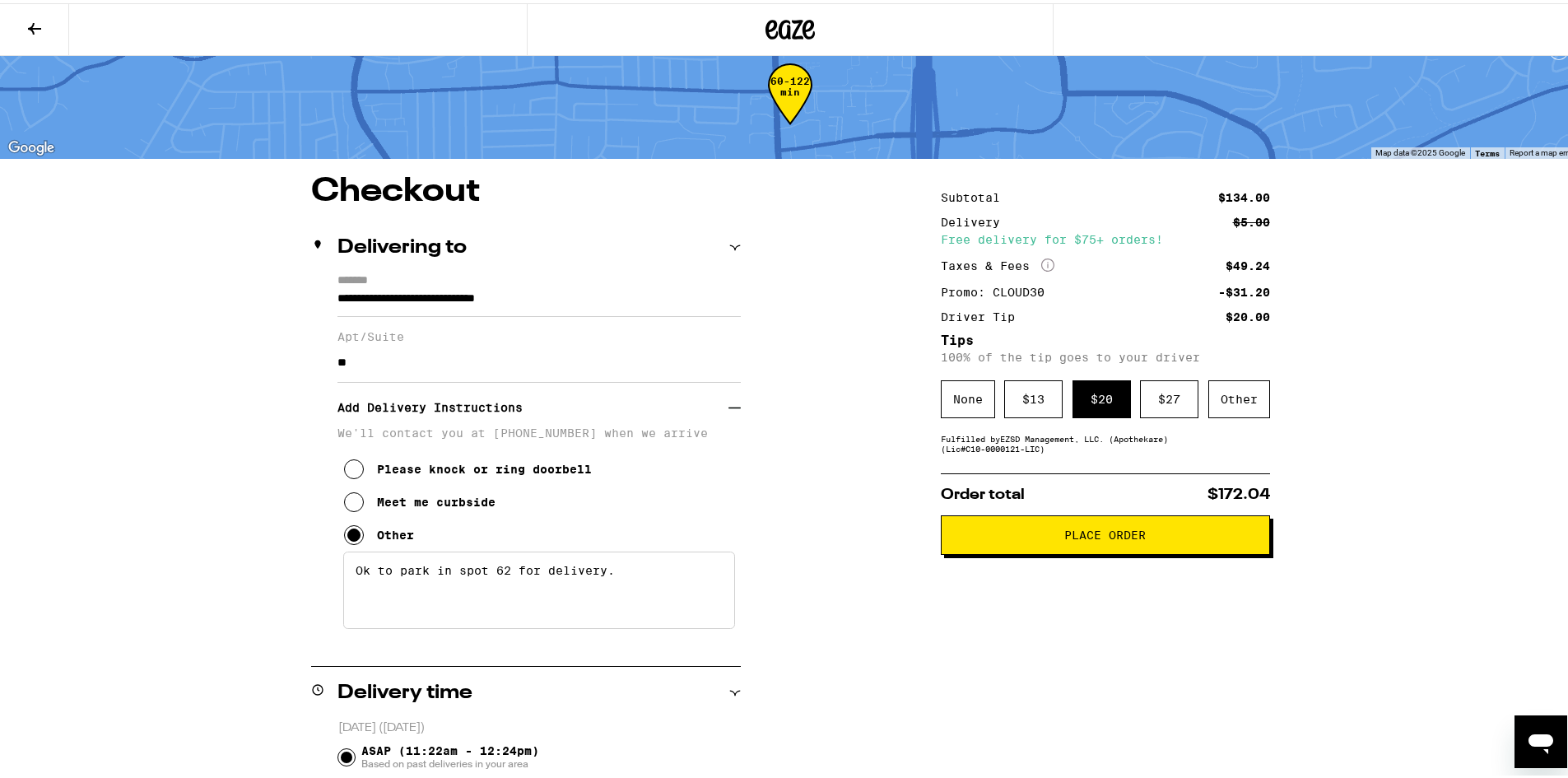
click at [1134, 535] on span "Place Order" at bounding box center [1105, 532] width 82 height 12
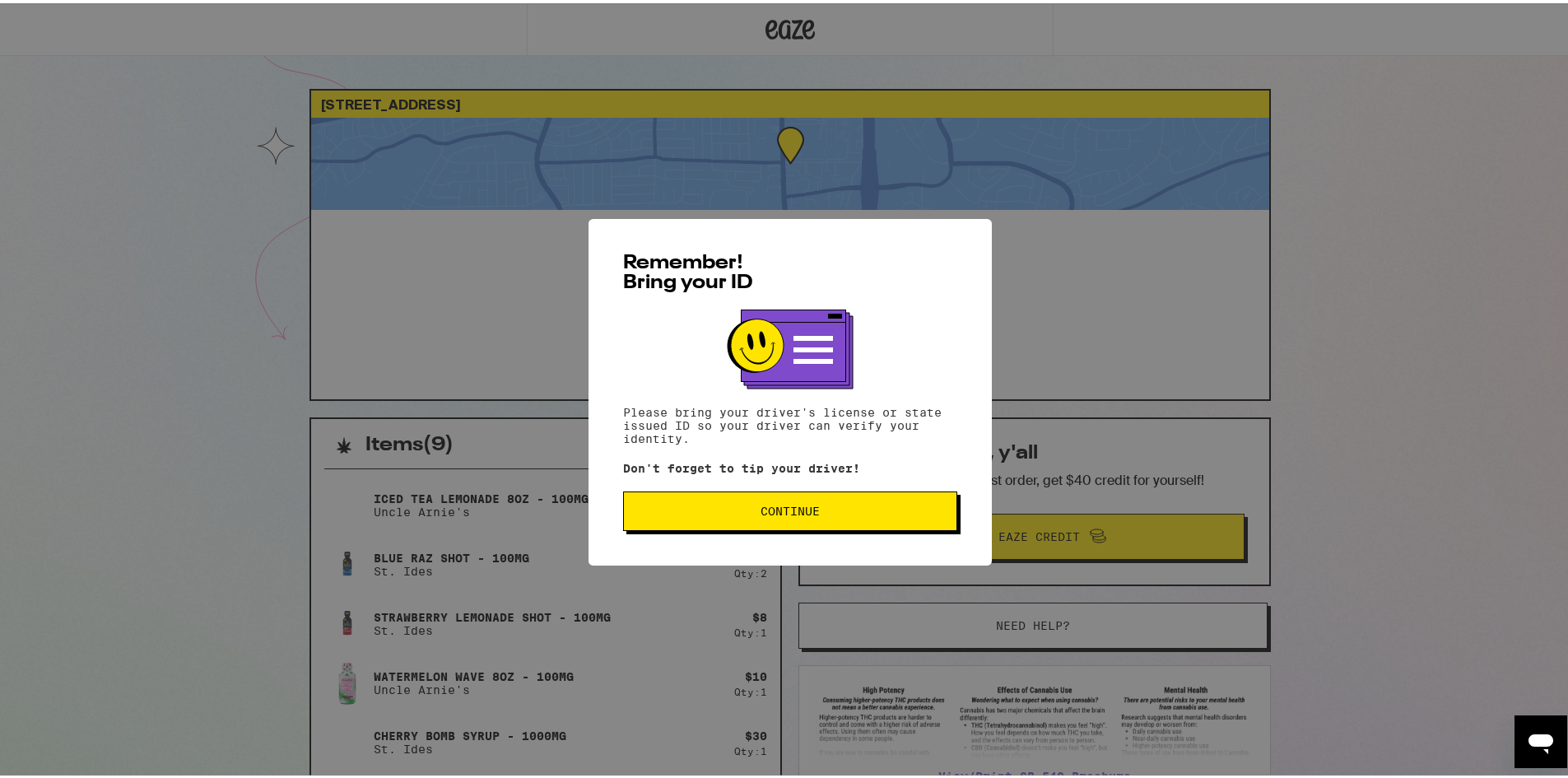
click at [789, 505] on span "Continue" at bounding box center [790, 508] width 59 height 12
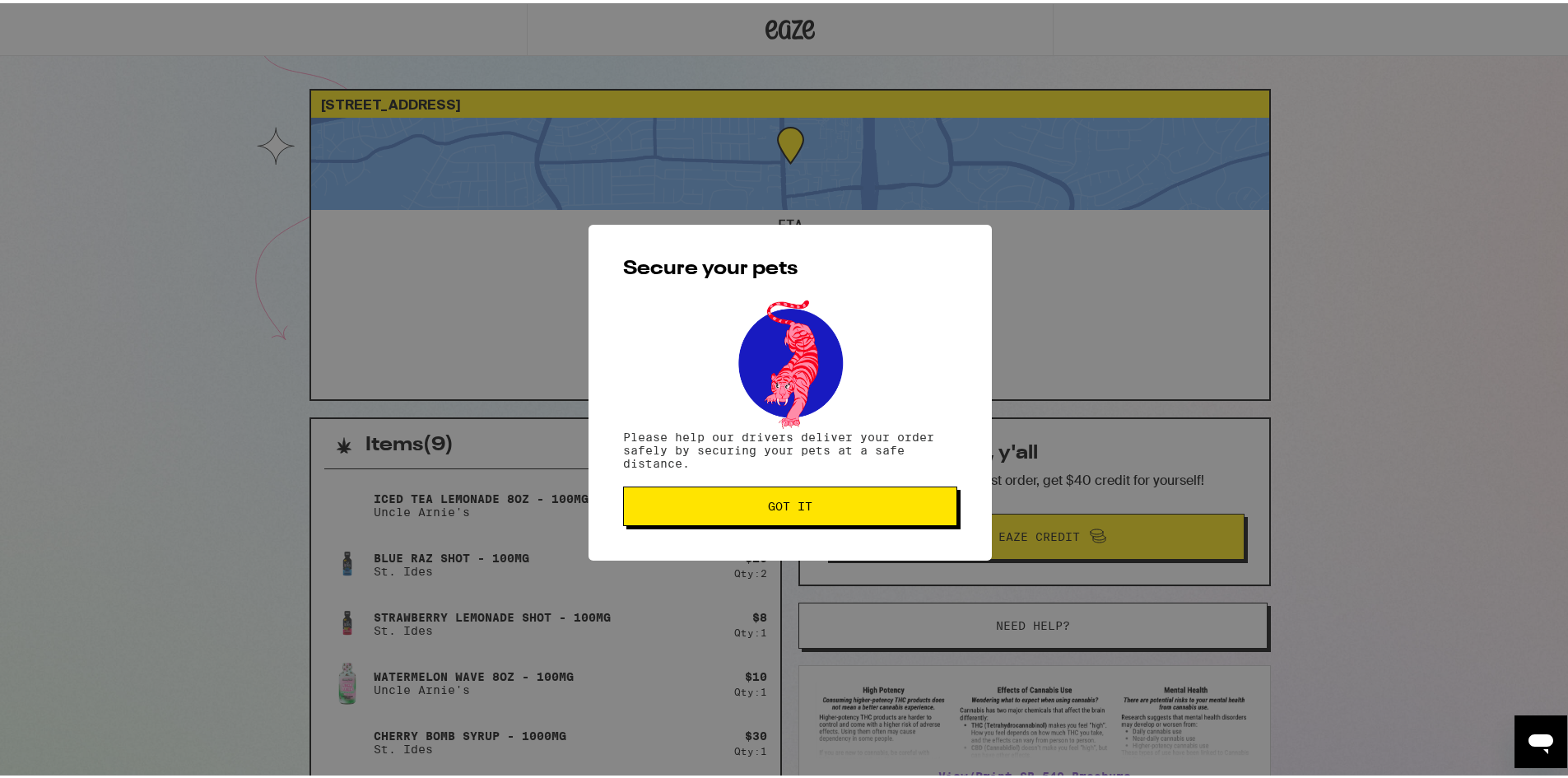
click at [819, 505] on span "Got it" at bounding box center [789, 503] width 306 height 12
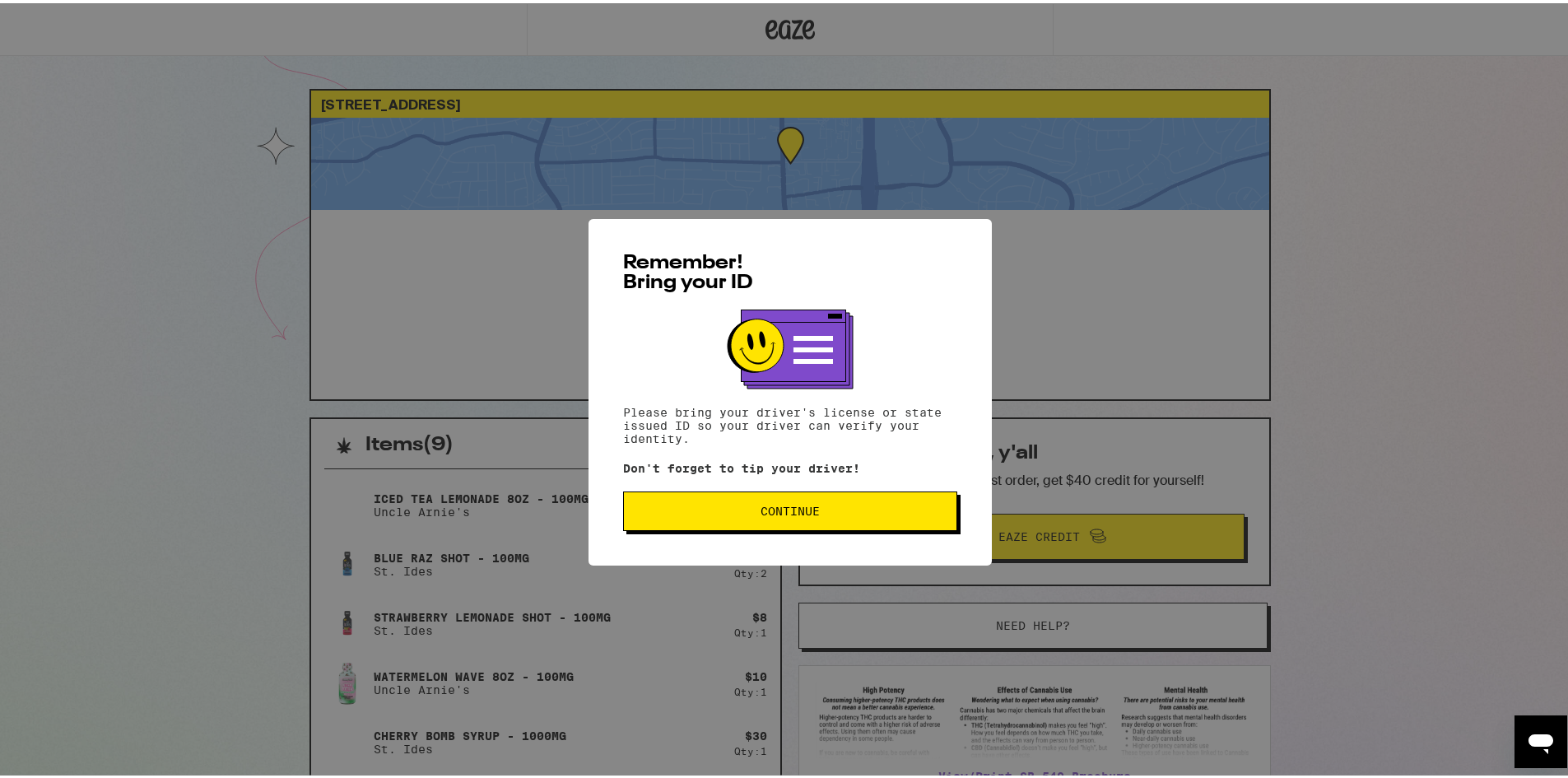
click at [838, 513] on span "Continue" at bounding box center [789, 508] width 306 height 12
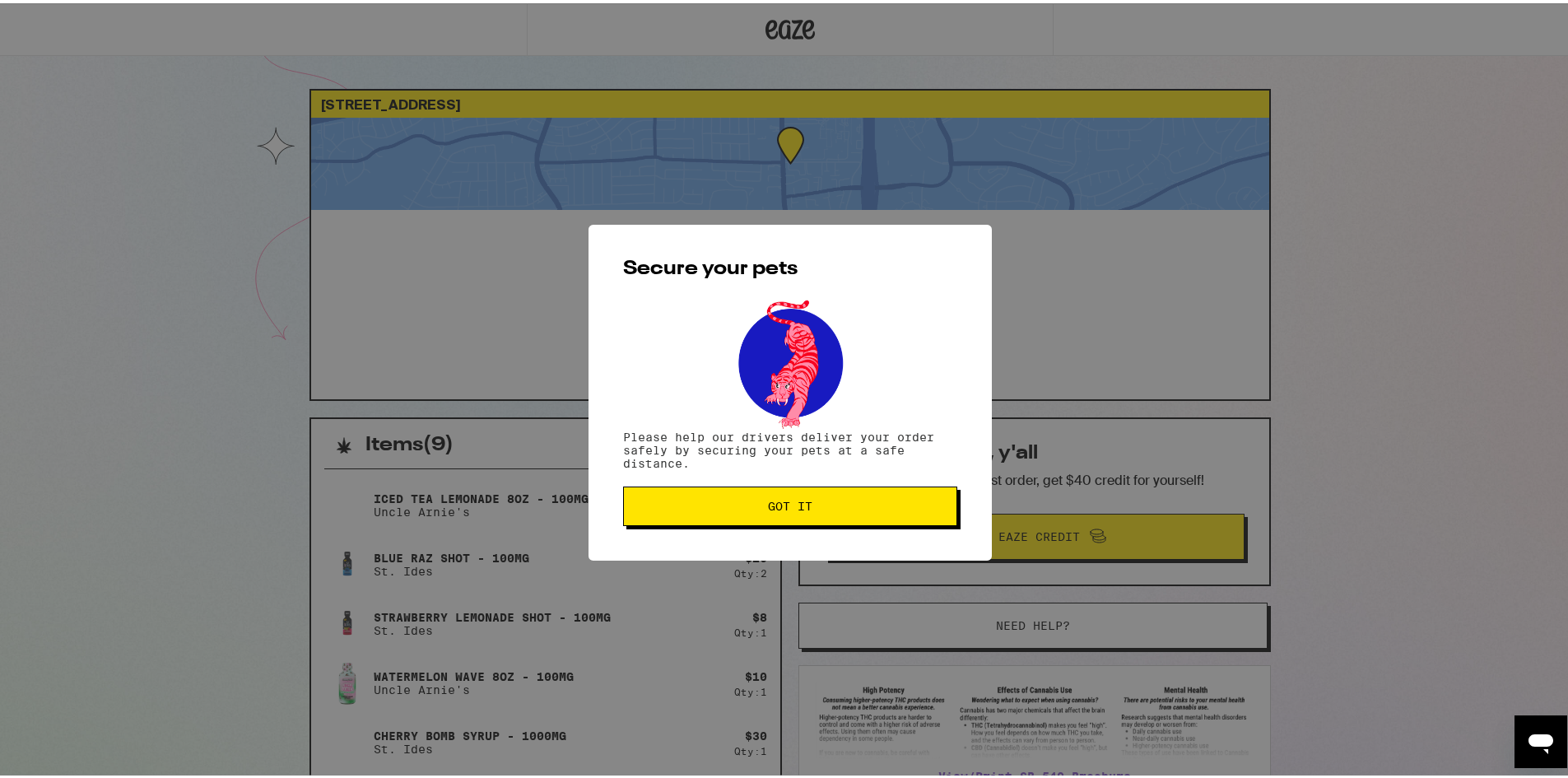
click at [793, 499] on span "Got it" at bounding box center [789, 503] width 45 height 12
